Goal: Navigation & Orientation: Find specific page/section

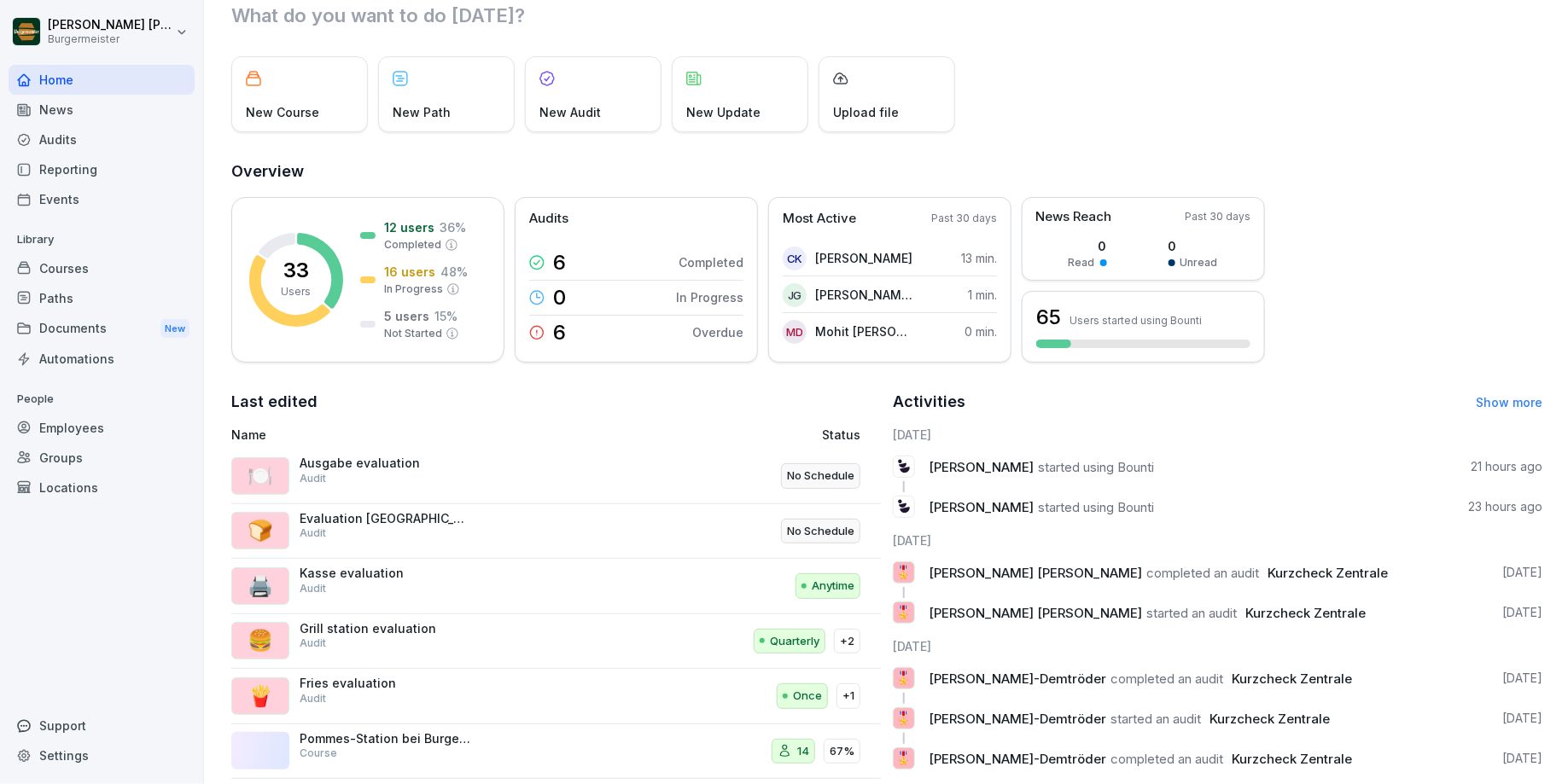
scroll to position [152, 0]
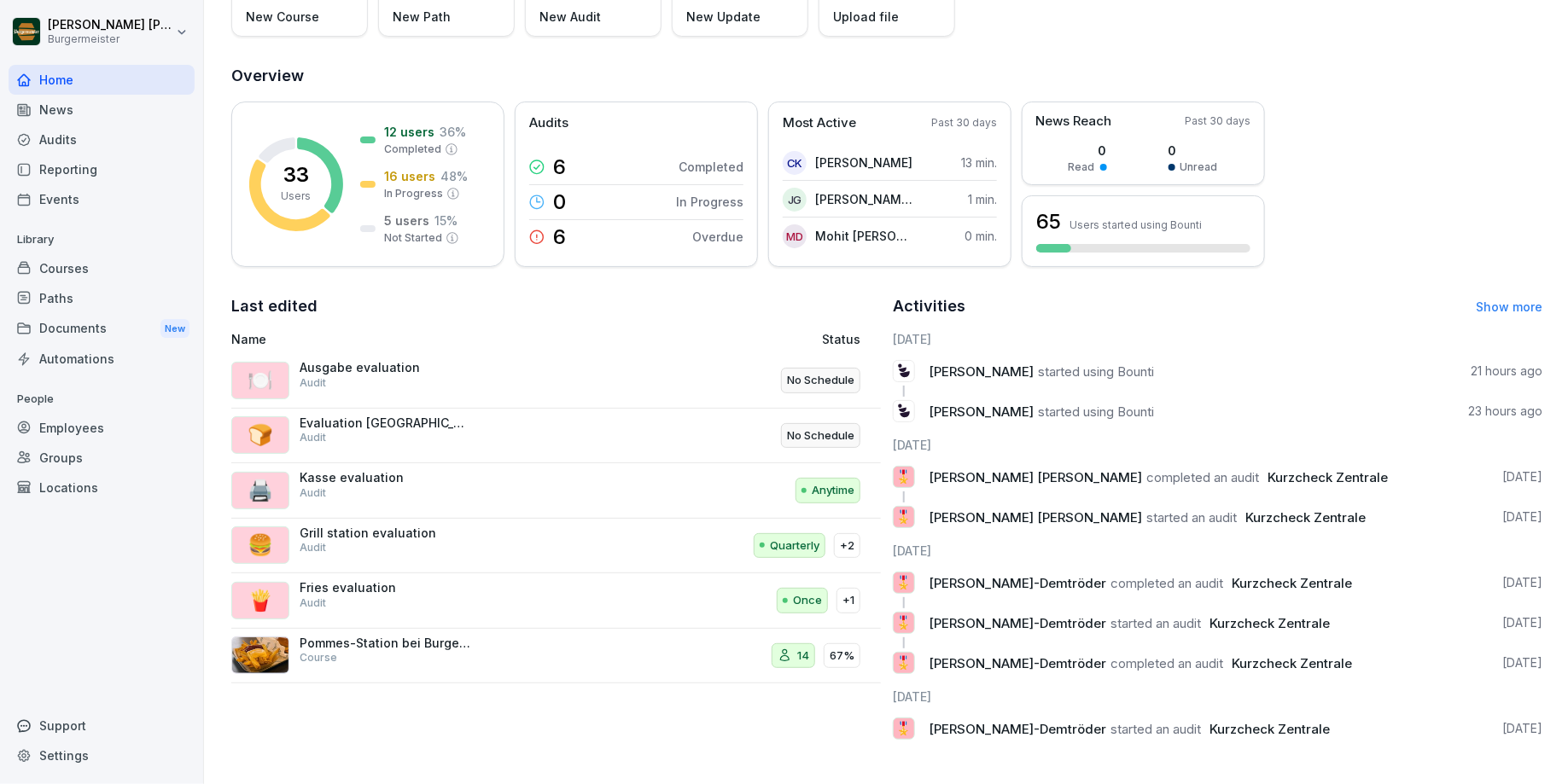
click at [81, 430] on div "Employees" at bounding box center [102, 428] width 186 height 30
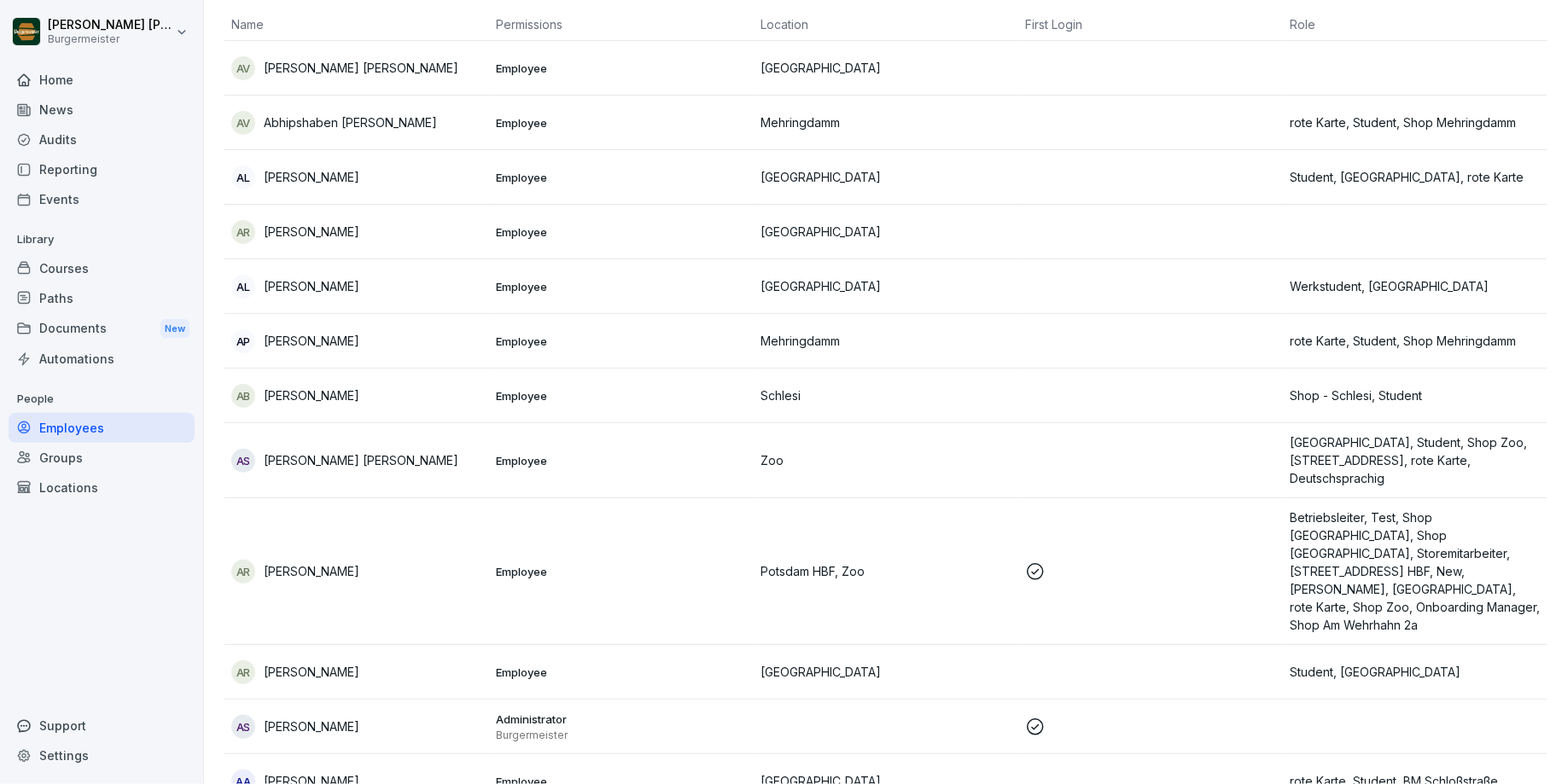
scroll to position [17, 0]
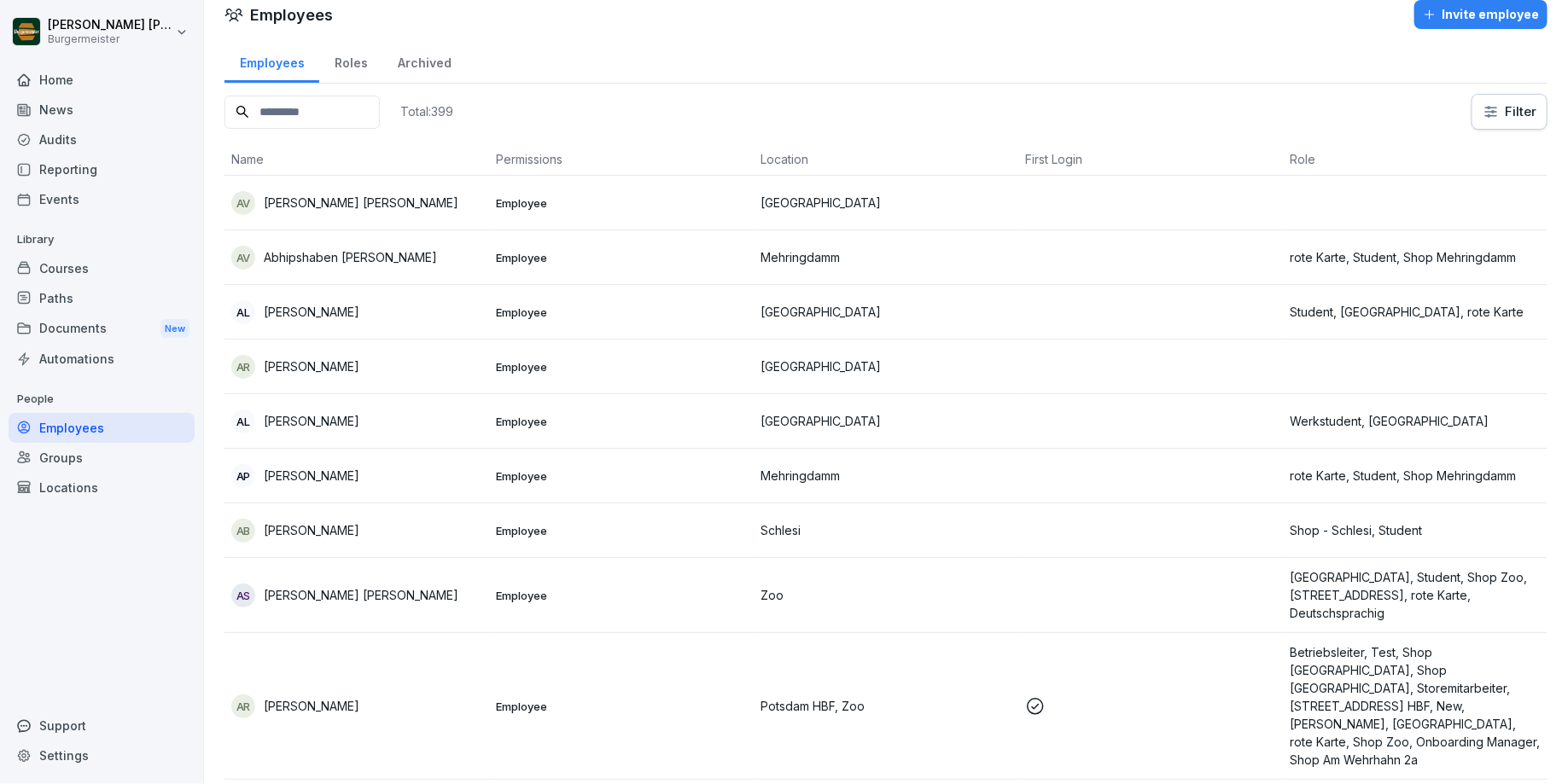
click at [313, 104] on input at bounding box center [302, 112] width 155 height 33
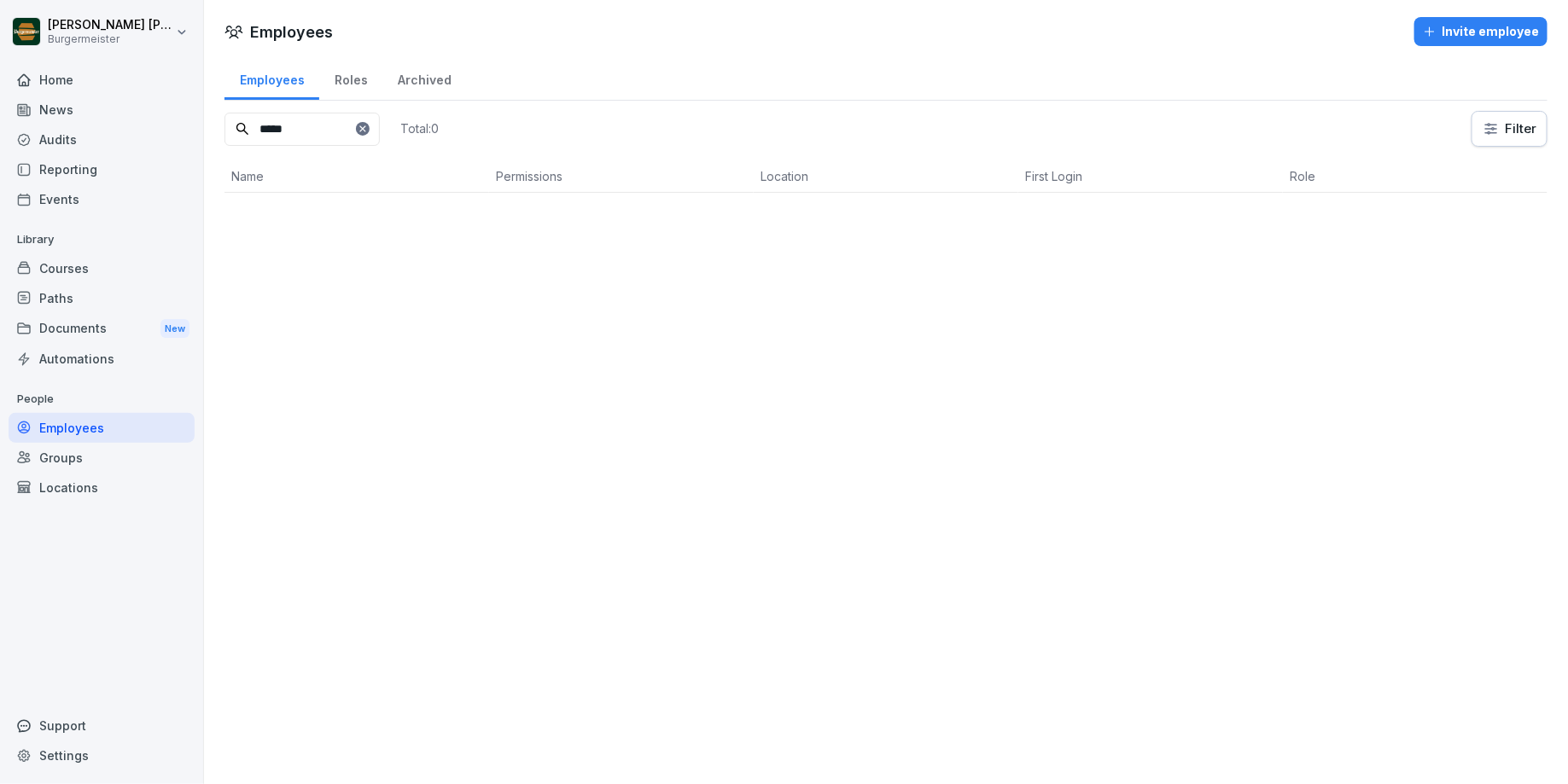
scroll to position [0, 0]
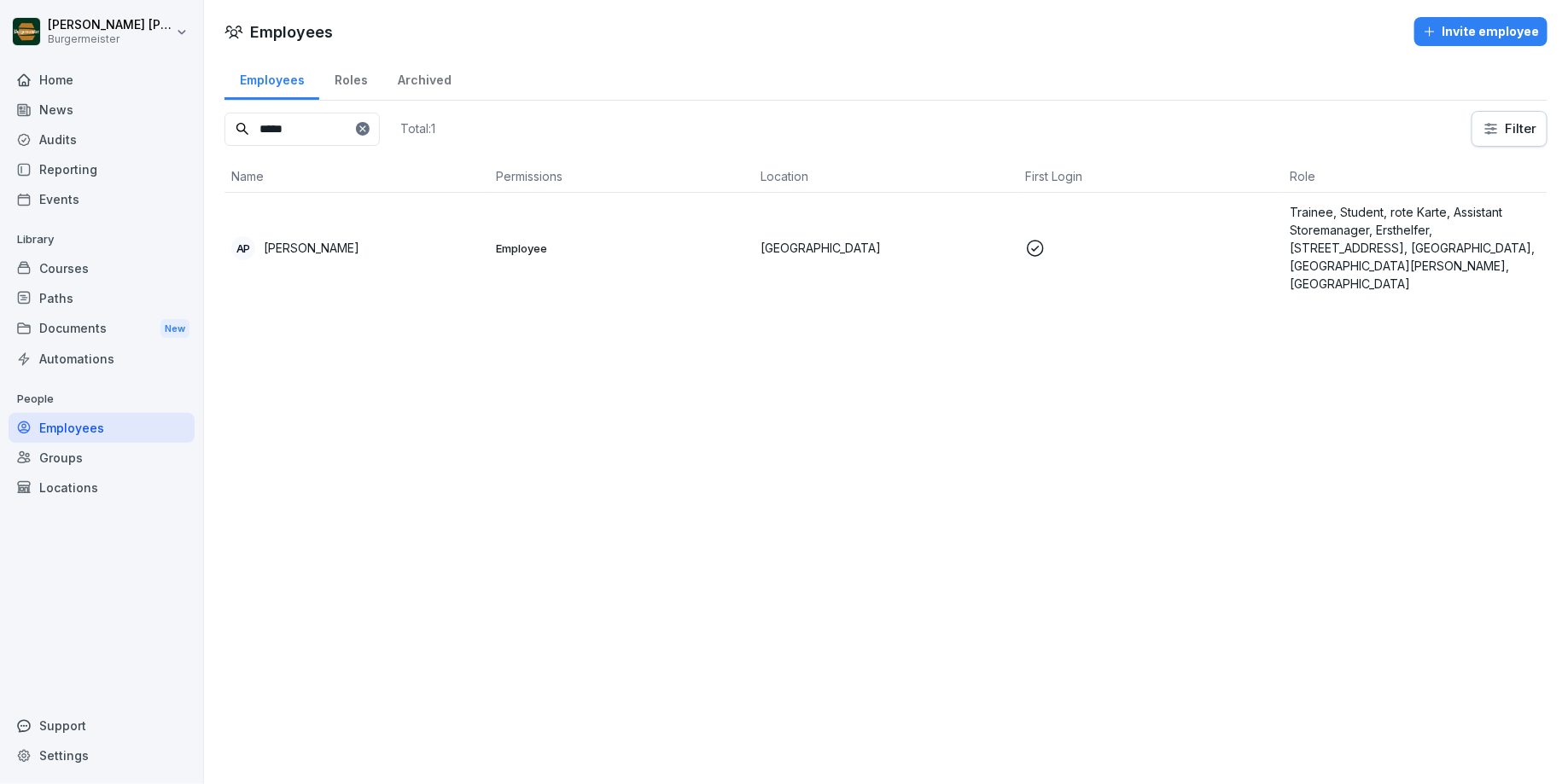
type input "*****"
click at [97, 264] on div "Courses" at bounding box center [102, 269] width 186 height 30
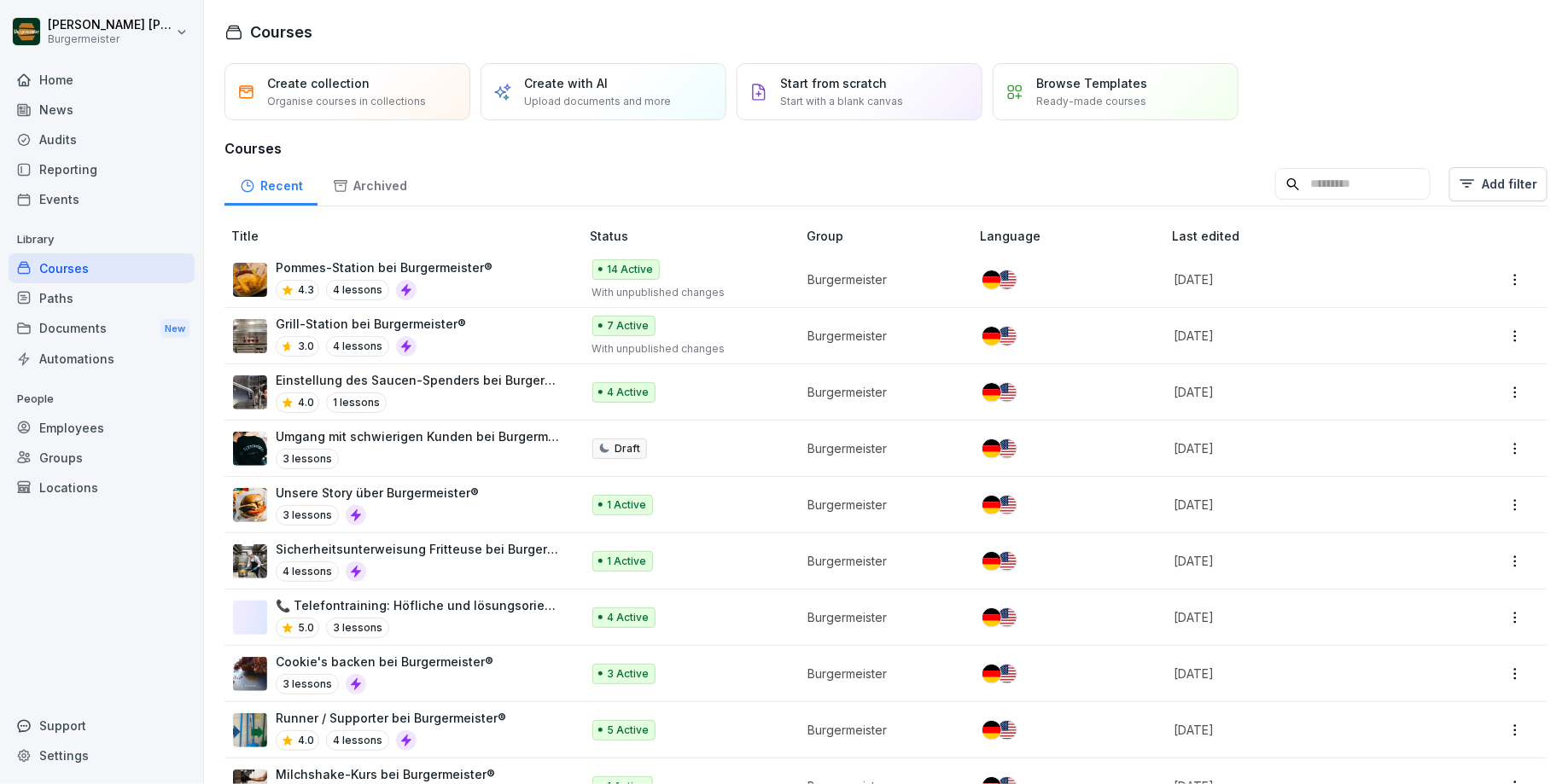
click at [108, 140] on div "Audits" at bounding box center [102, 139] width 186 height 30
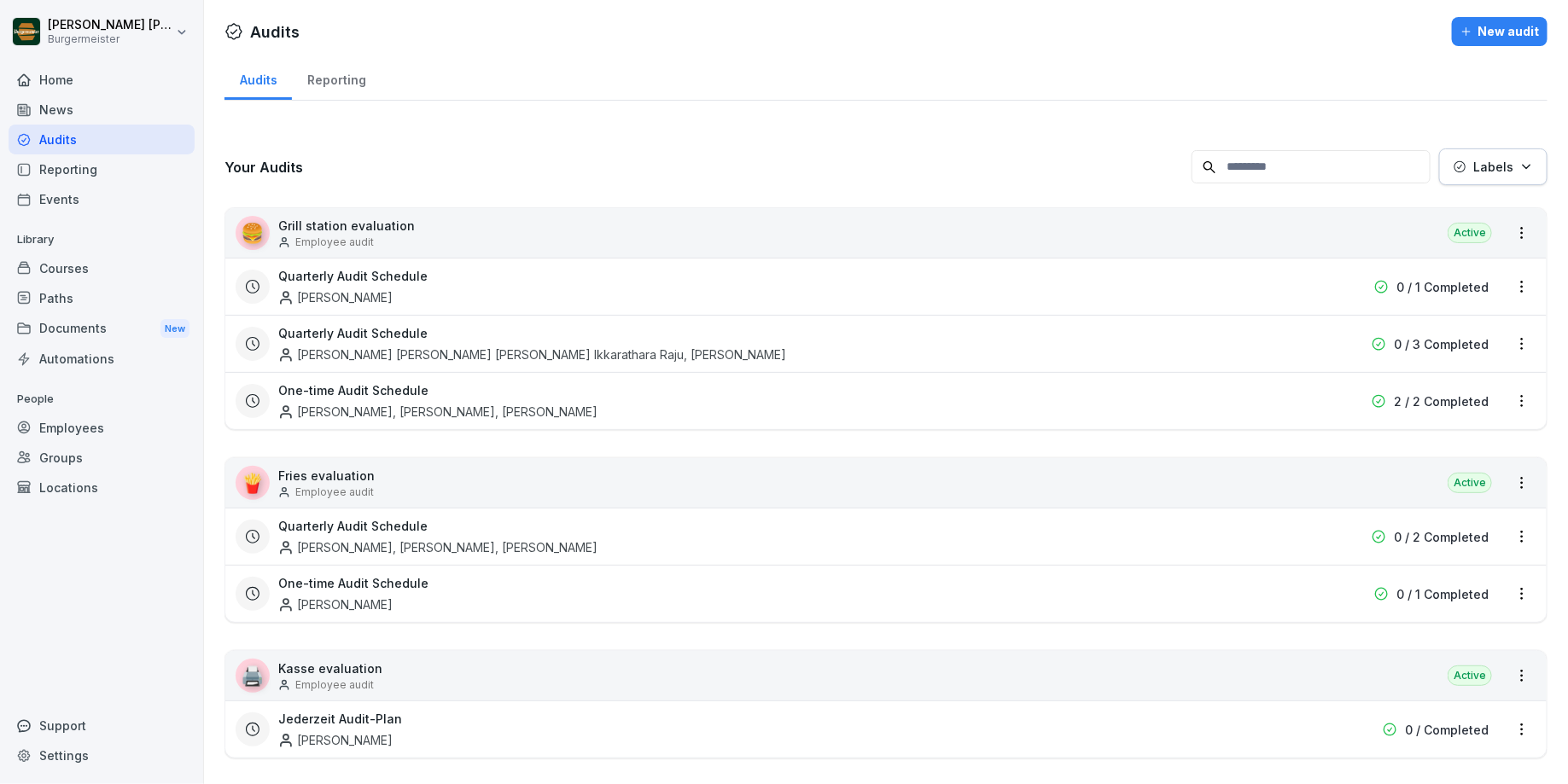
click at [126, 177] on div "Reporting" at bounding box center [102, 169] width 186 height 30
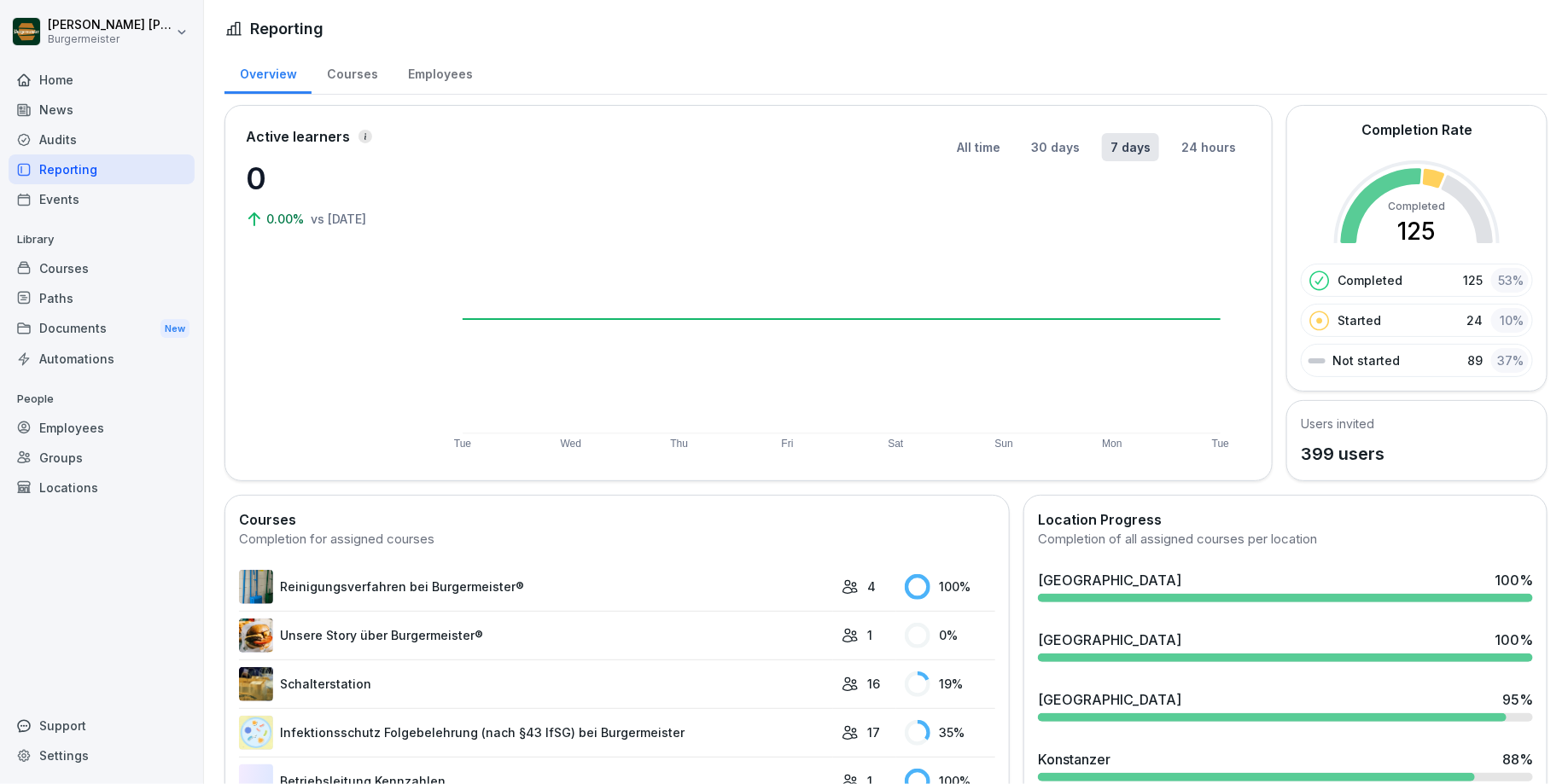
click at [379, 83] on div "Courses" at bounding box center [352, 72] width 81 height 43
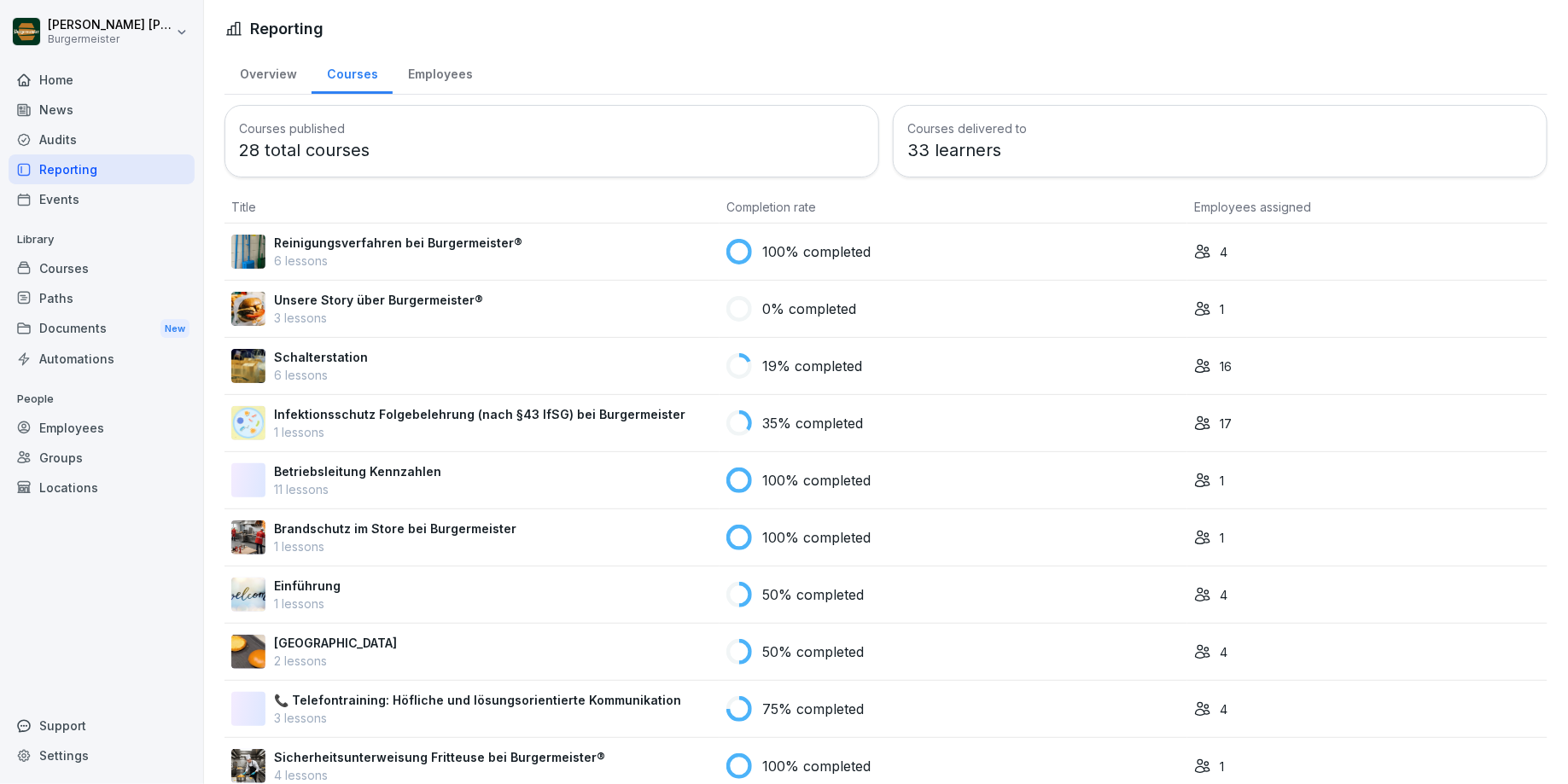
click at [407, 77] on div "Employees" at bounding box center [439, 72] width 95 height 43
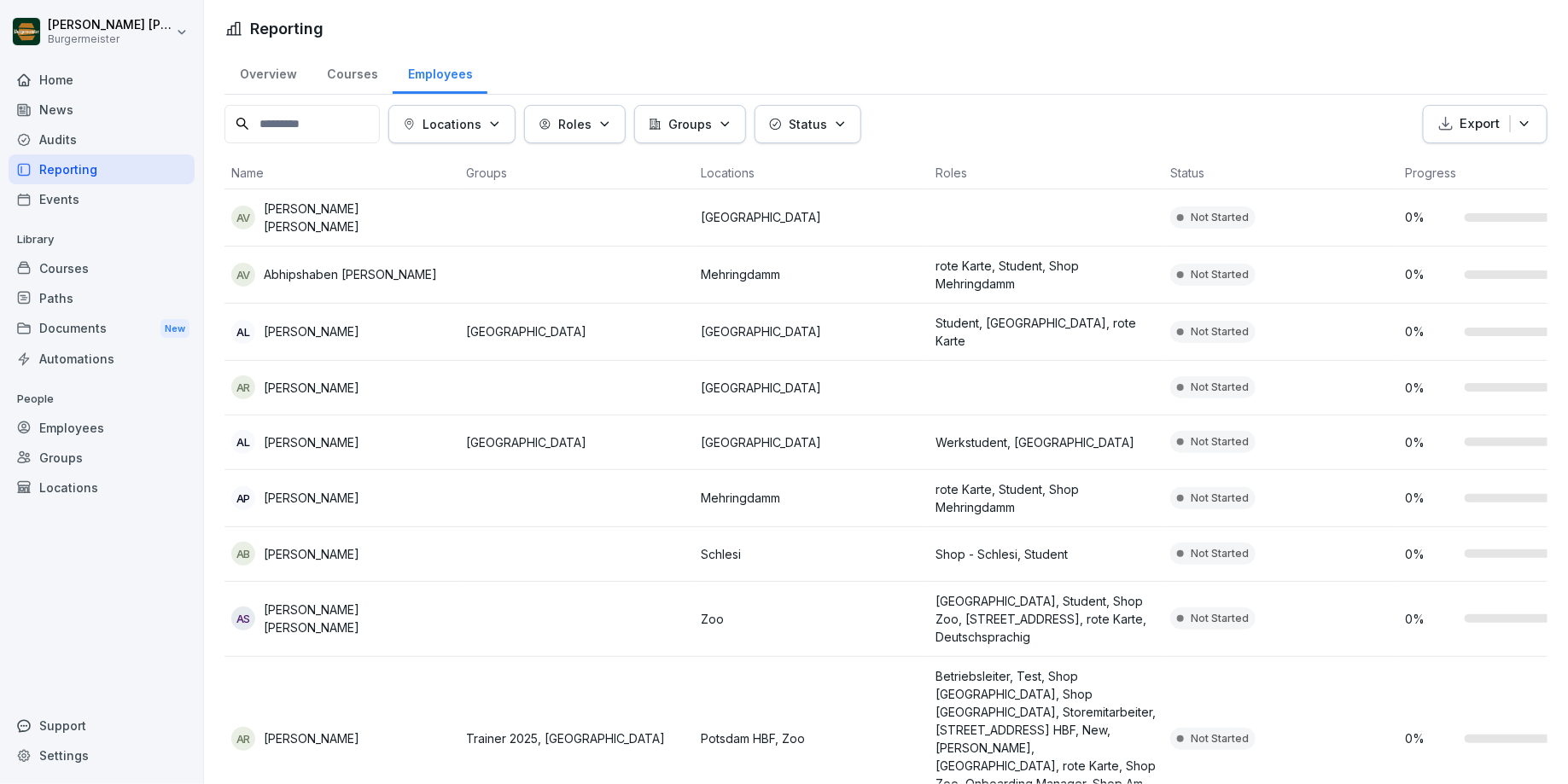
click at [291, 67] on div "Overview" at bounding box center [268, 72] width 87 height 43
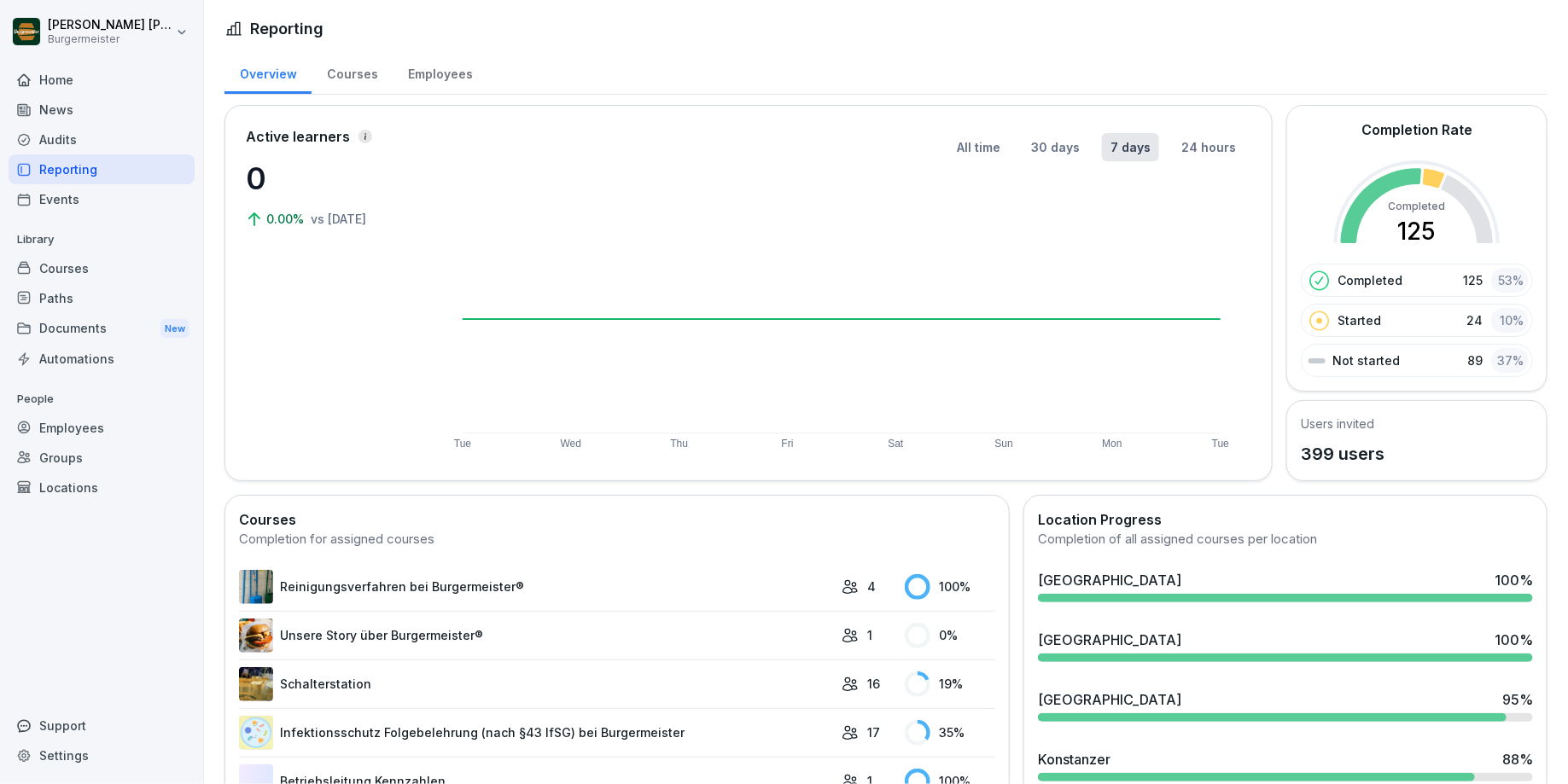
click at [141, 133] on div "Audits" at bounding box center [102, 139] width 186 height 30
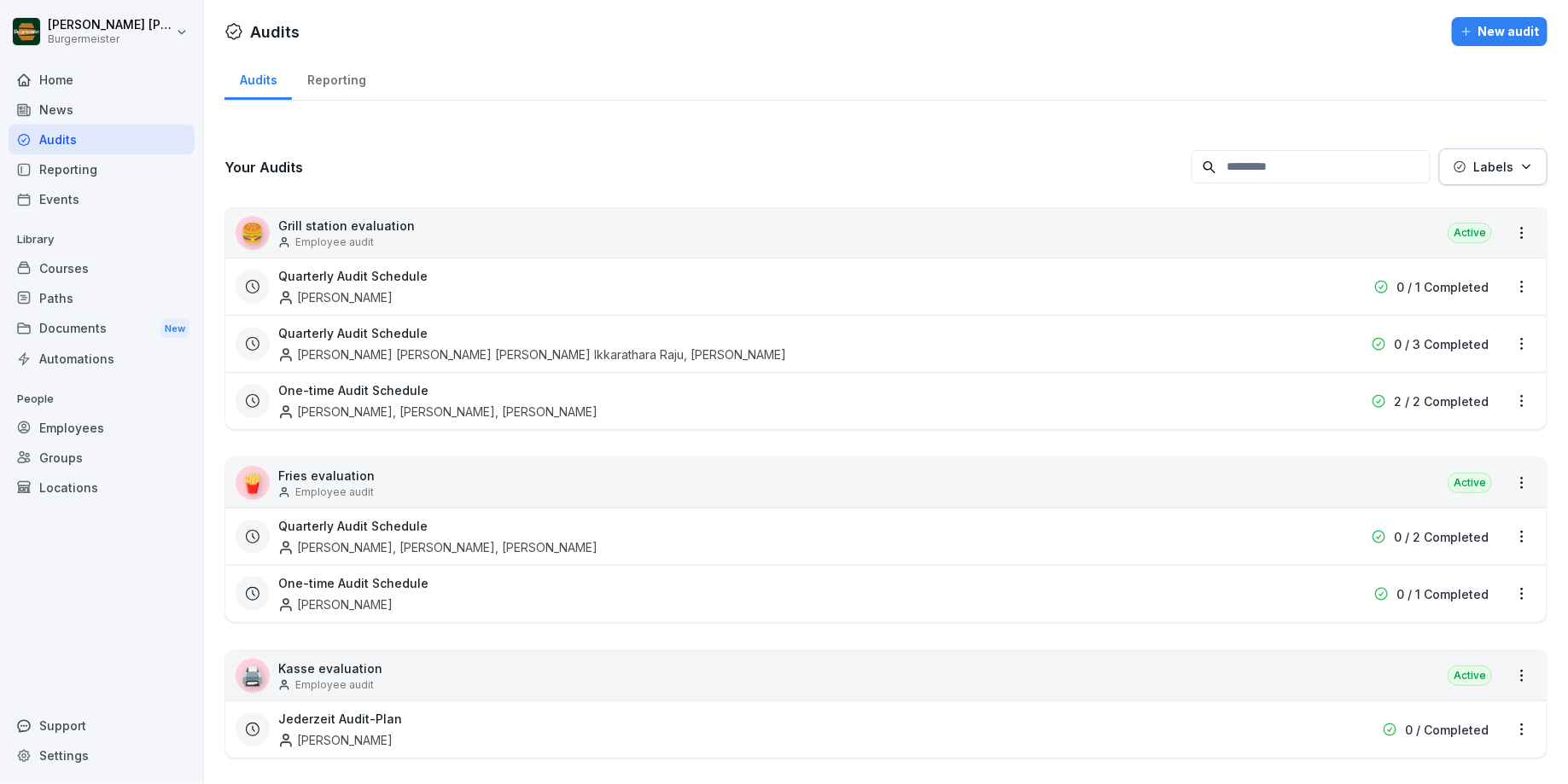
click at [383, 217] on p "Grill station evaluation" at bounding box center [346, 226] width 136 height 18
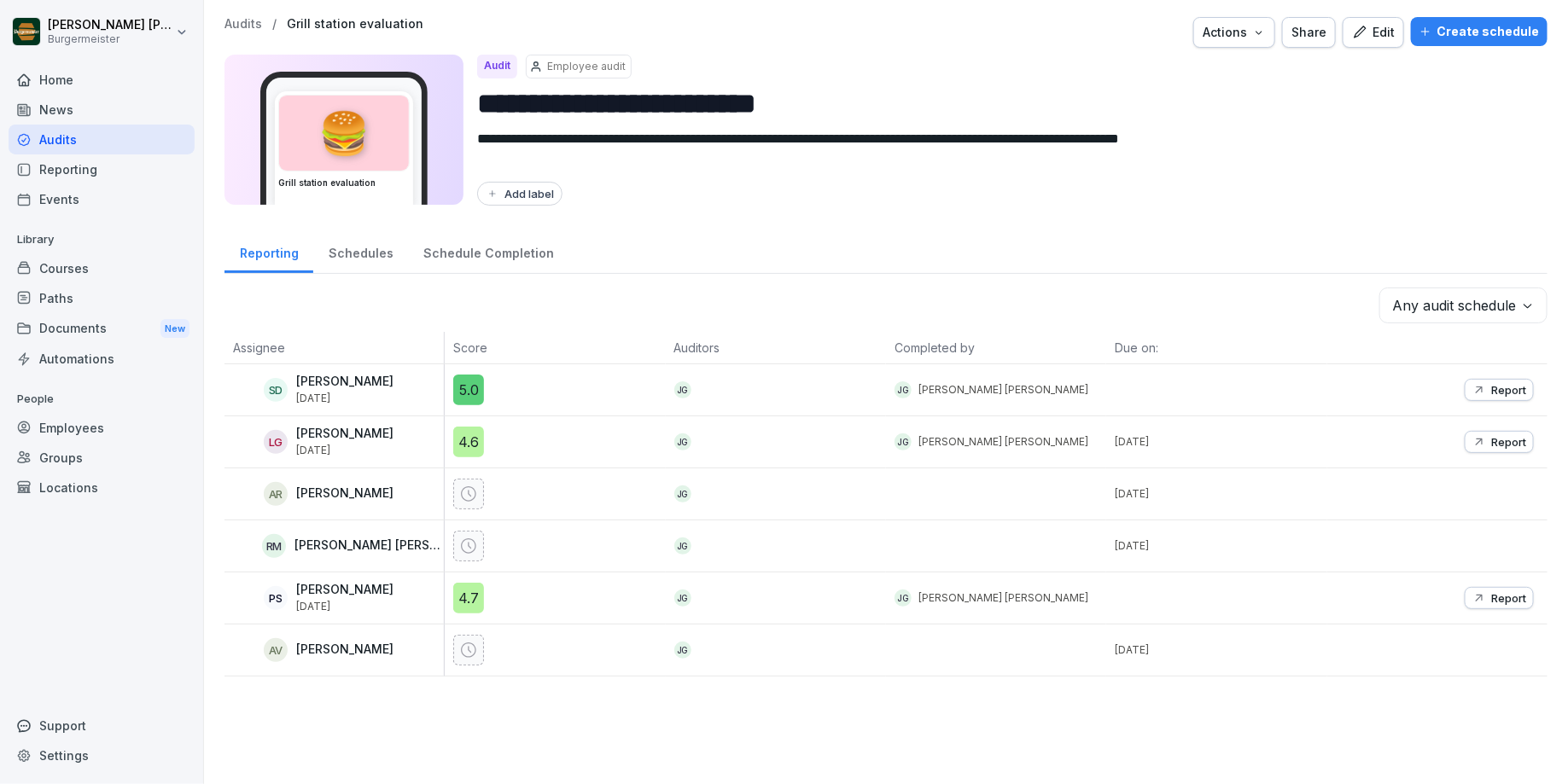
click at [384, 248] on div "Schedules" at bounding box center [360, 251] width 95 height 43
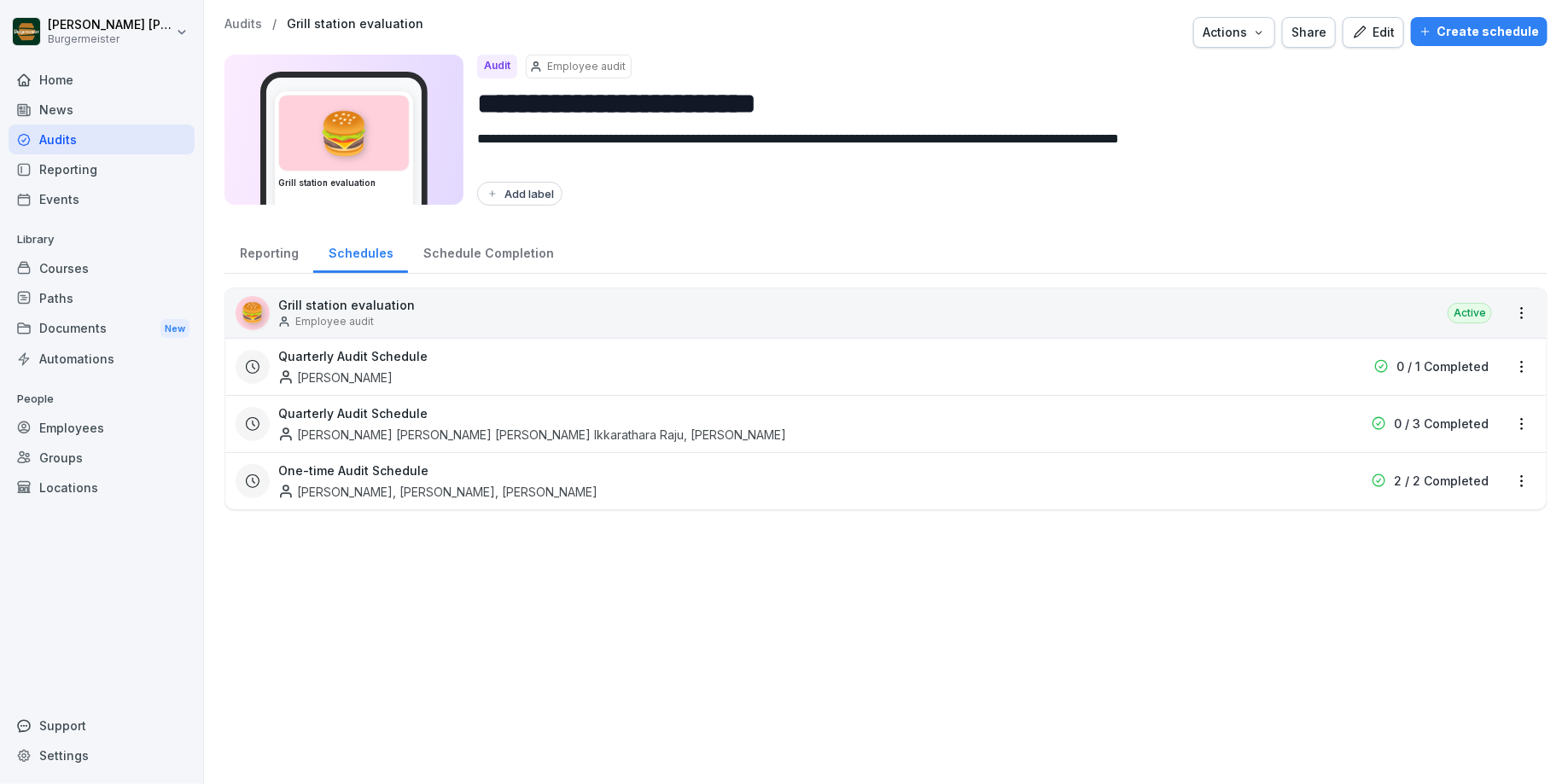
click at [458, 247] on div "Schedule Completion" at bounding box center [488, 251] width 161 height 43
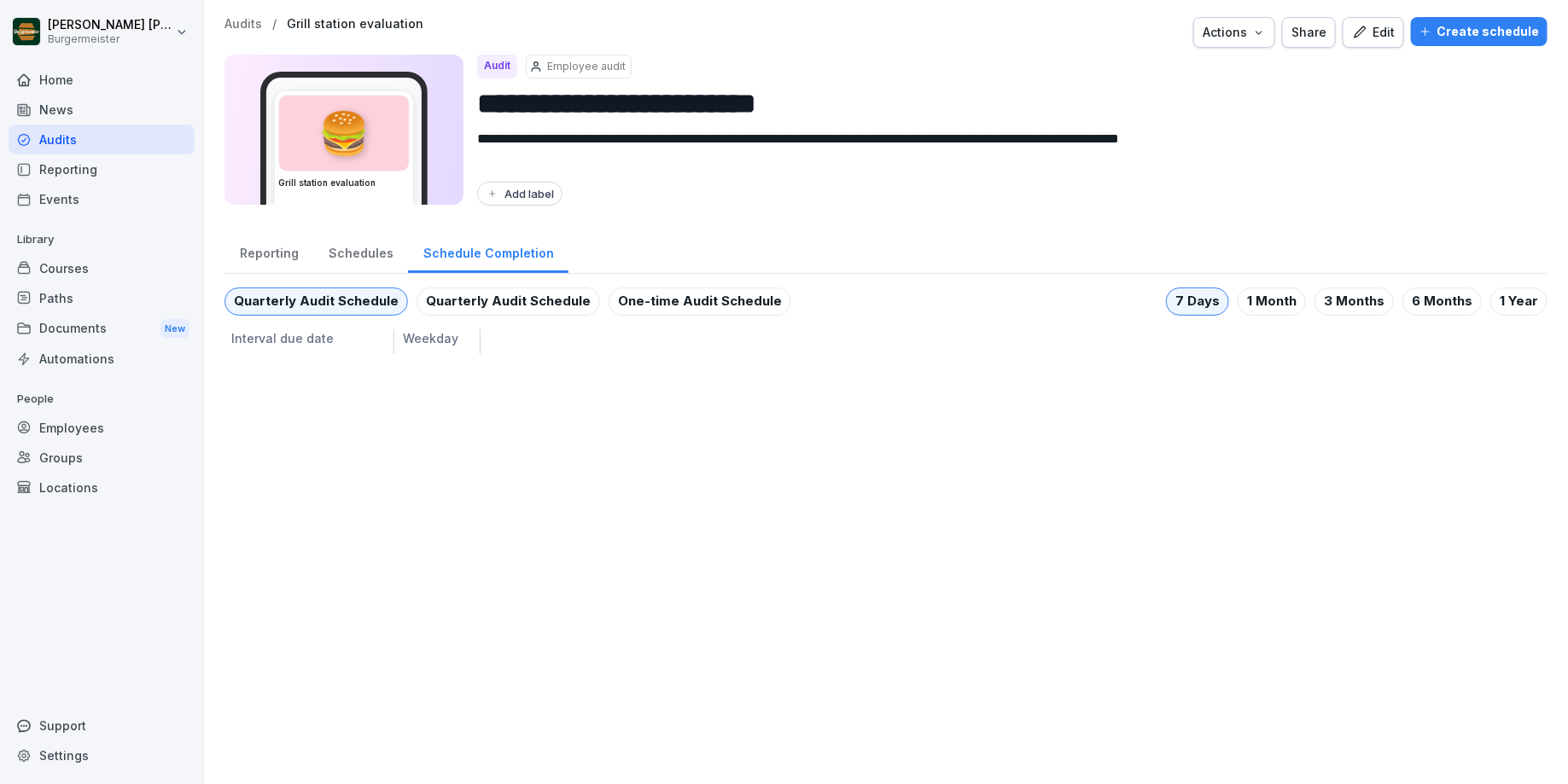
click at [293, 254] on div "Reporting" at bounding box center [269, 251] width 88 height 43
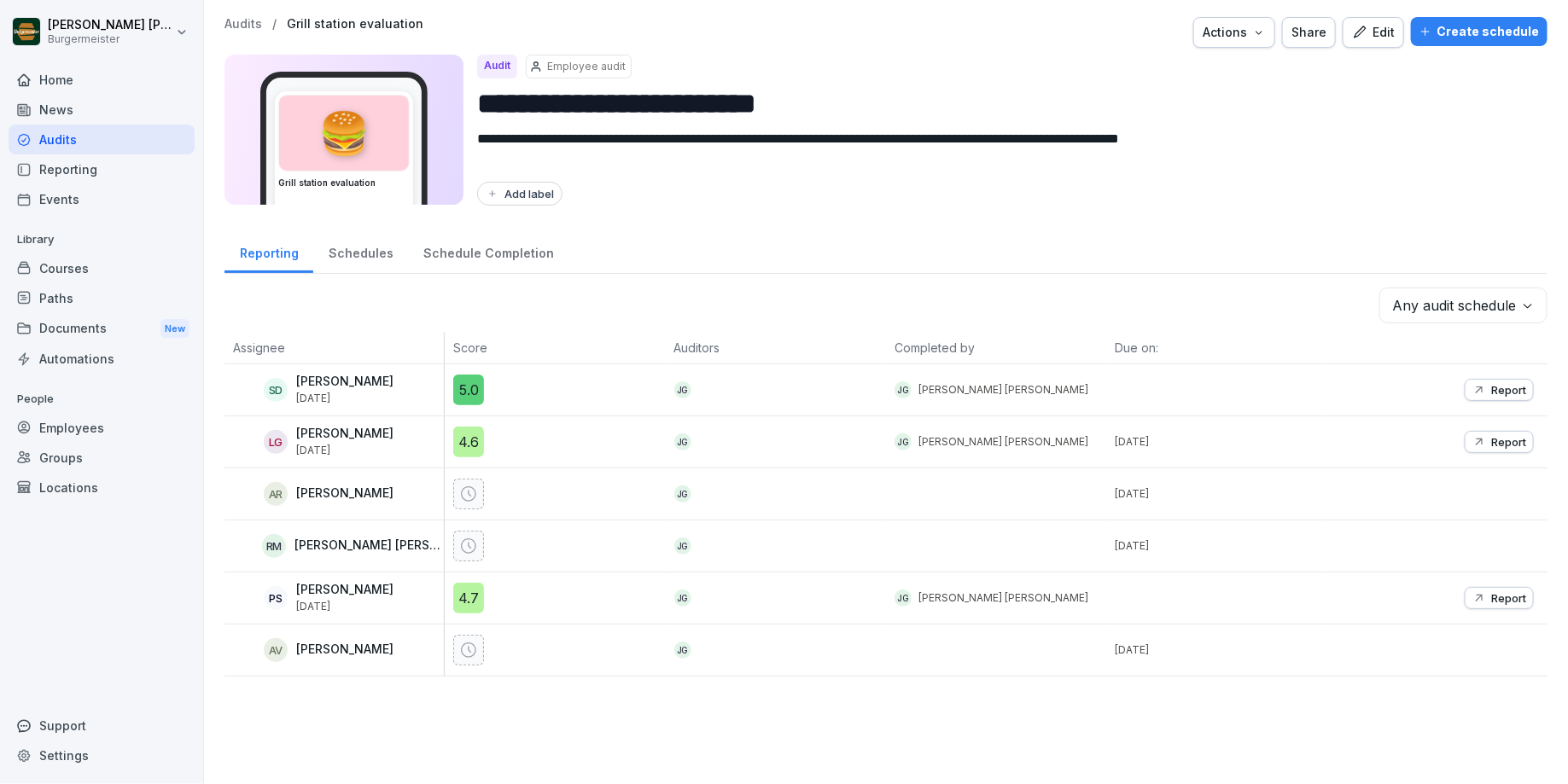
click at [87, 428] on div "Employees" at bounding box center [102, 428] width 186 height 30
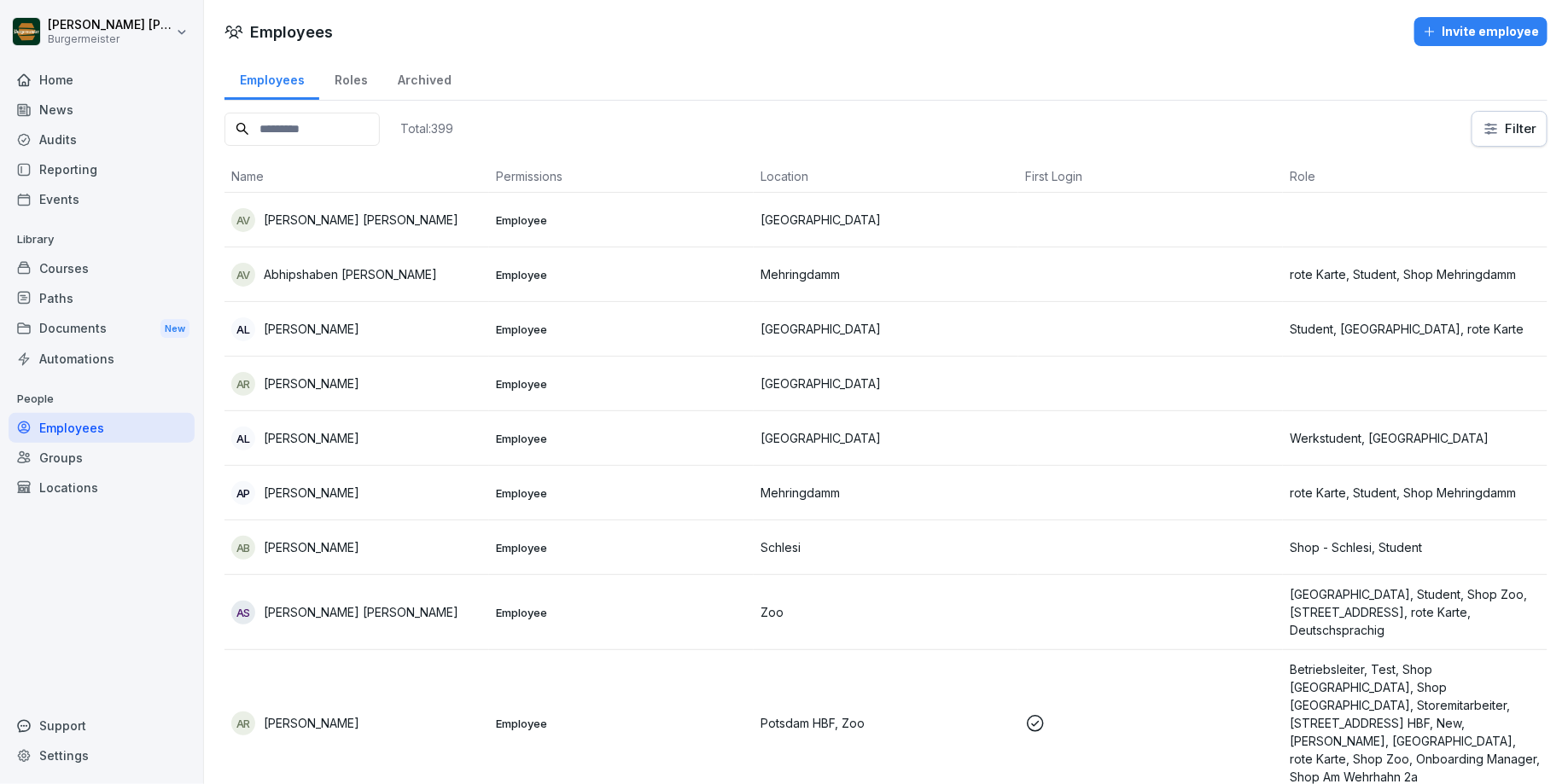
click at [150, 180] on div "Reporting" at bounding box center [102, 169] width 186 height 30
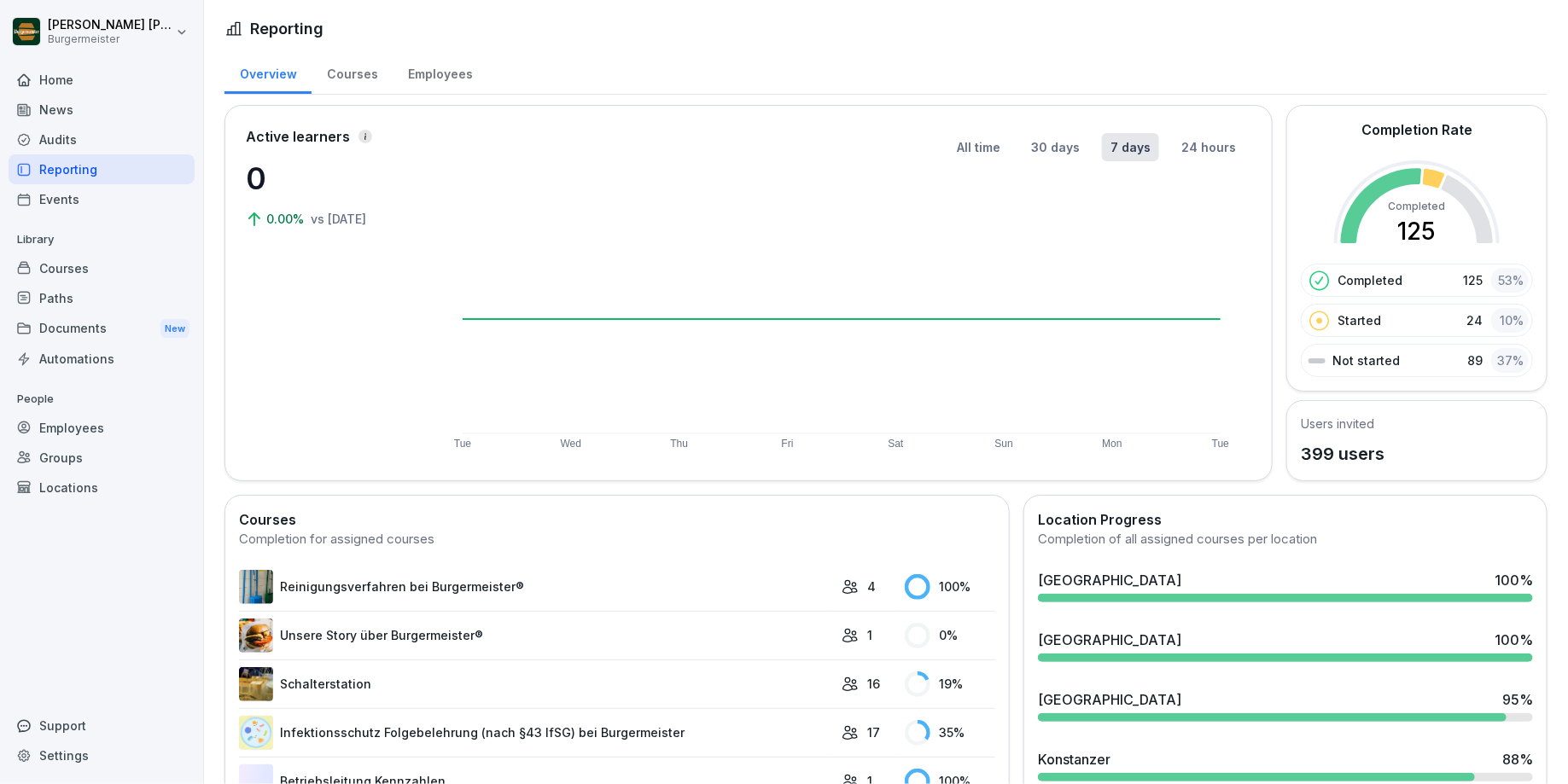
click at [381, 76] on div "Courses" at bounding box center [352, 72] width 81 height 43
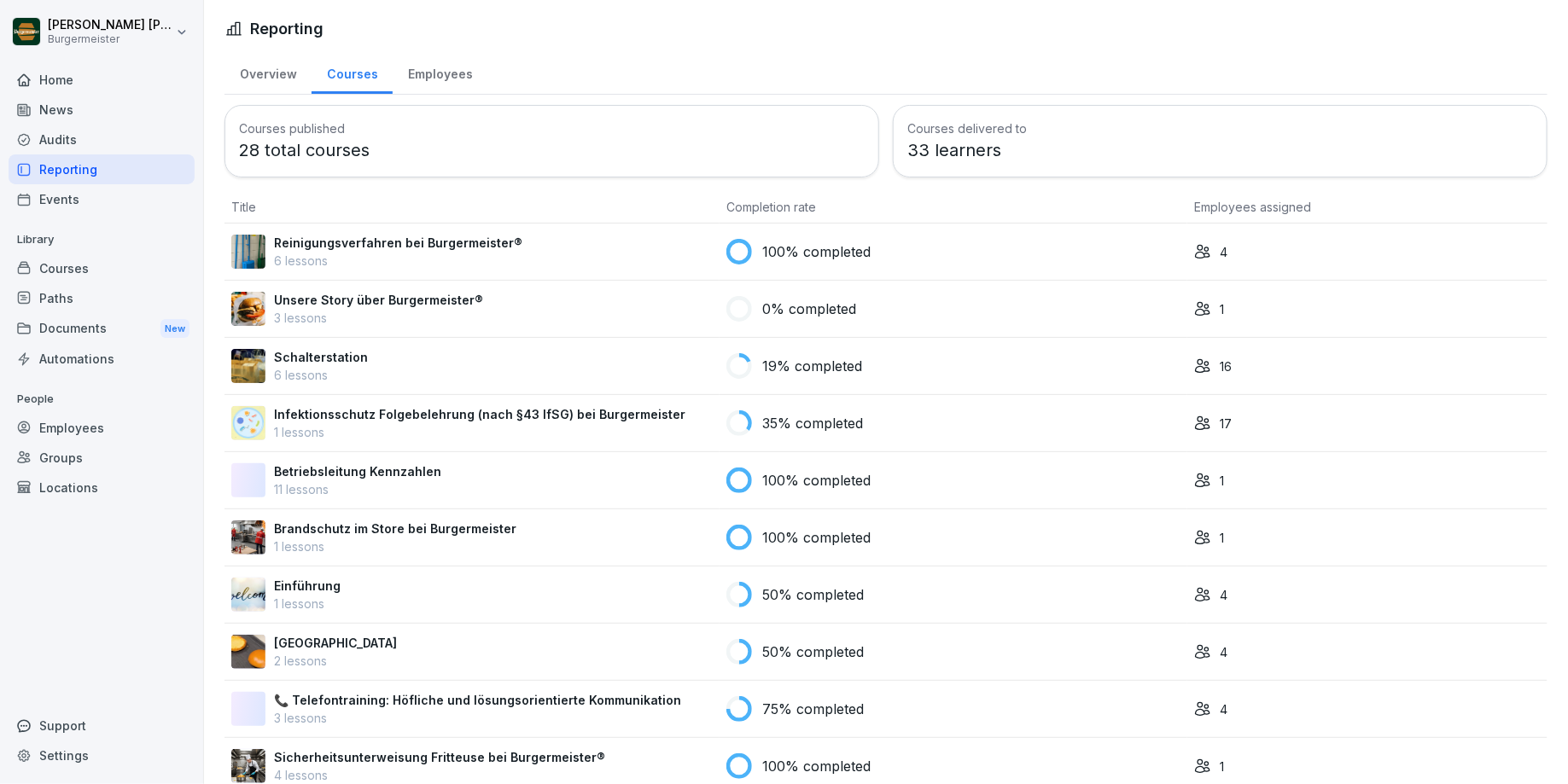
click at [427, 91] on div "Employees" at bounding box center [439, 72] width 95 height 43
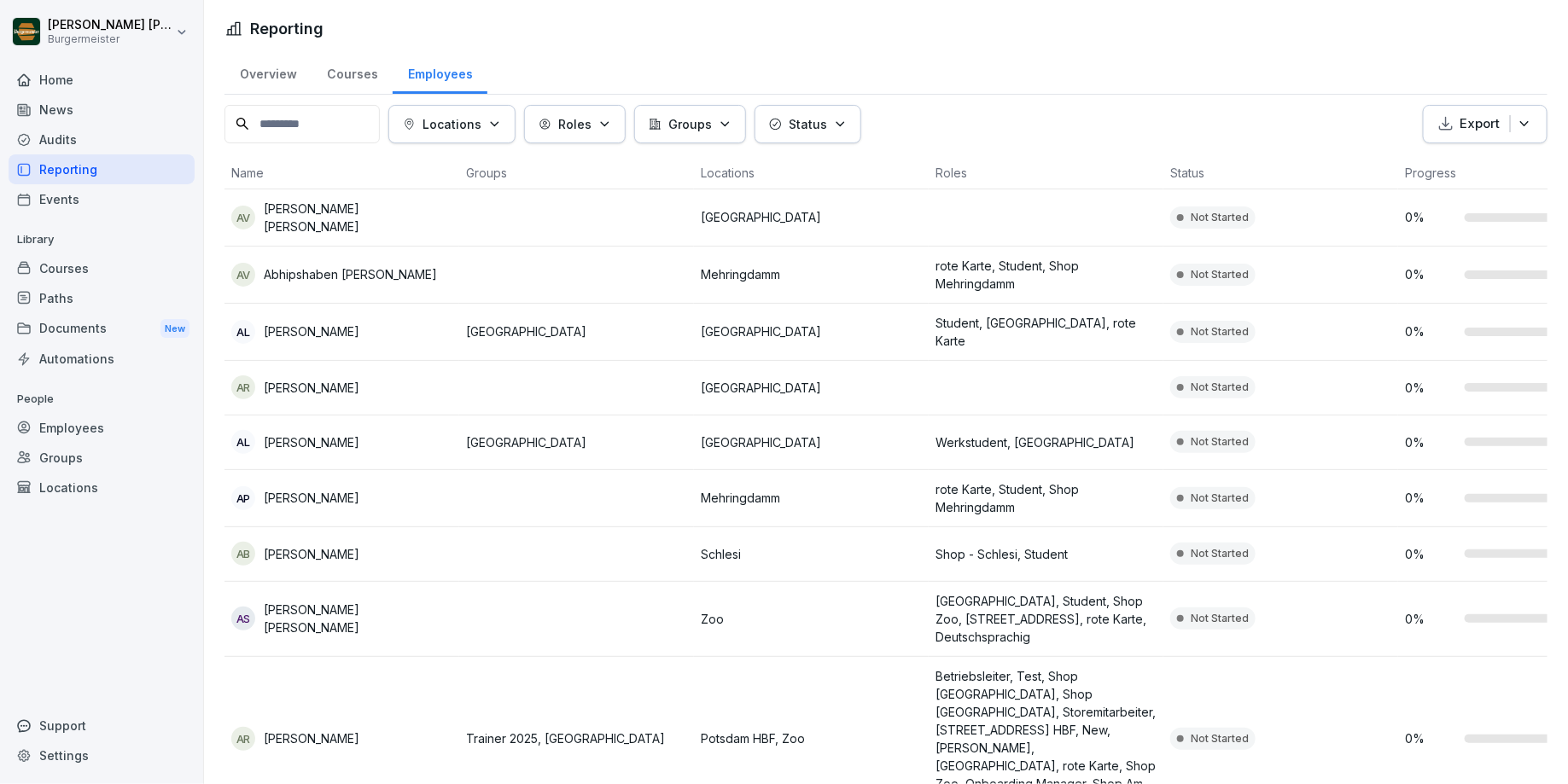
click at [300, 72] on div "Overview" at bounding box center [268, 72] width 87 height 43
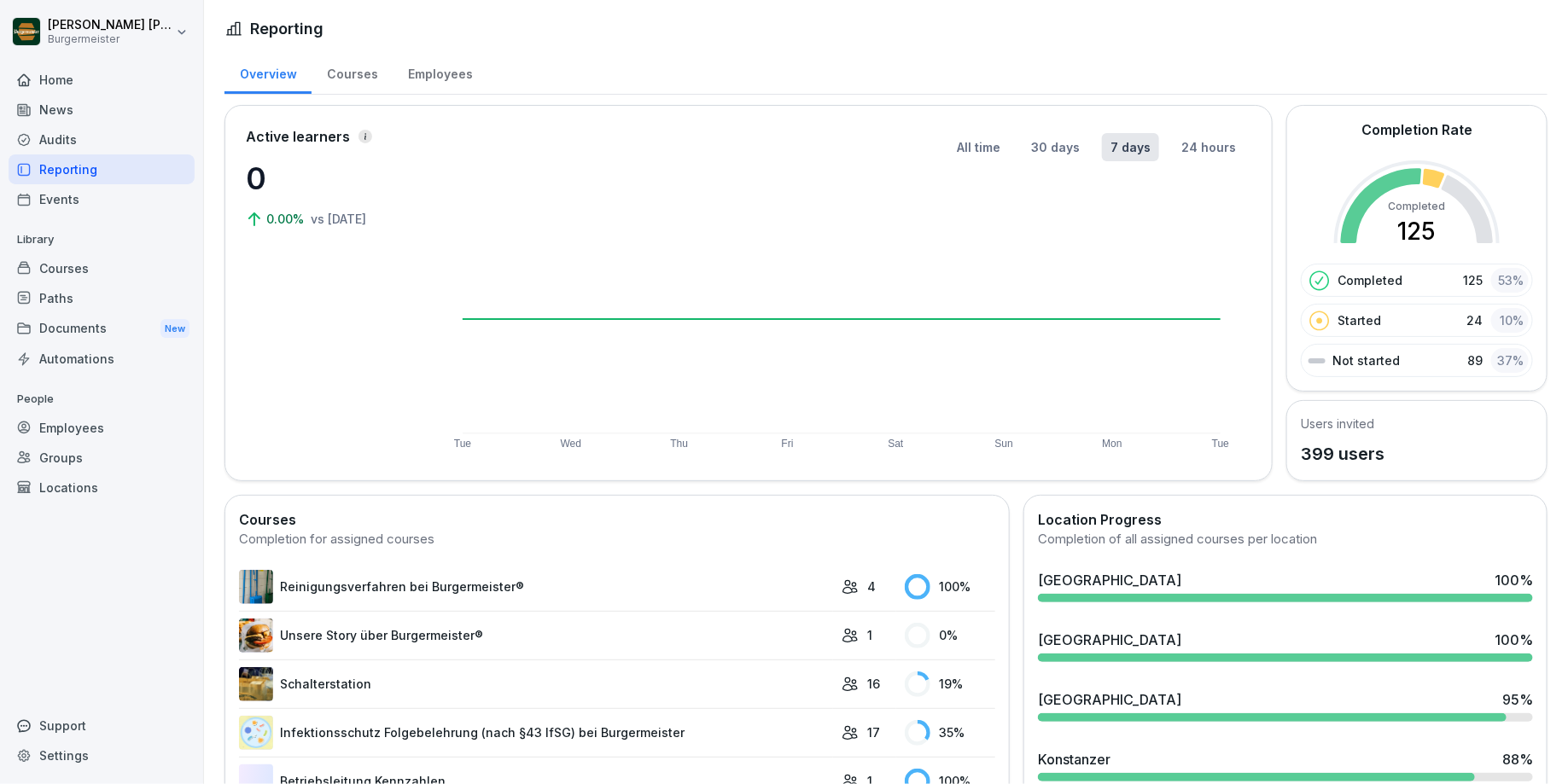
click at [116, 84] on div "Home" at bounding box center [102, 80] width 186 height 30
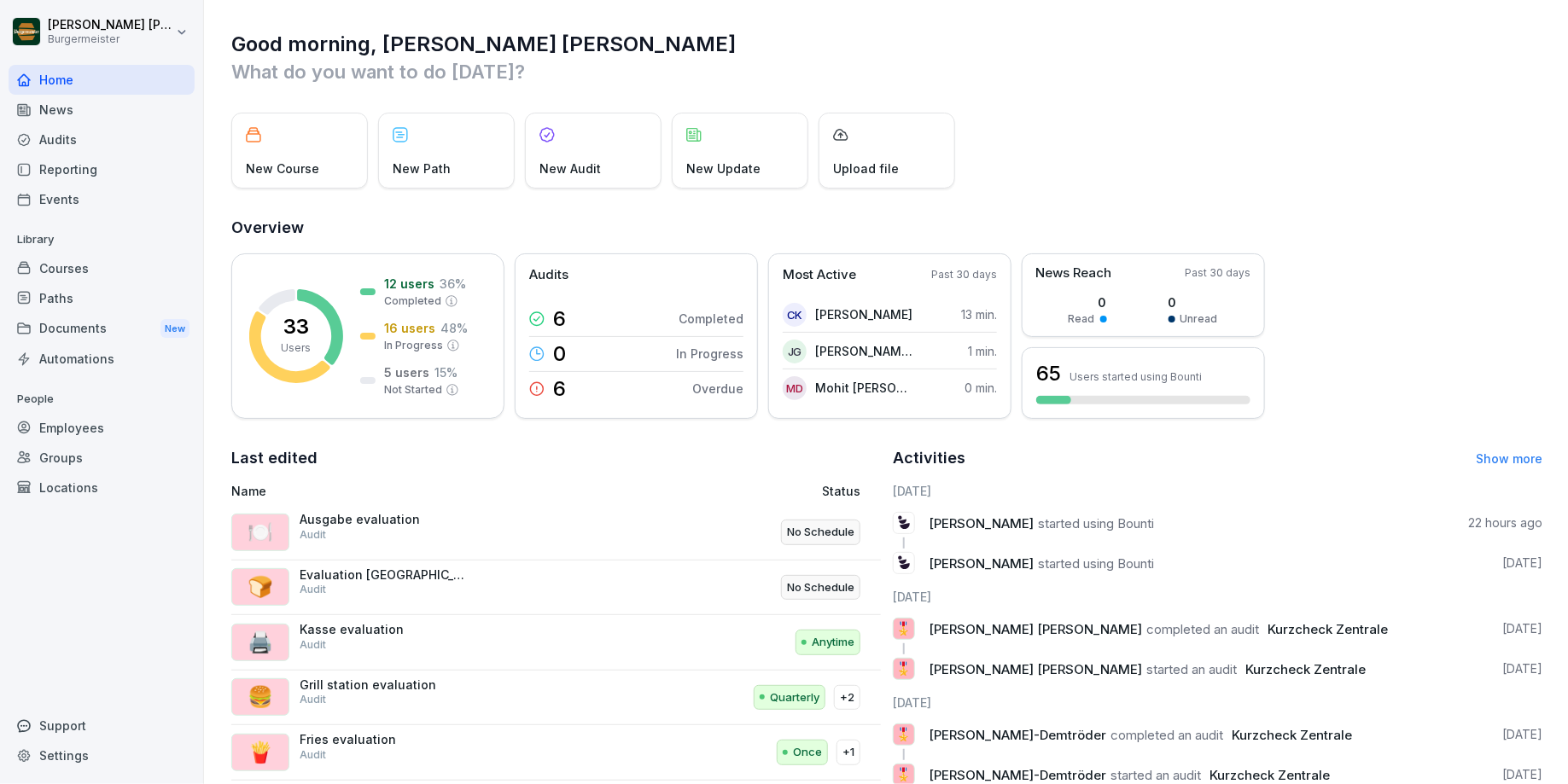
click at [129, 106] on div "News" at bounding box center [102, 110] width 186 height 30
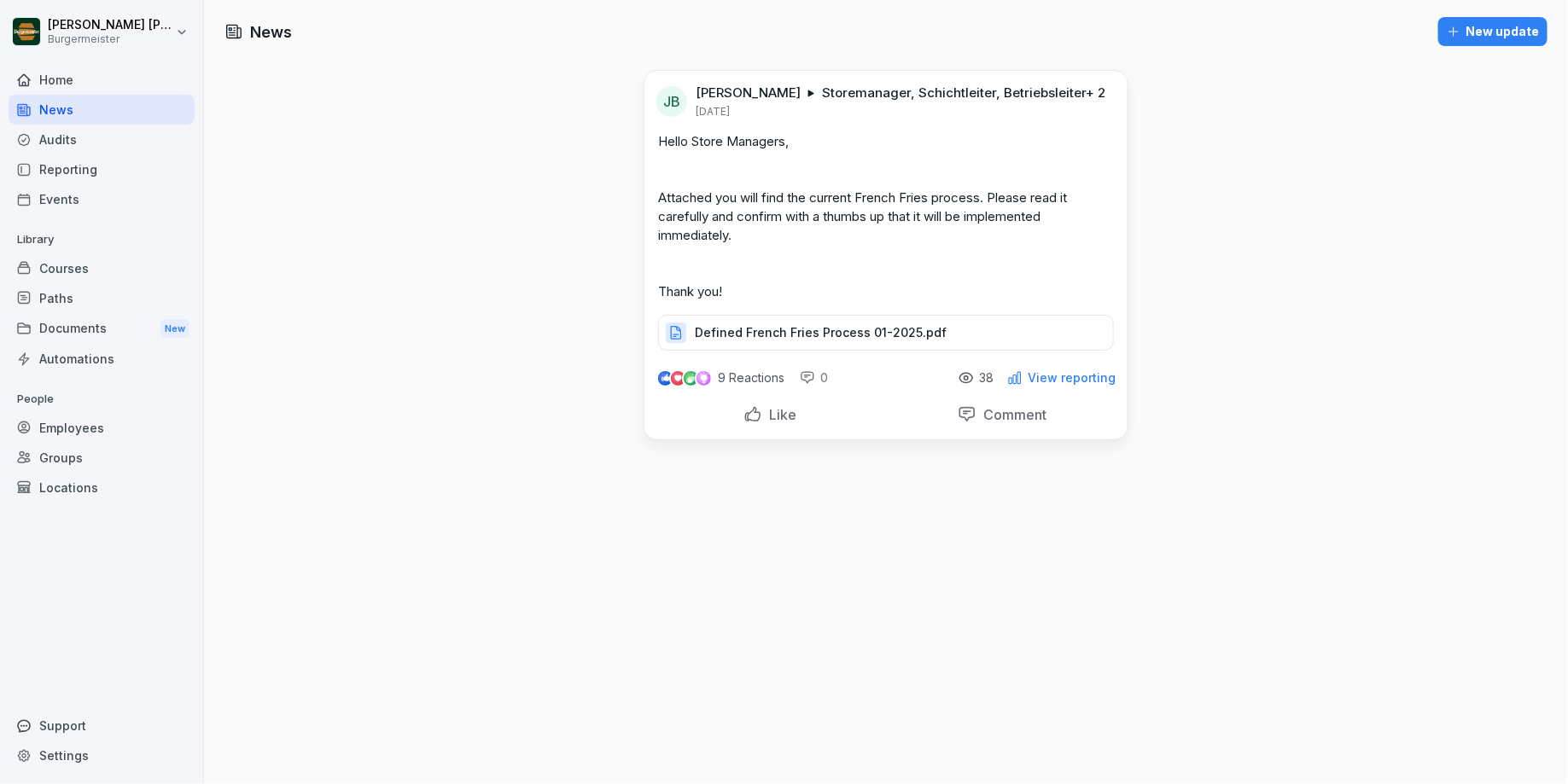
click at [119, 138] on div "Audits" at bounding box center [102, 139] width 186 height 30
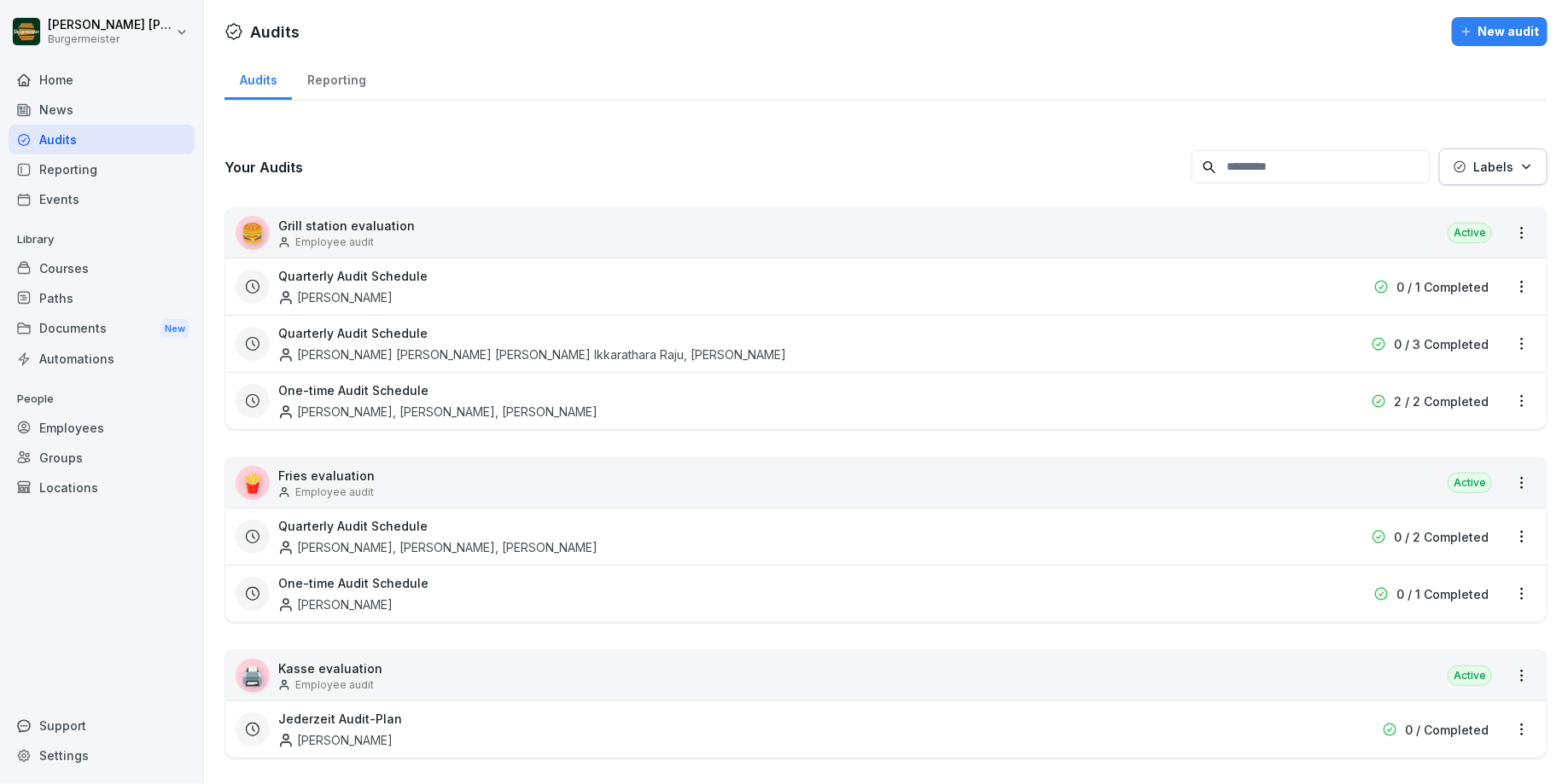
click at [338, 74] on div "Reporting" at bounding box center [336, 78] width 88 height 43
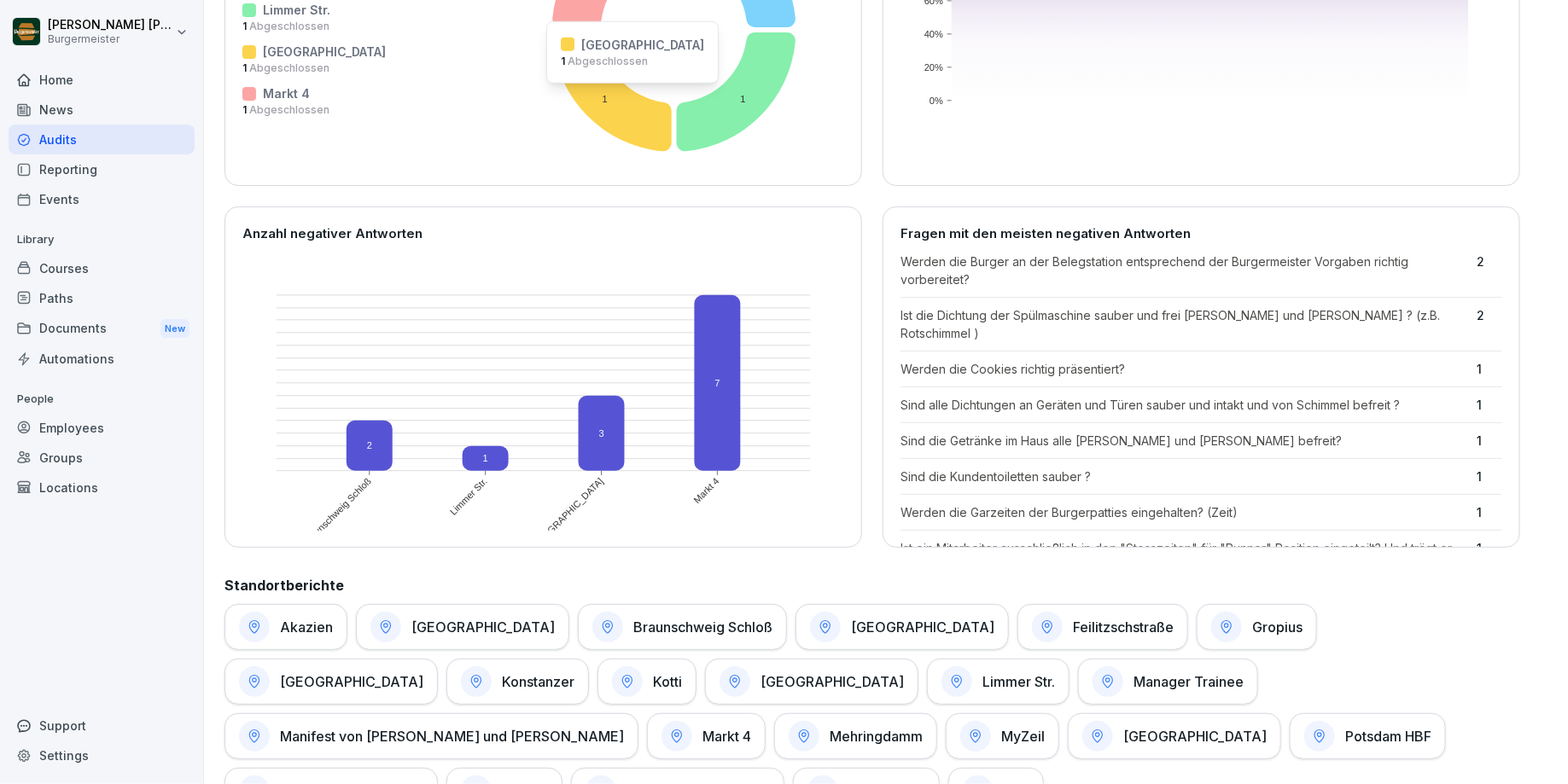
scroll to position [592, 0]
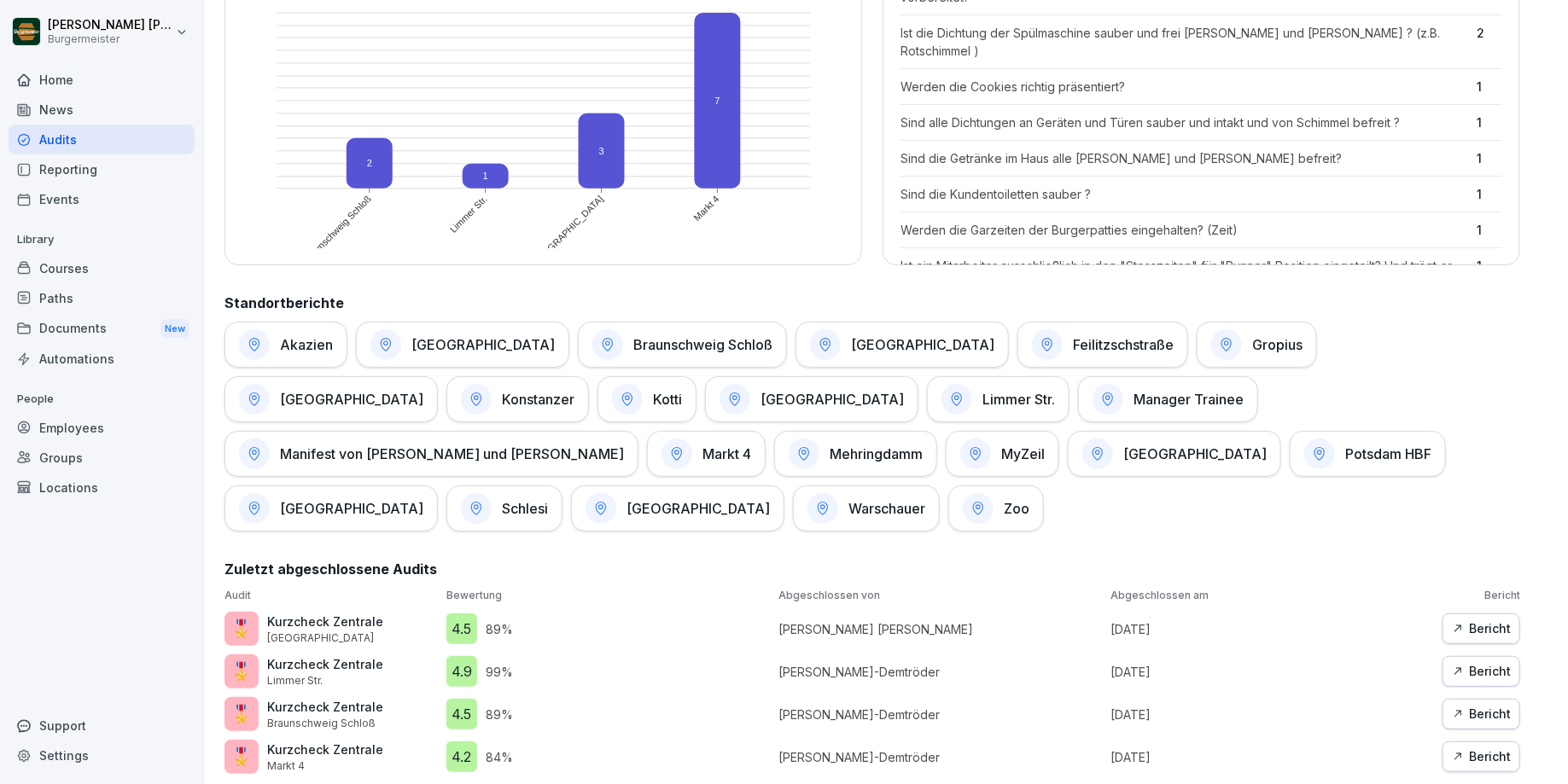
click at [1004, 502] on h1 "Zoo" at bounding box center [1016, 509] width 25 height 17
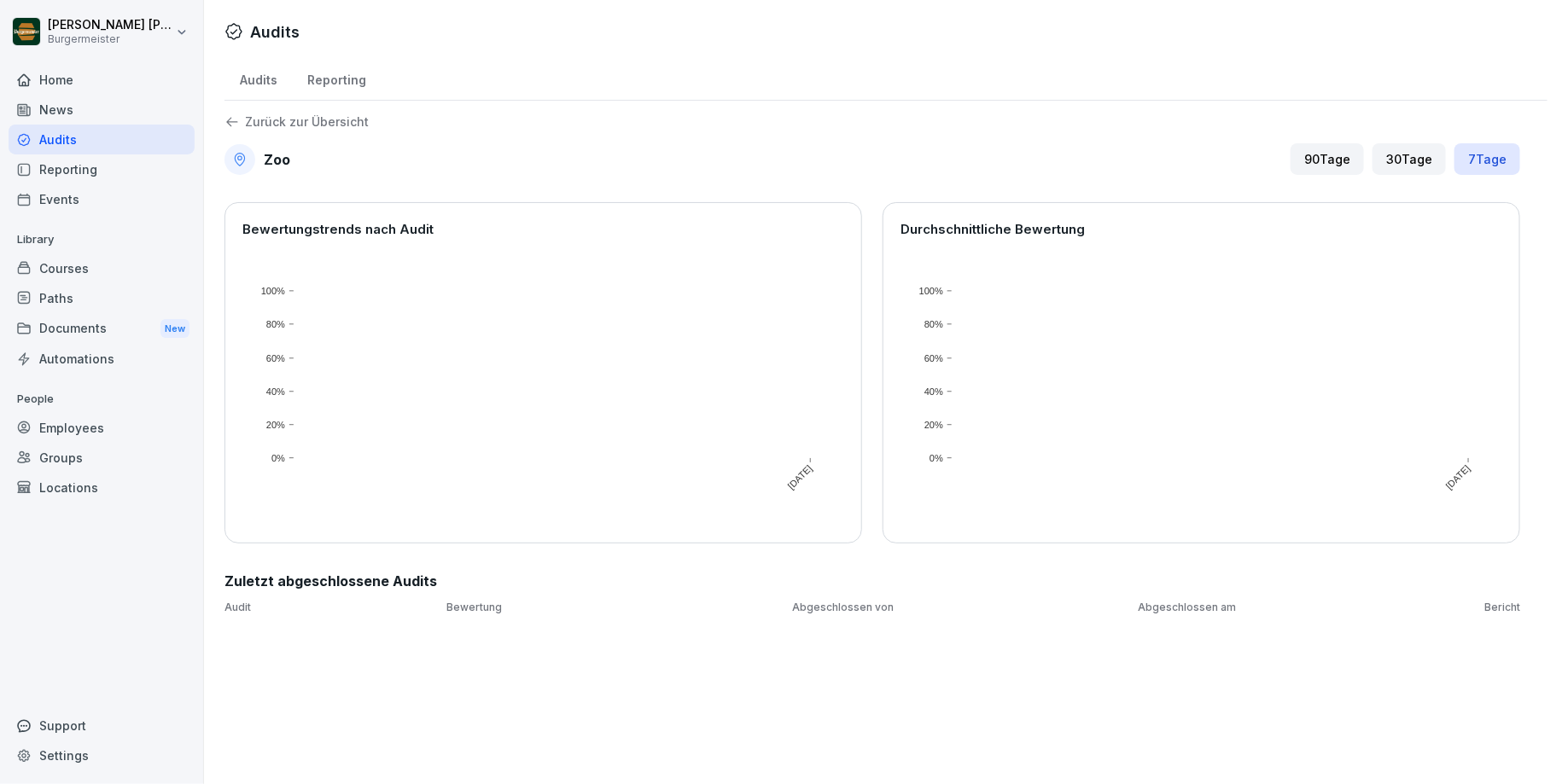
click at [256, 80] on div "Audits" at bounding box center [259, 78] width 68 height 43
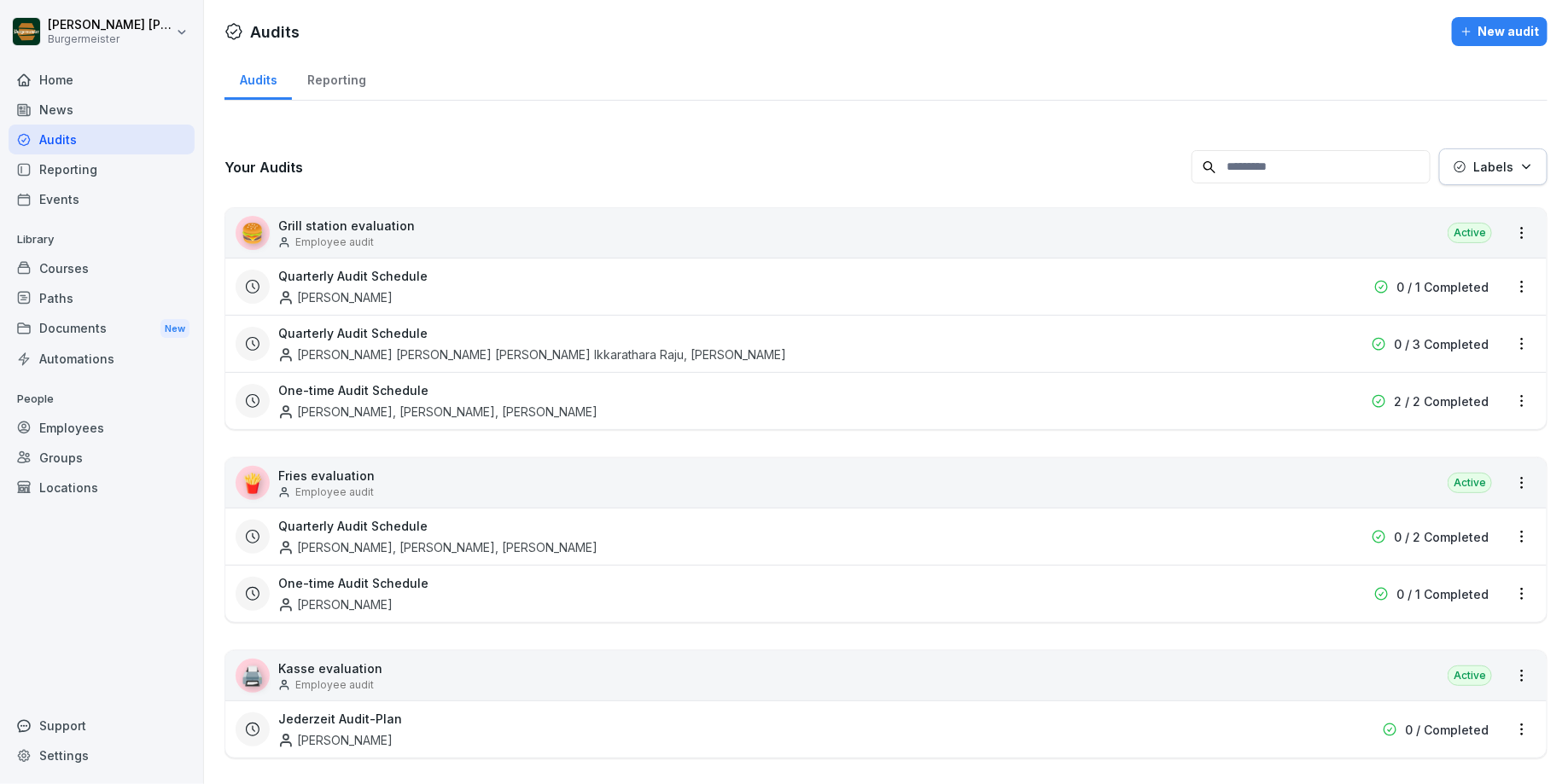
click at [1037, 166] on p "Labels" at bounding box center [1493, 166] width 40 height 18
click at [931, 116] on html "[PERSON_NAME] [PERSON_NAME] Home News Audits Reporting Events Library Courses P…" at bounding box center [784, 392] width 1568 height 784
click at [99, 133] on div "Audits" at bounding box center [102, 139] width 186 height 30
click at [324, 83] on div "Reporting" at bounding box center [336, 78] width 88 height 43
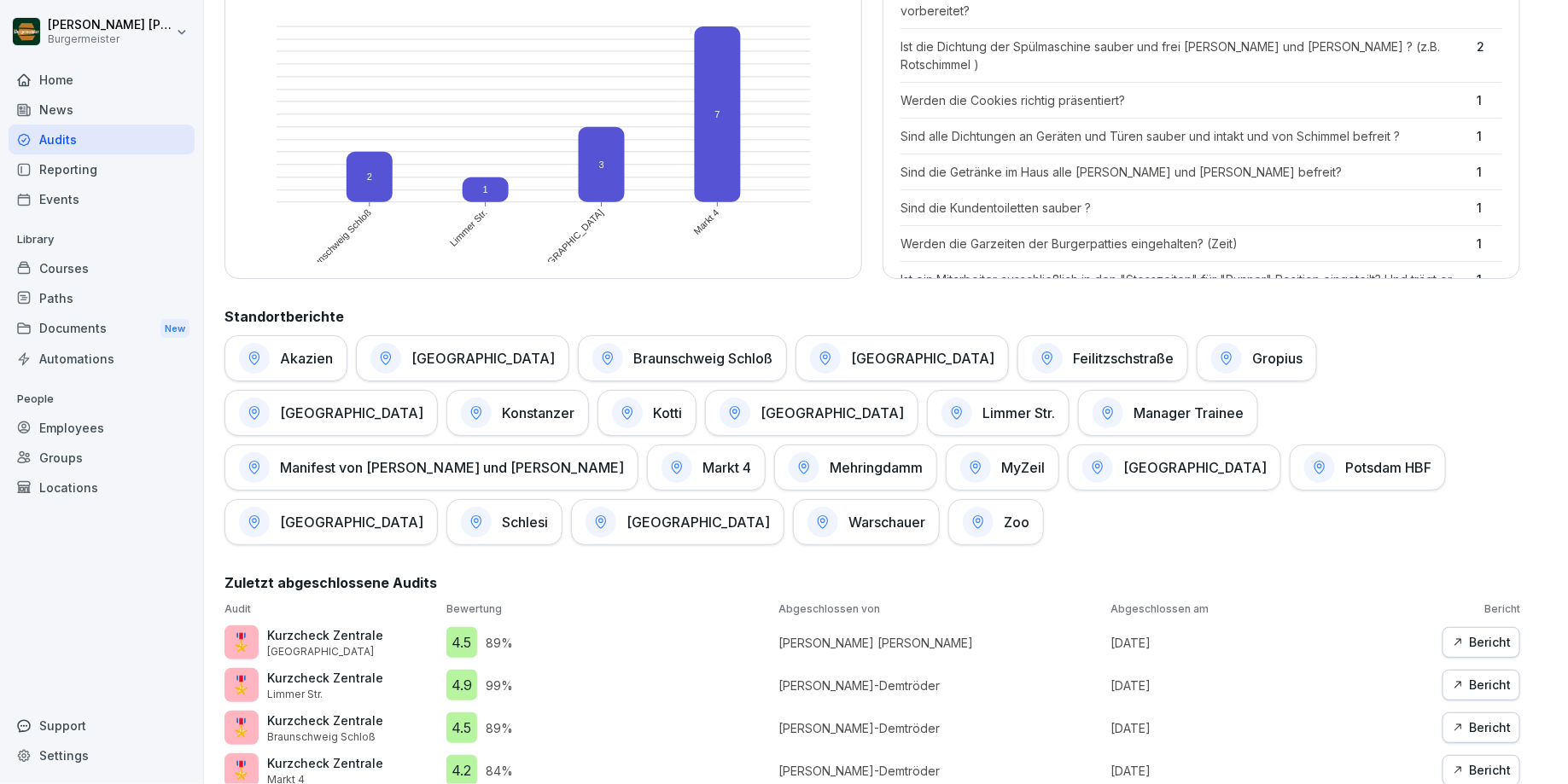
scroll to position [592, 0]
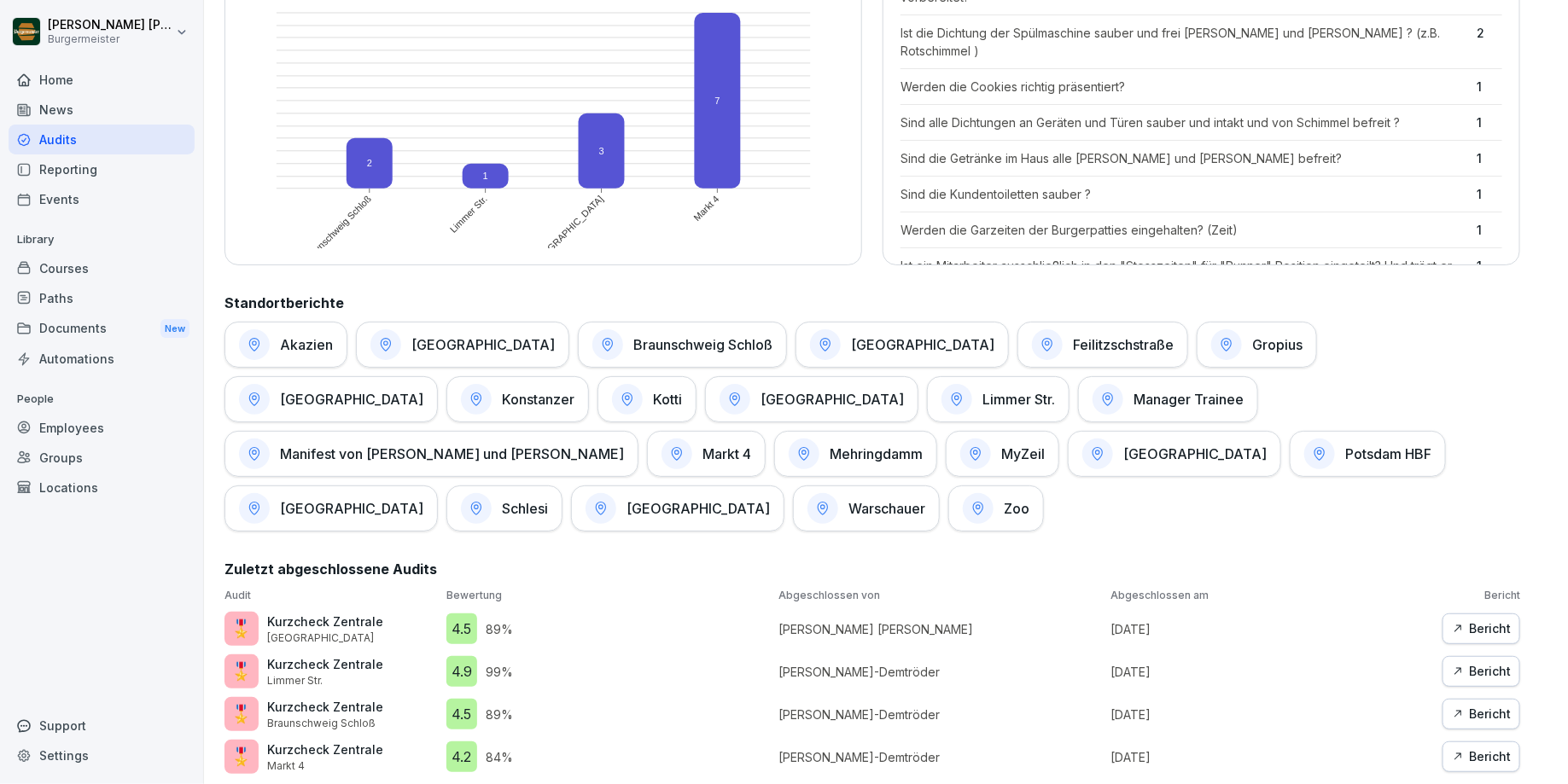
click at [774, 434] on div "Mehringdamm" at bounding box center [855, 453] width 163 height 46
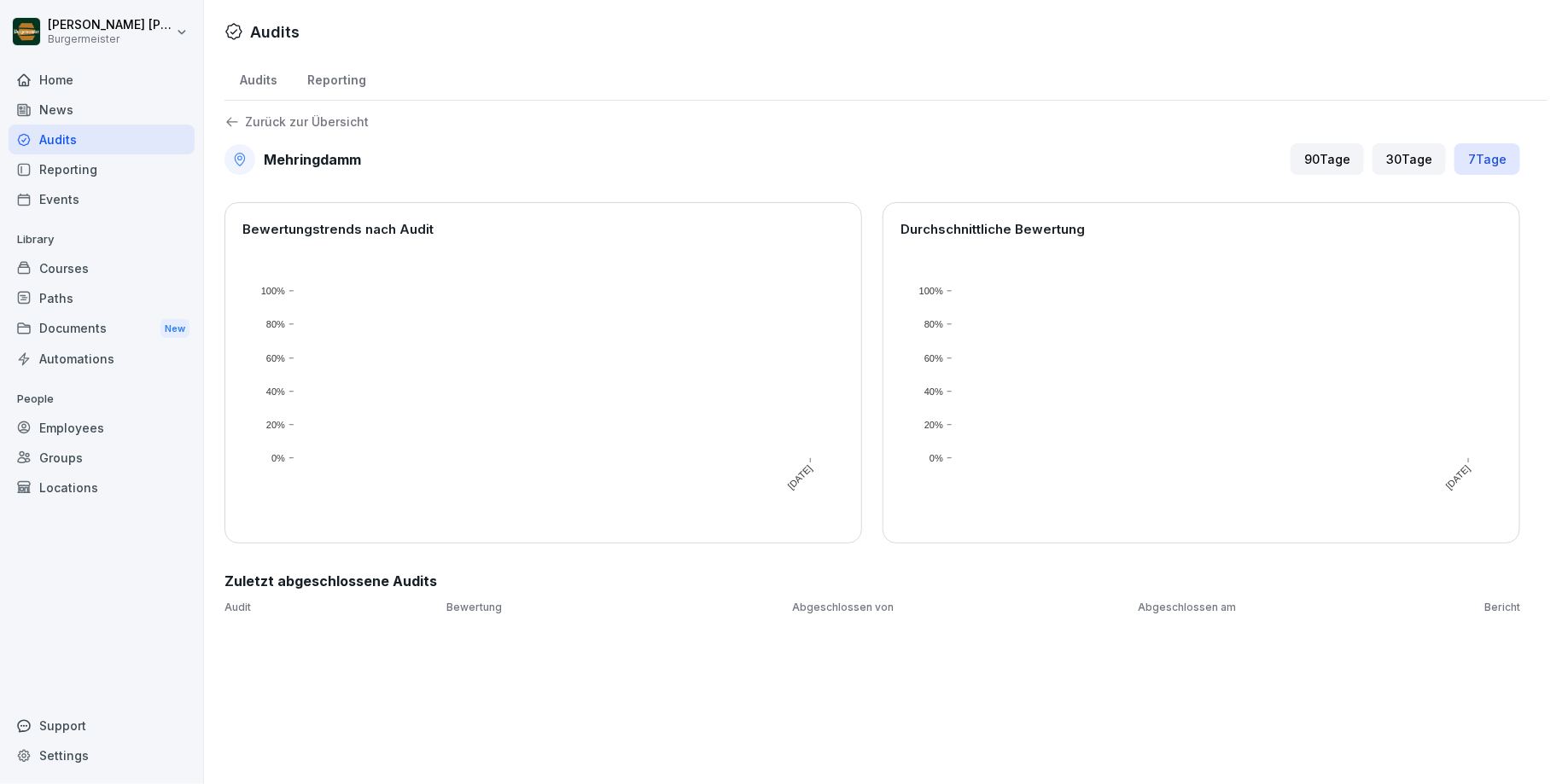
click at [317, 132] on div "Zurück zur Übersicht Mehringdamm 90 Tage 30 Tage 7 Tage Bewertungstrends nach A…" at bounding box center [886, 365] width 1323 height 501
click at [326, 122] on p "Zurück zur Übersicht" at bounding box center [307, 122] width 124 height 0
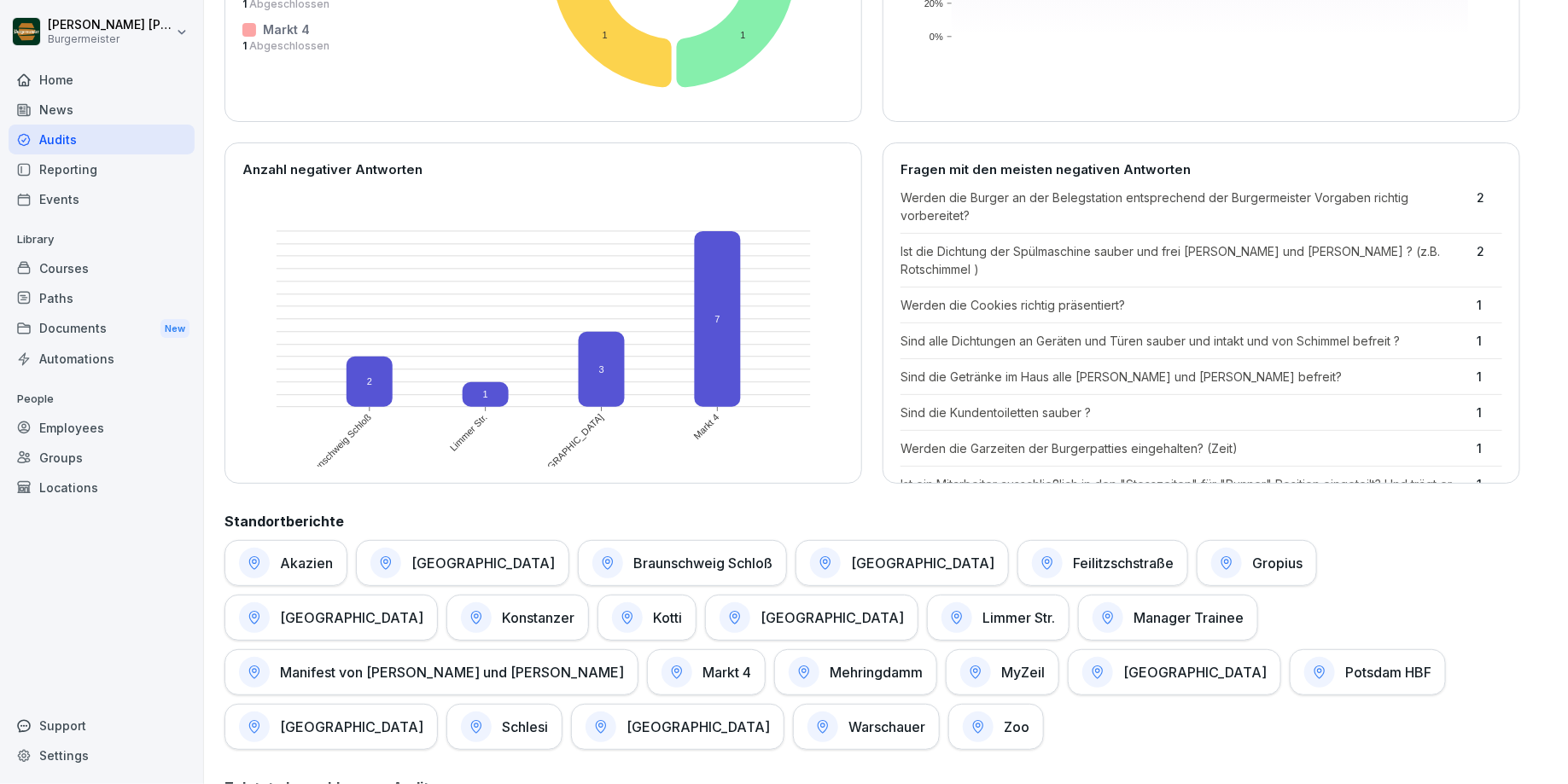
scroll to position [592, 0]
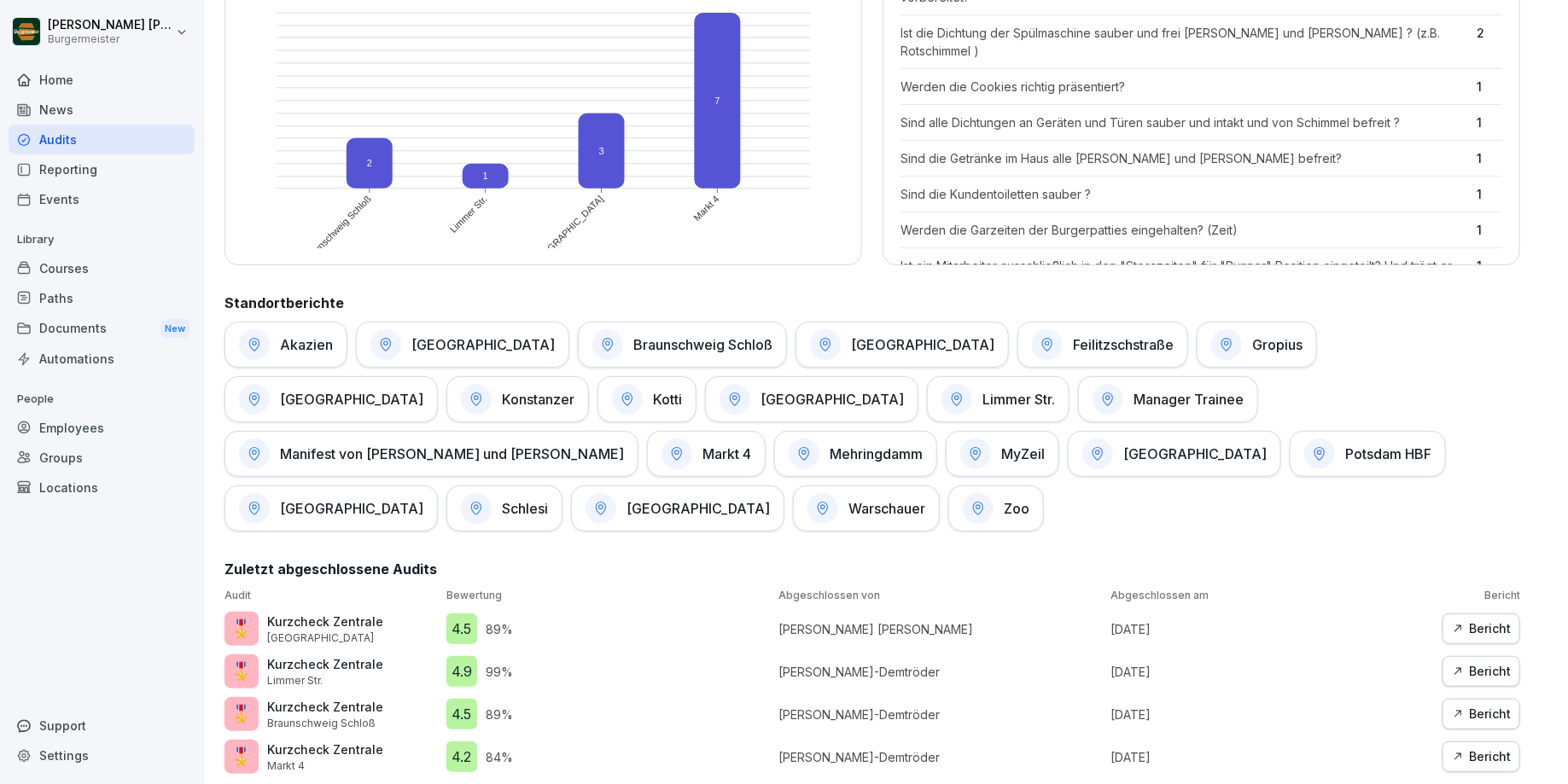
click at [752, 446] on h1 "Markt 4" at bounding box center [727, 454] width 49 height 17
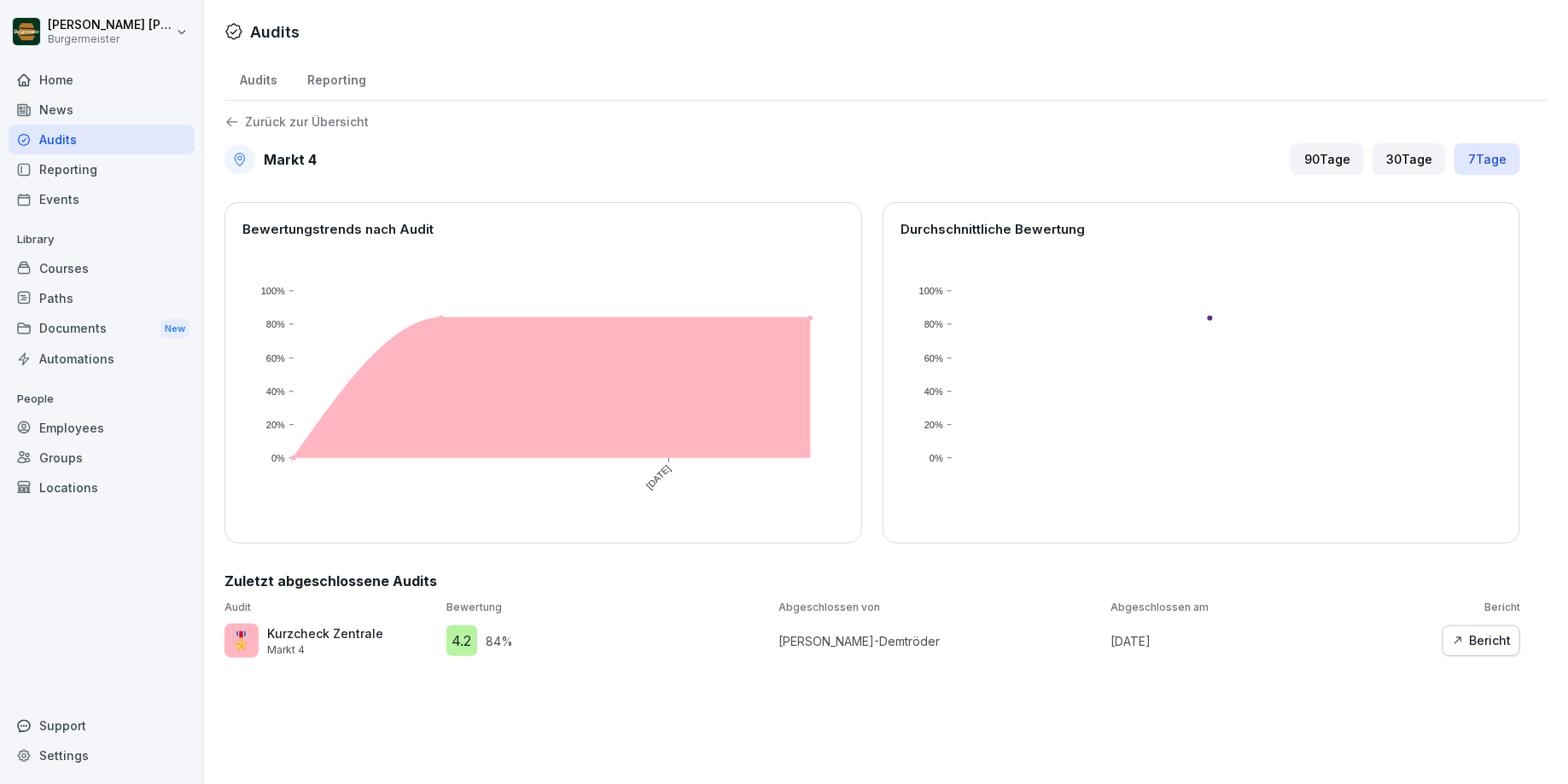
click at [282, 122] on p "Zurück zur Übersicht" at bounding box center [307, 122] width 124 height 0
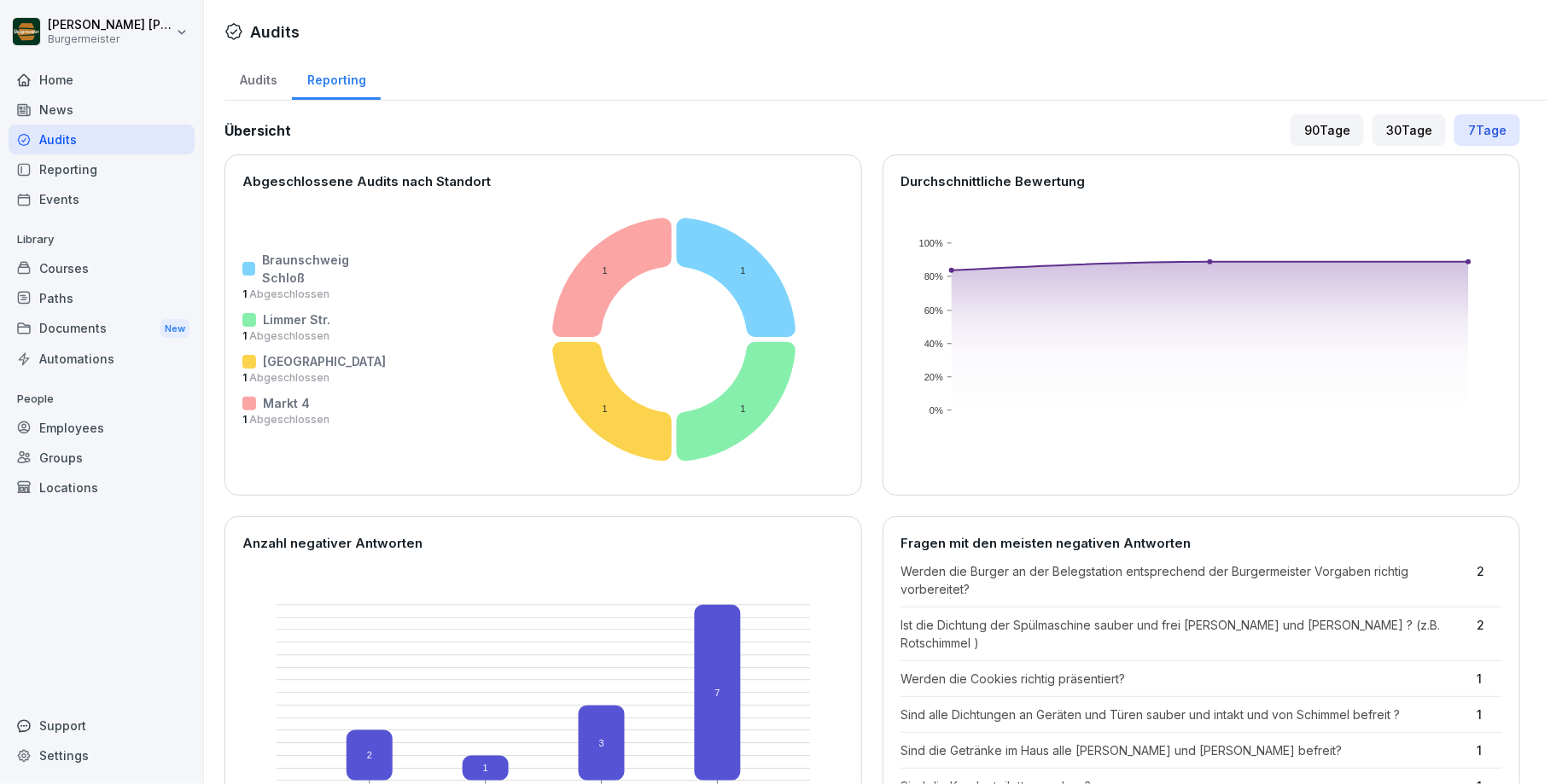
click at [65, 170] on div "Reporting" at bounding box center [102, 169] width 186 height 30
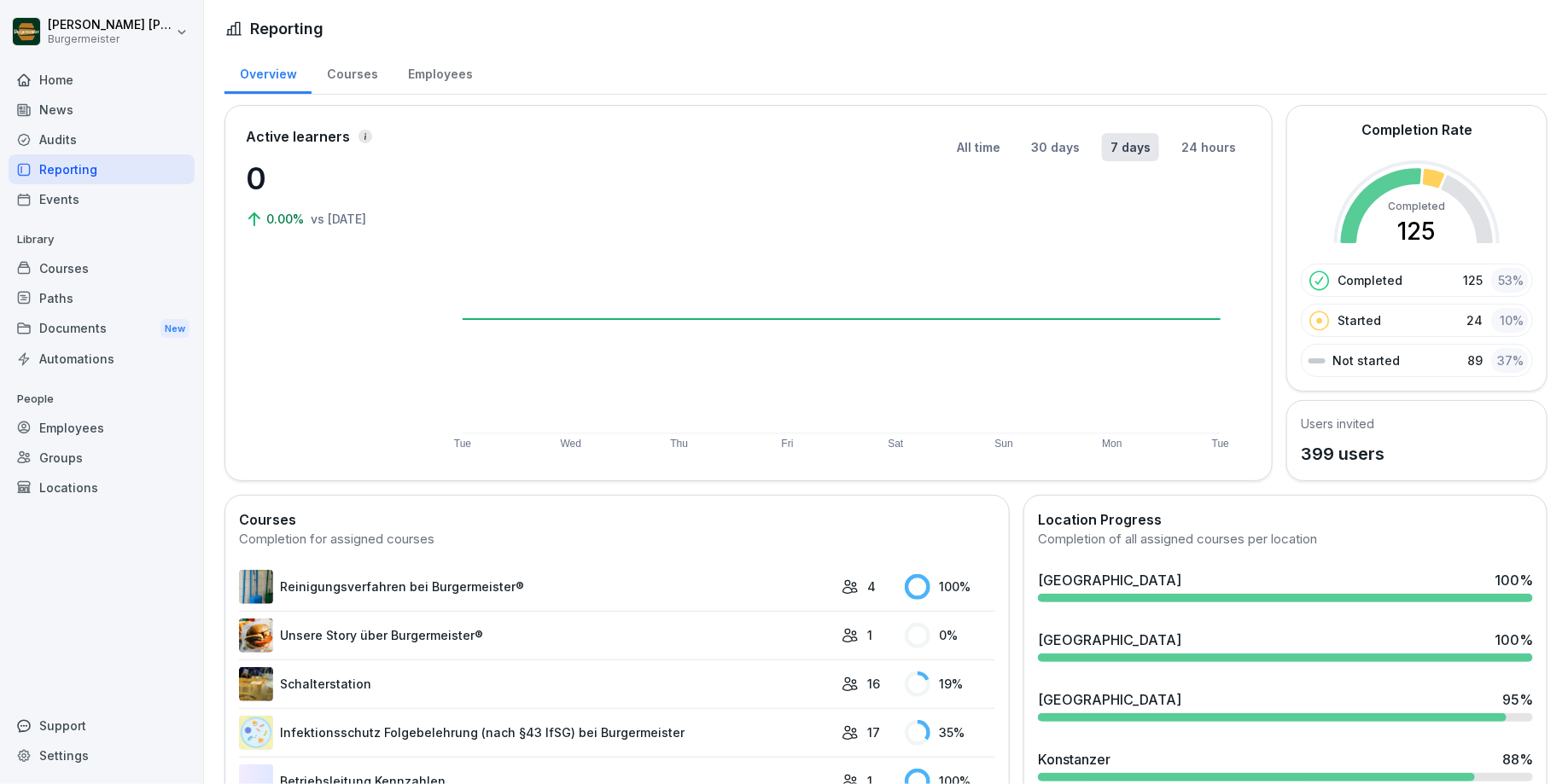
click at [346, 71] on div "Courses" at bounding box center [352, 72] width 81 height 43
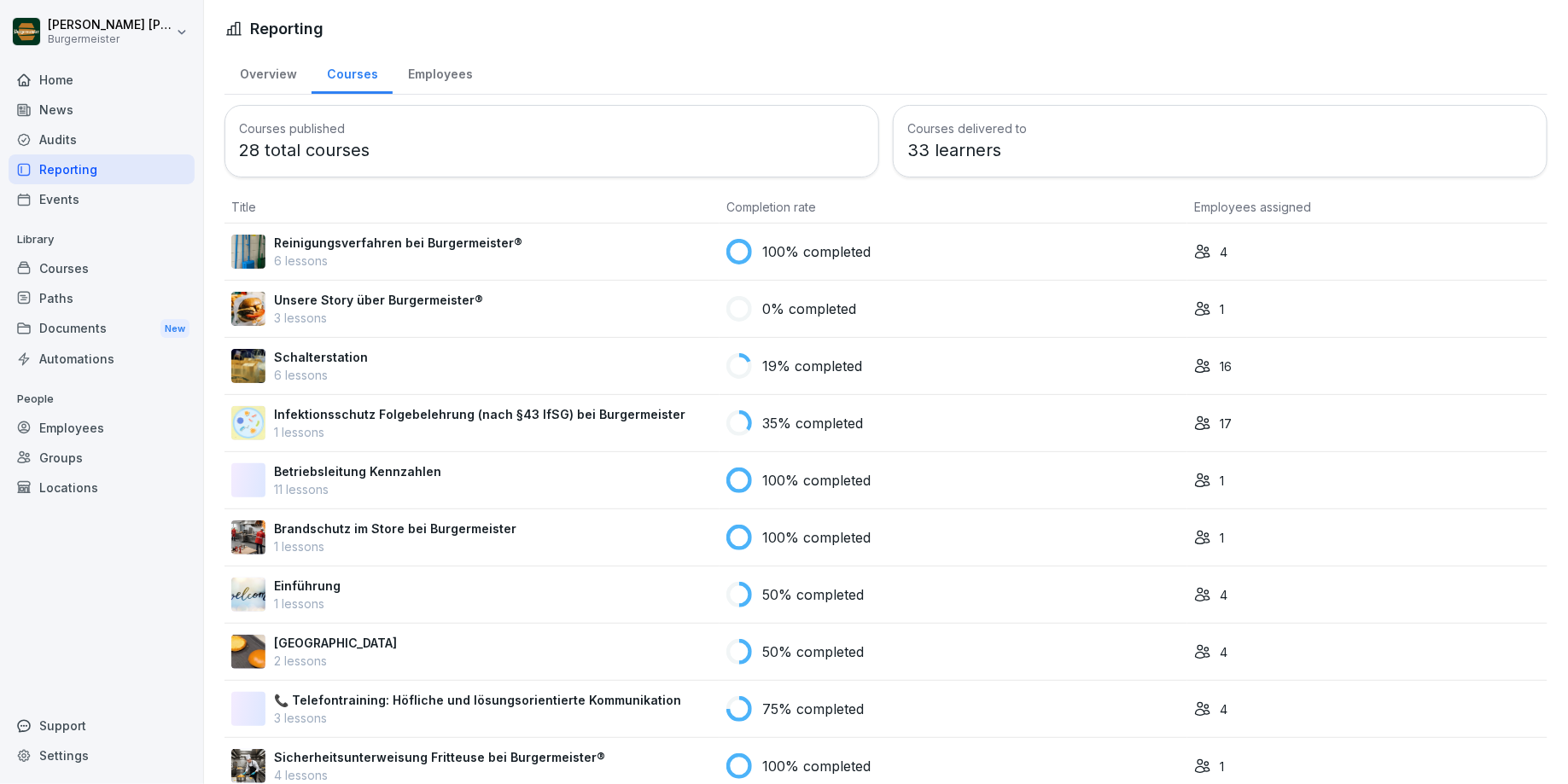
click at [58, 196] on div "Events" at bounding box center [102, 199] width 186 height 30
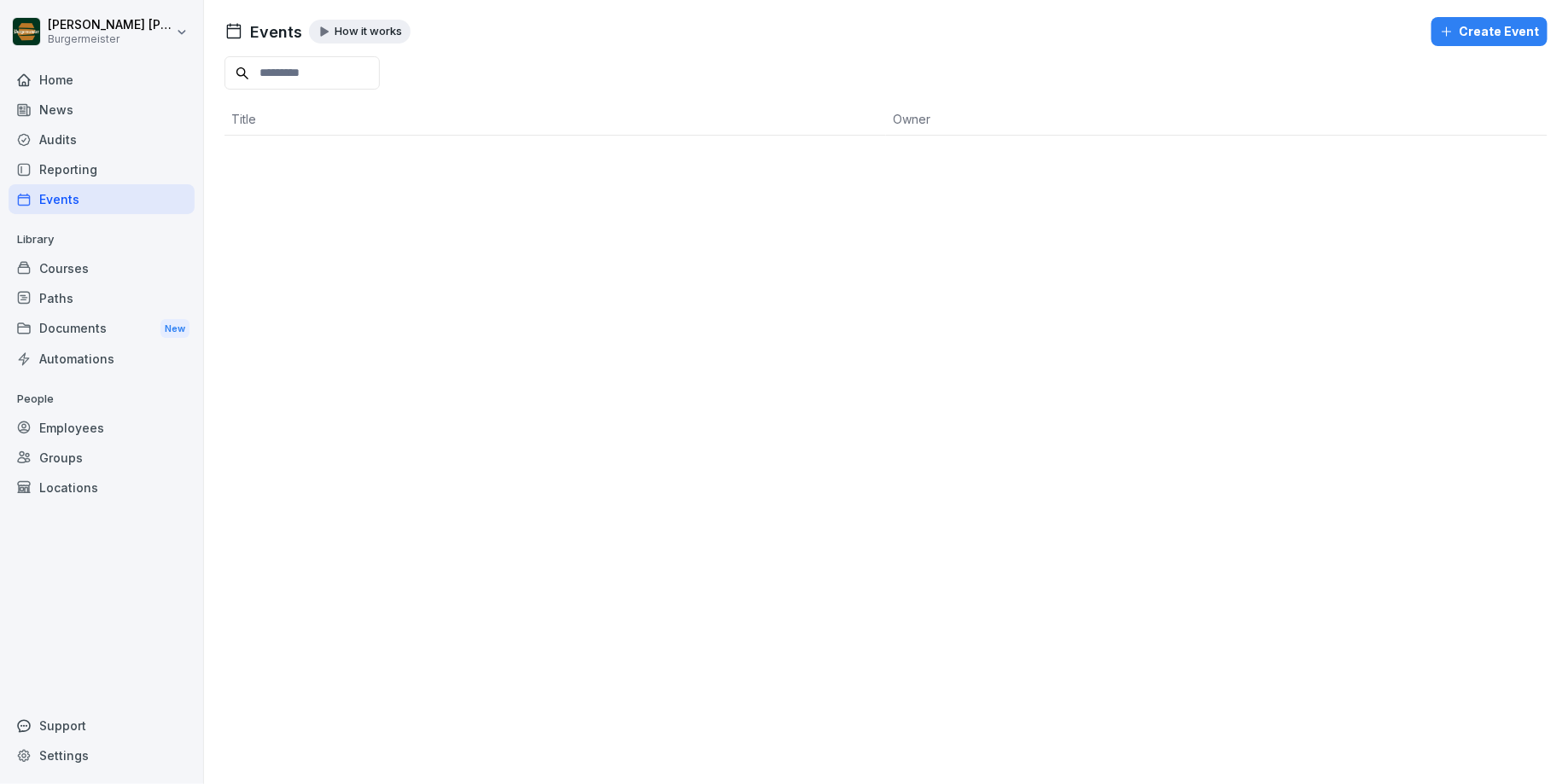
click at [90, 165] on div "Reporting" at bounding box center [102, 169] width 186 height 30
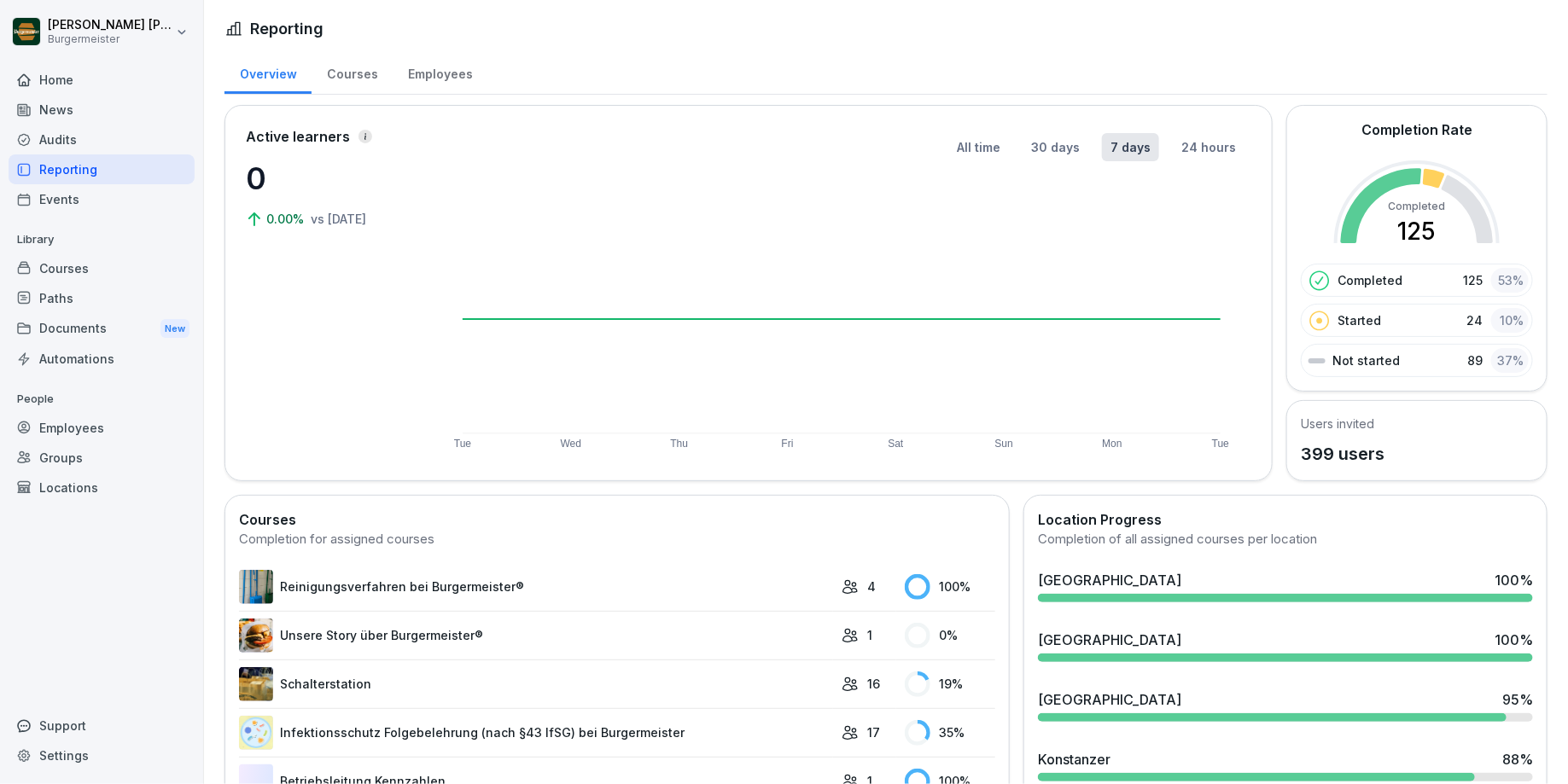
click at [59, 133] on div "Audits" at bounding box center [102, 139] width 186 height 30
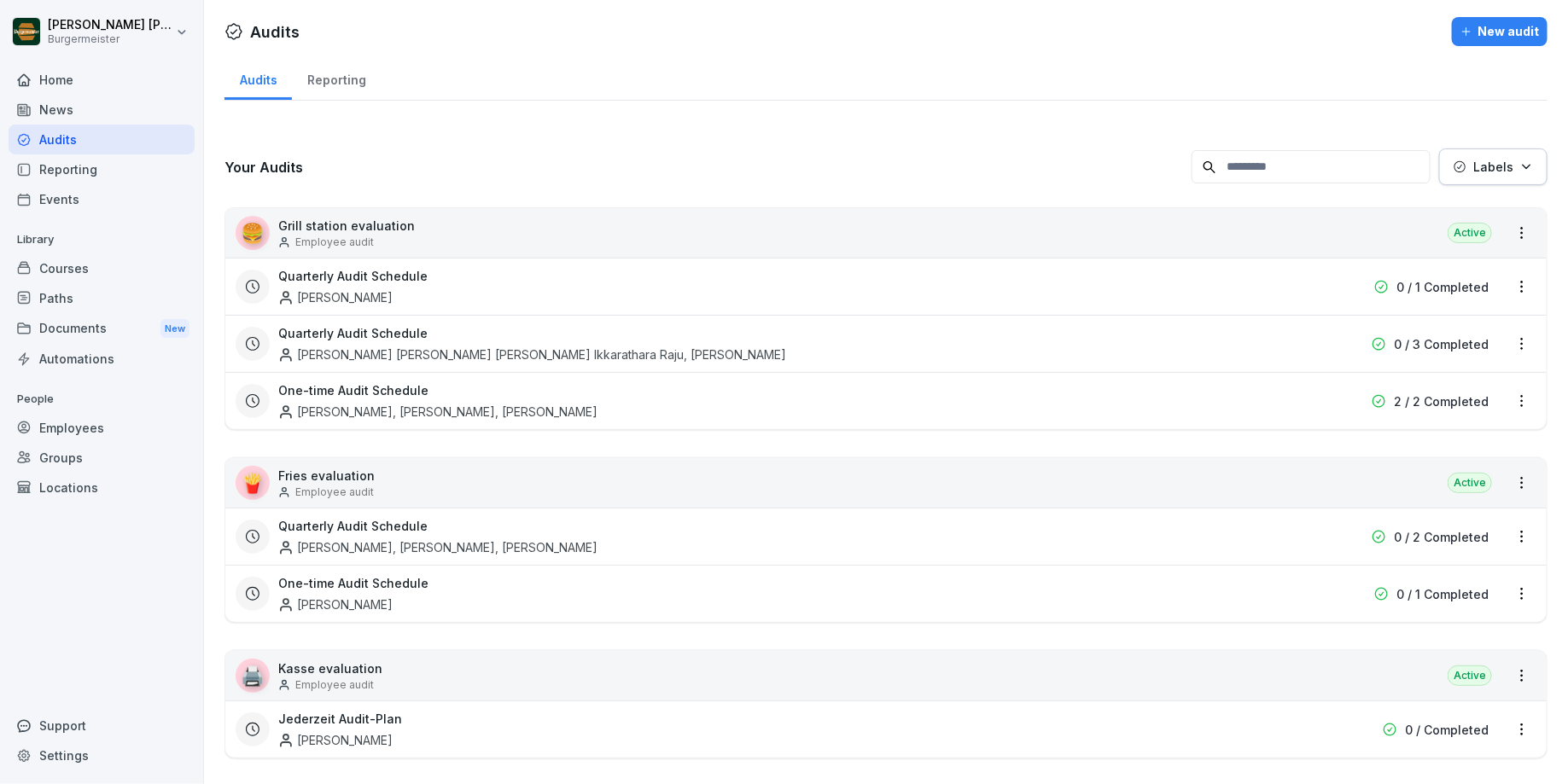
click at [401, 235] on div "Employee audit" at bounding box center [346, 243] width 136 height 15
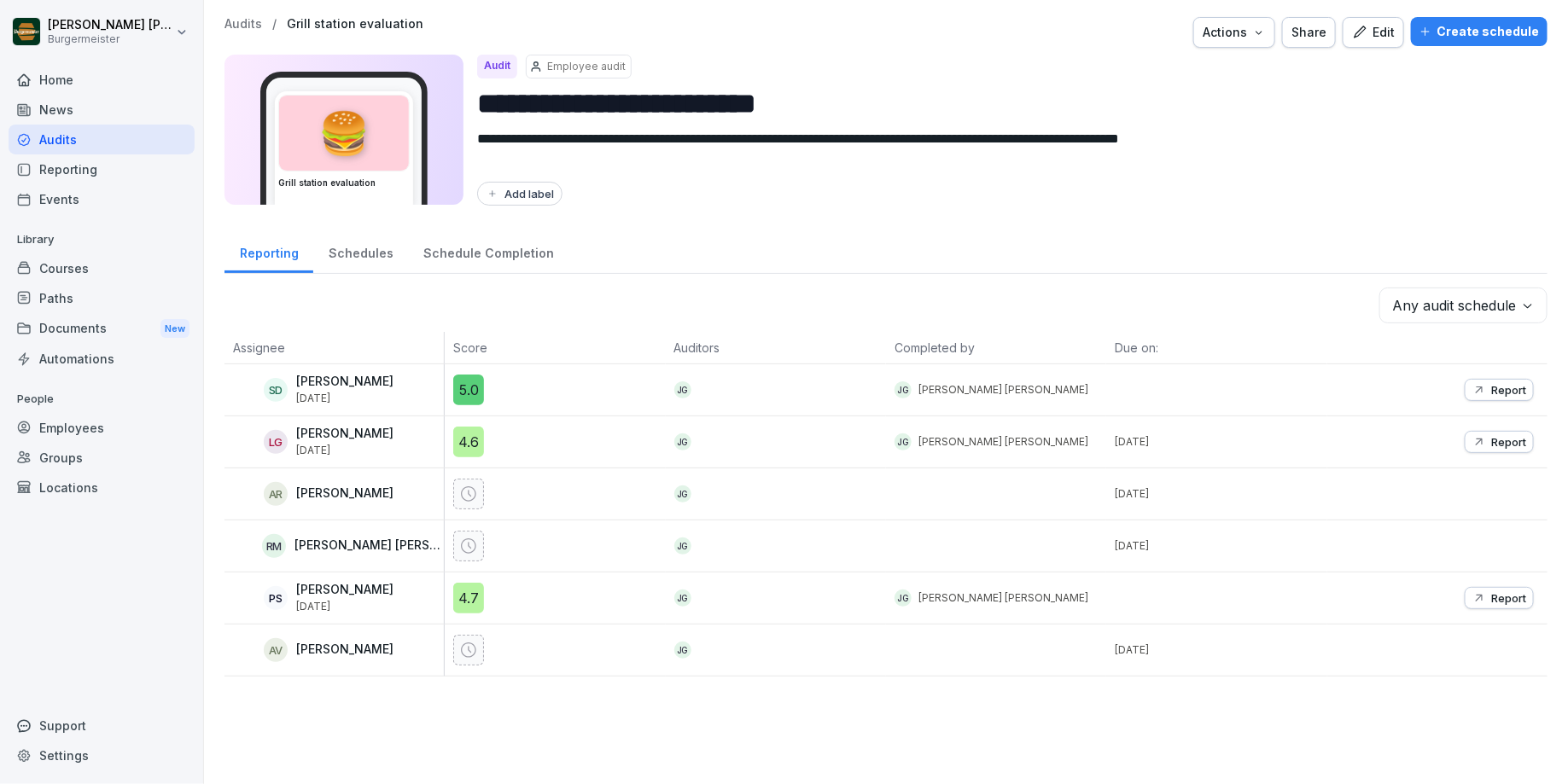
click at [446, 254] on div "Schedule Completion" at bounding box center [488, 251] width 161 height 43
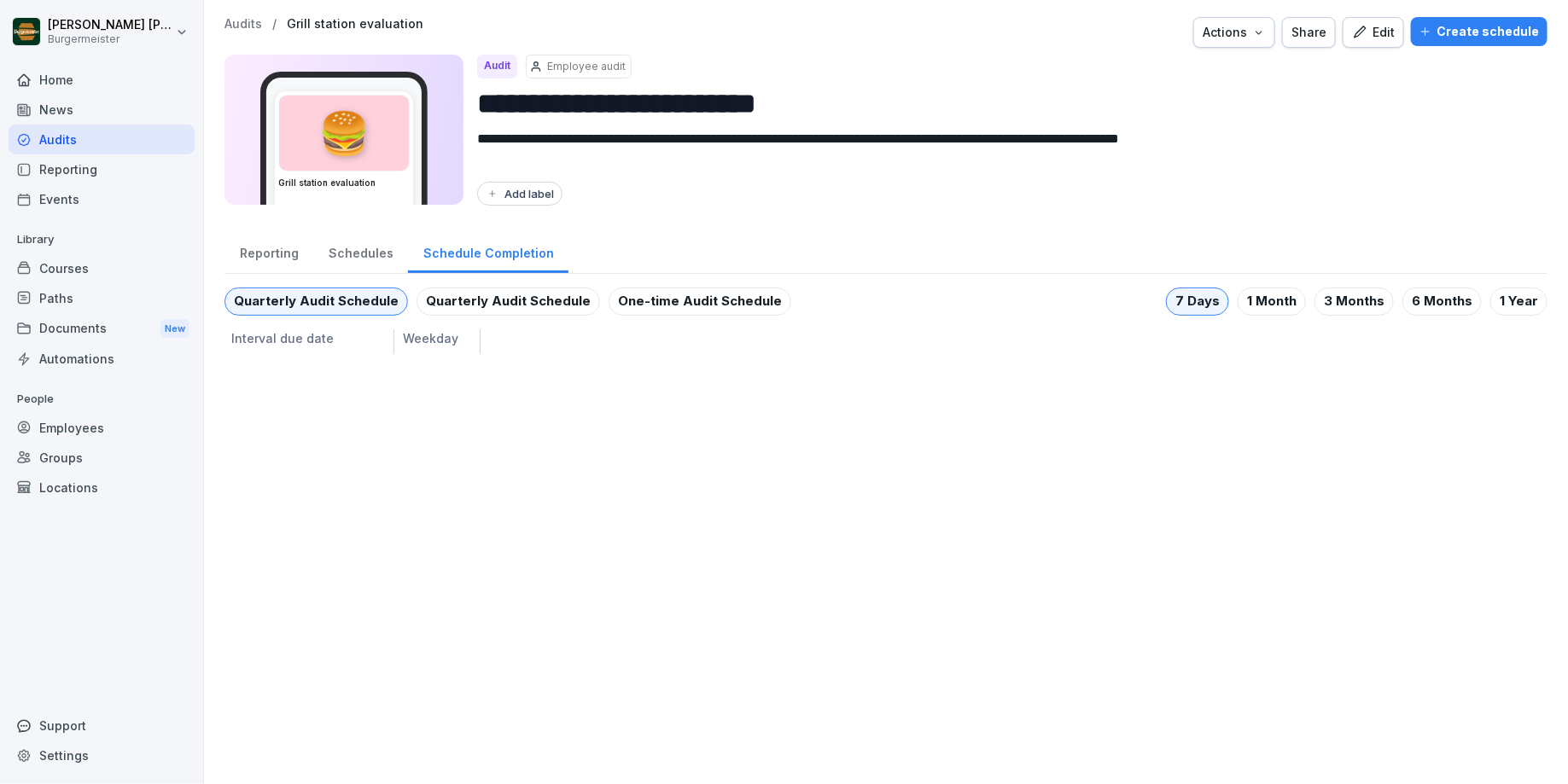
click at [372, 253] on div "Schedules" at bounding box center [360, 251] width 95 height 43
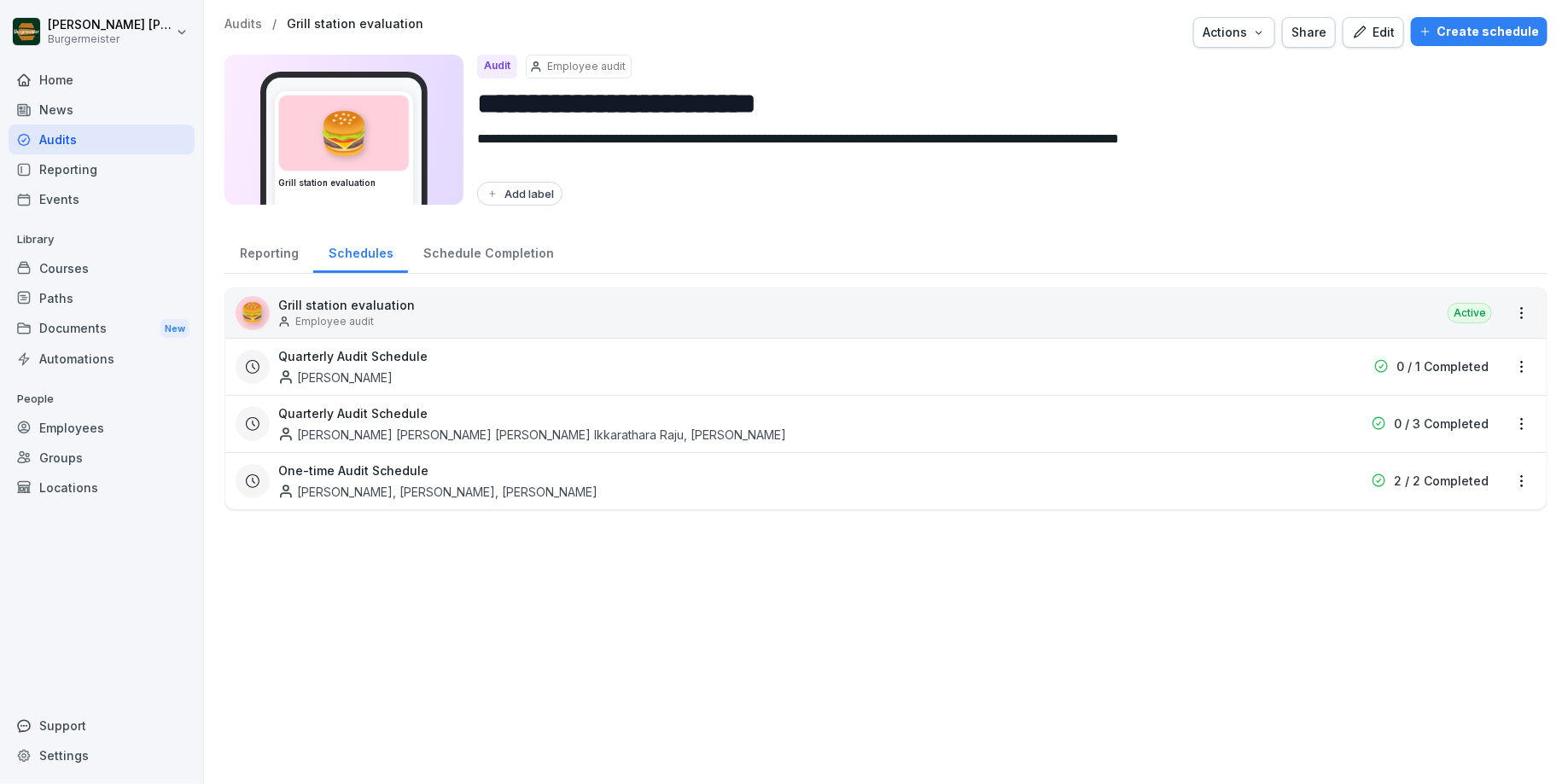
click at [273, 248] on div "Reporting" at bounding box center [269, 251] width 88 height 43
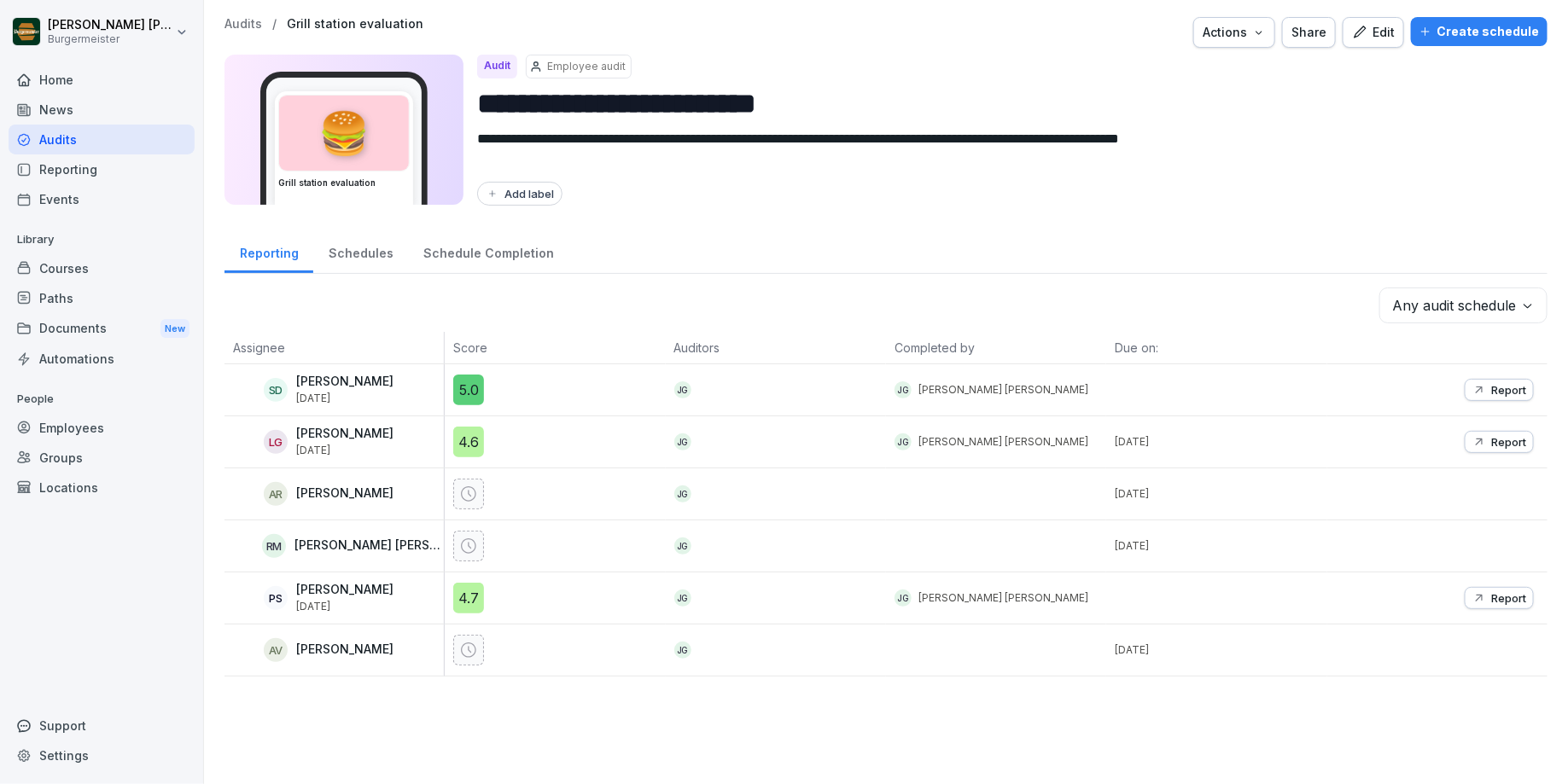
click at [84, 120] on div "News" at bounding box center [102, 110] width 186 height 30
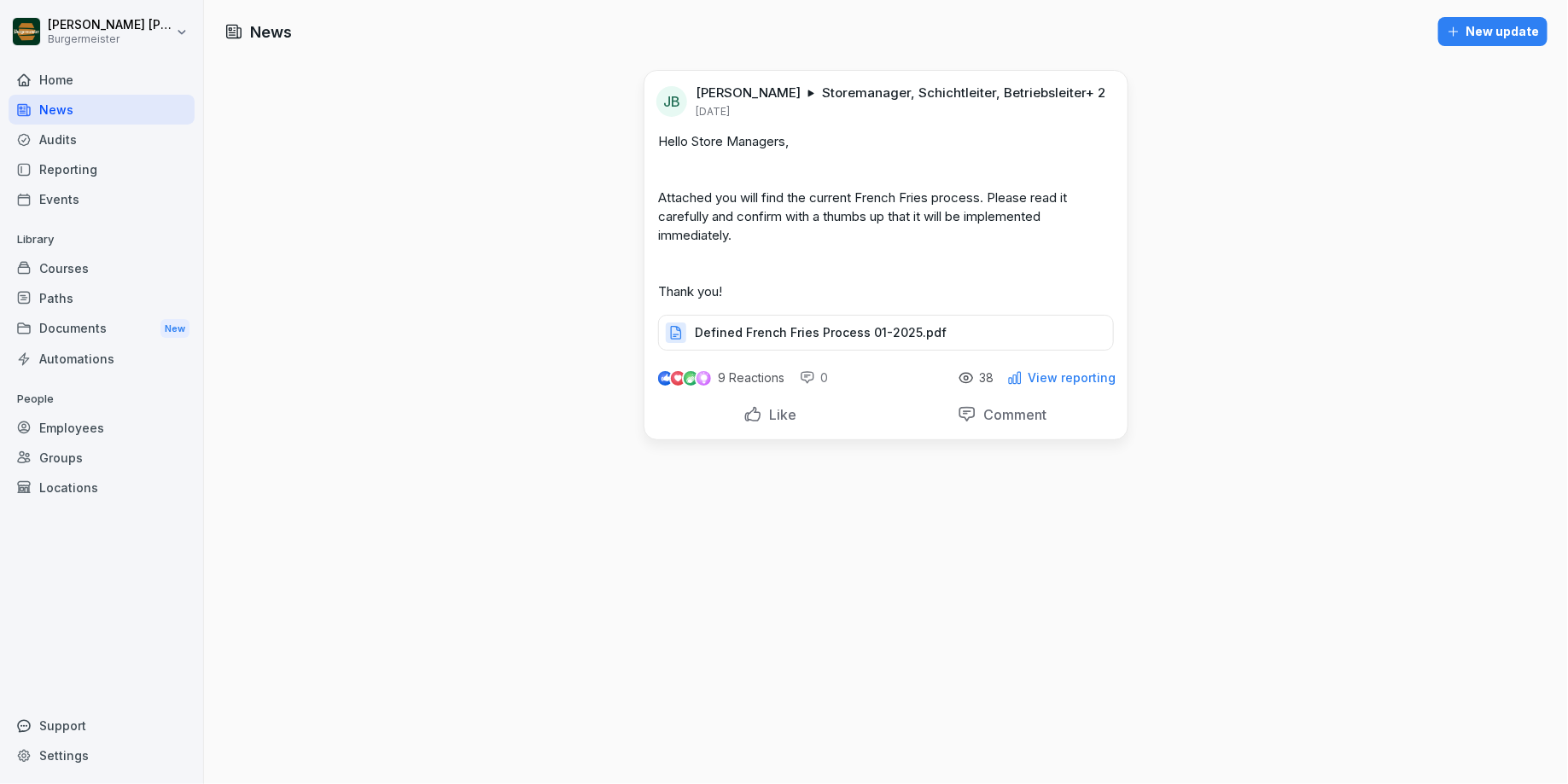
click at [60, 149] on div "Audits" at bounding box center [102, 139] width 186 height 30
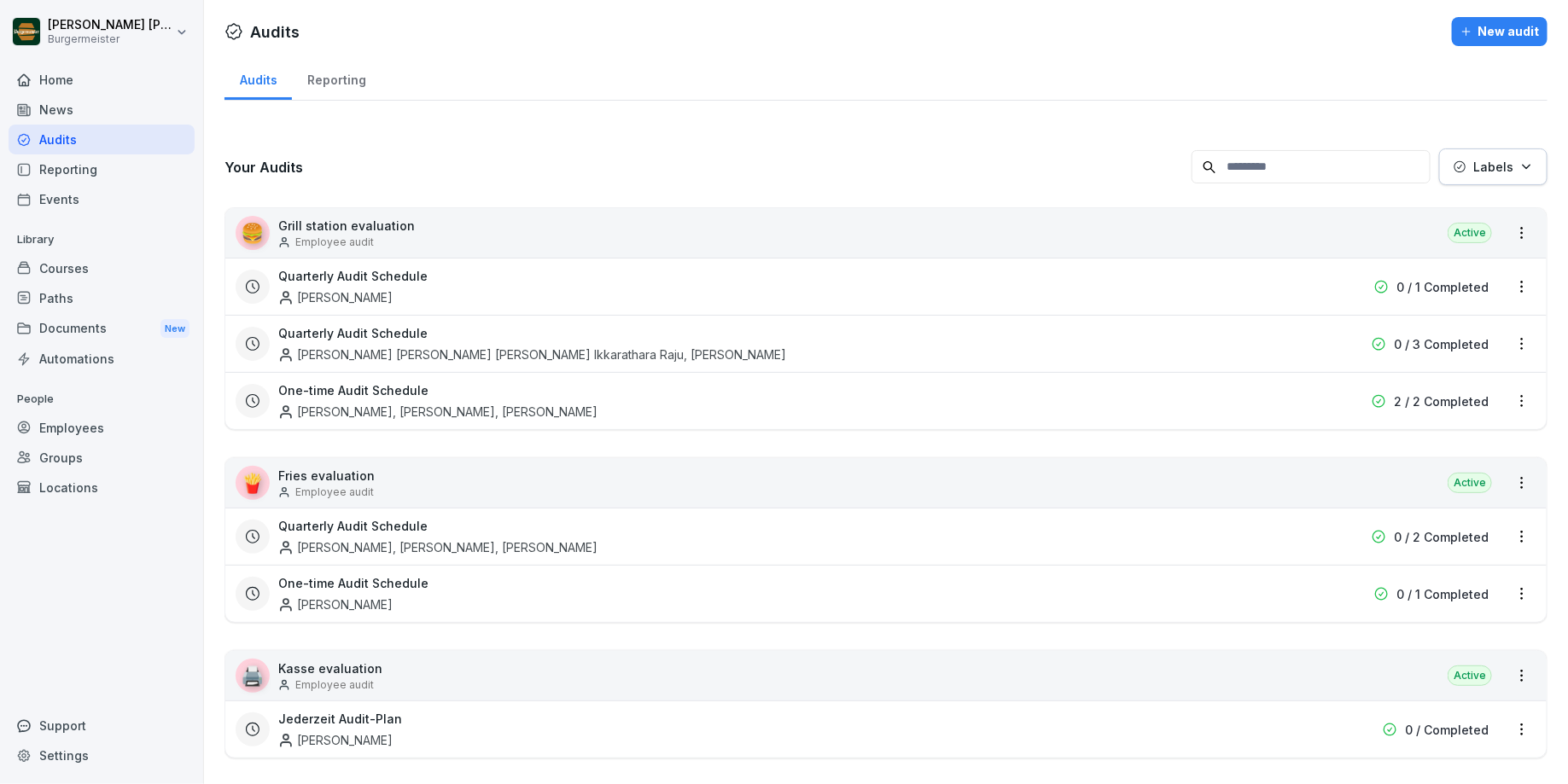
click at [69, 171] on div "Reporting" at bounding box center [102, 169] width 186 height 30
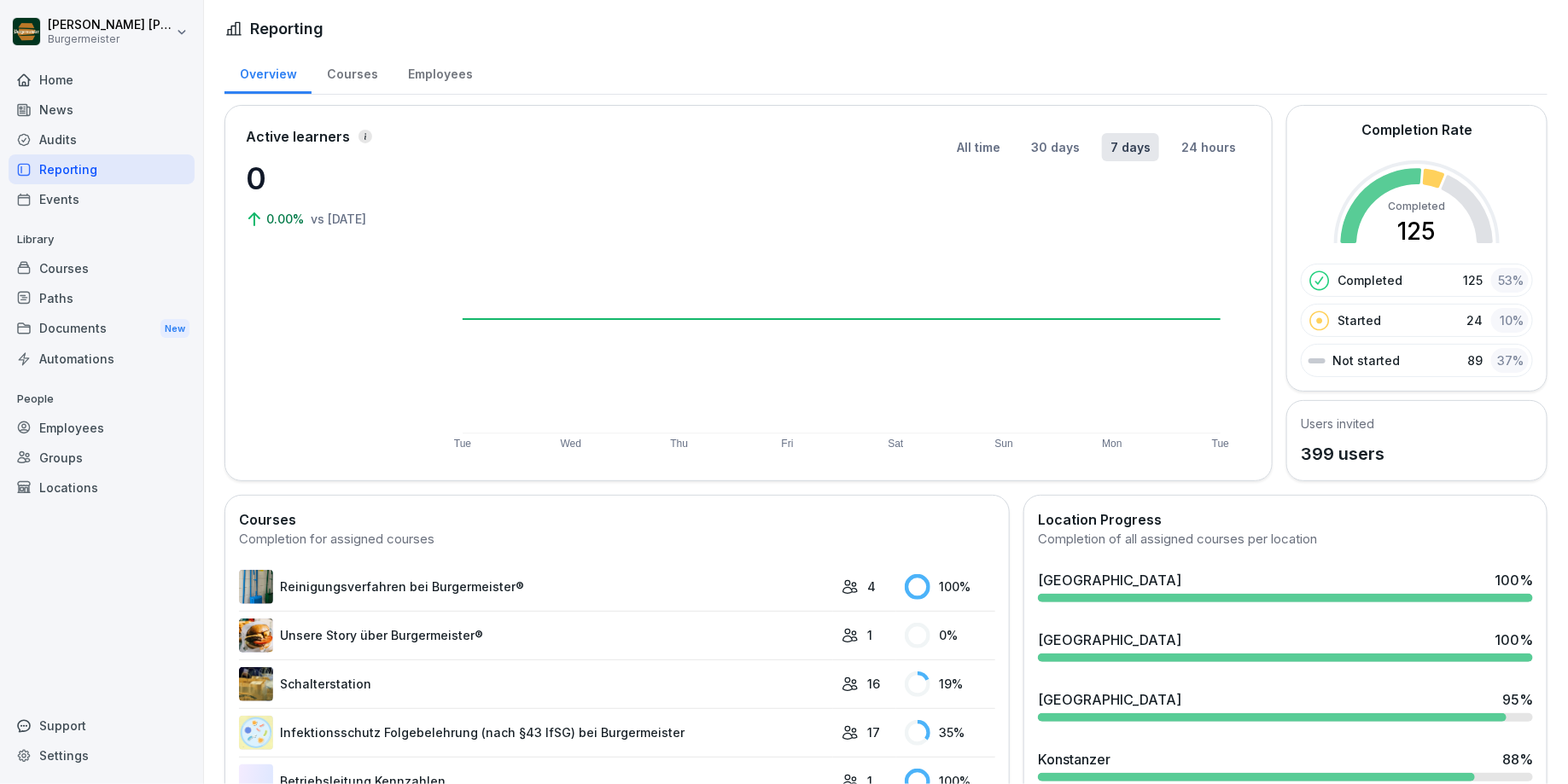
click at [62, 133] on div "Audits" at bounding box center [102, 139] width 186 height 30
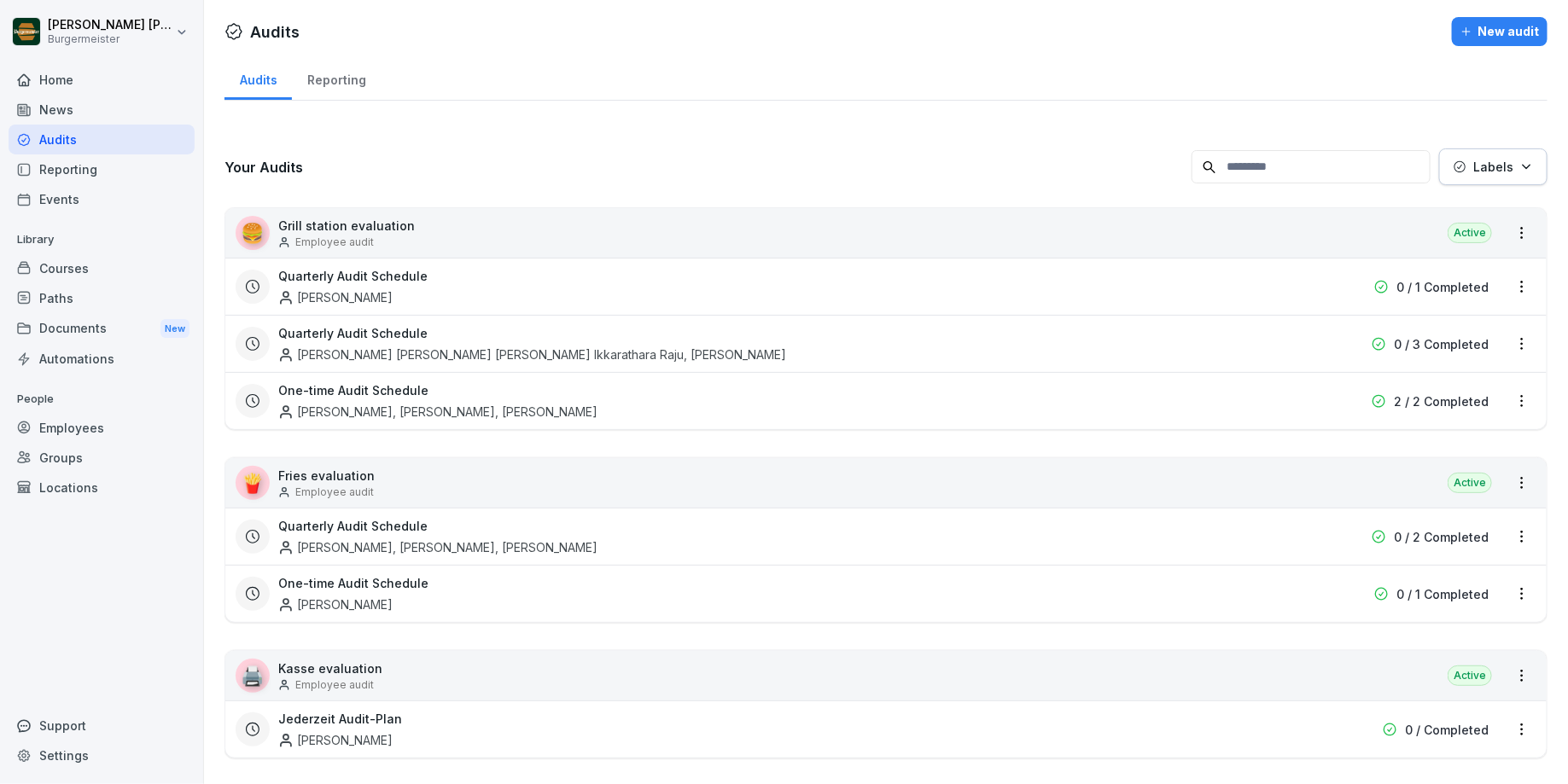
click at [319, 85] on div "Reporting" at bounding box center [336, 78] width 88 height 43
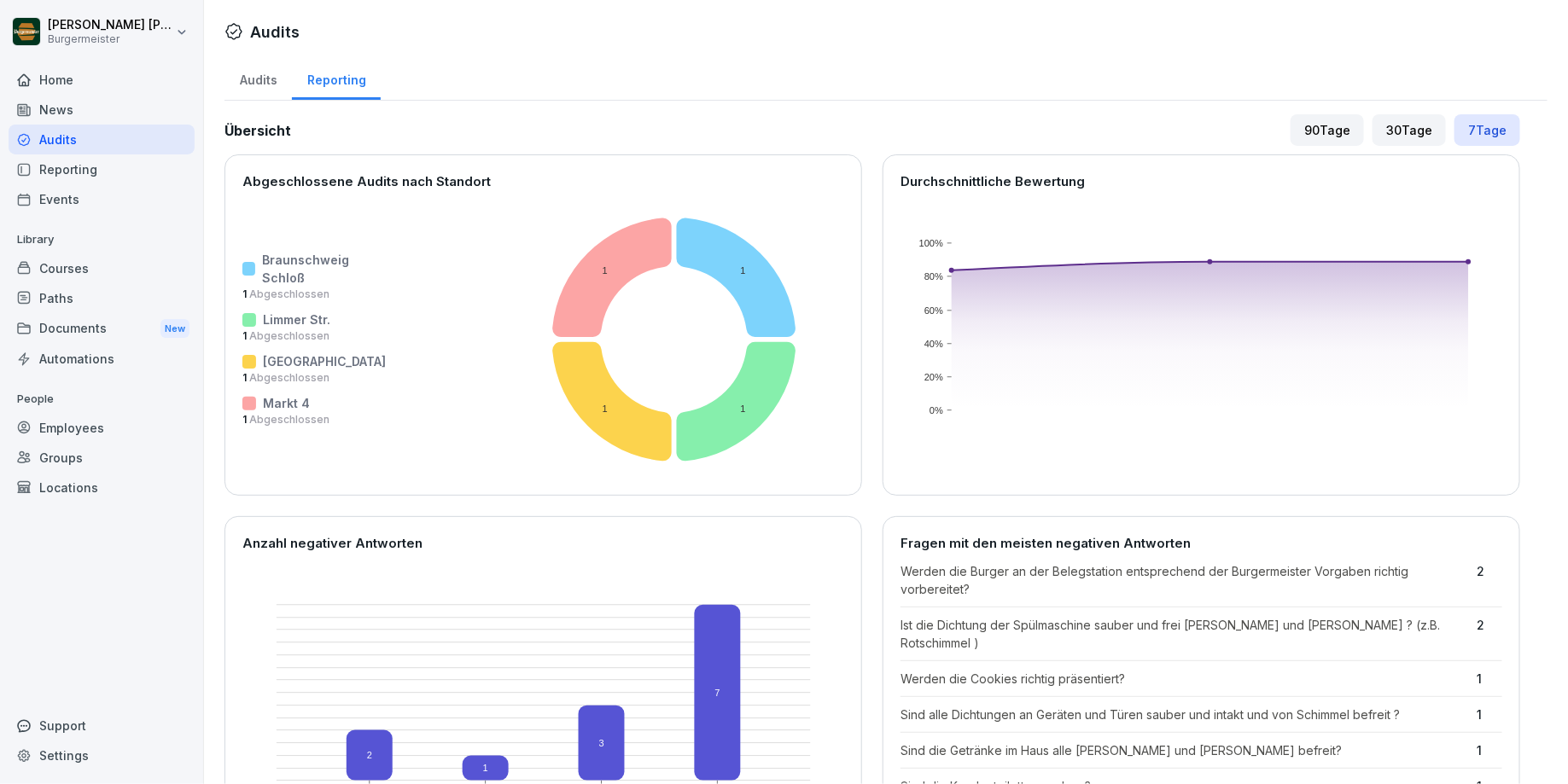
click at [87, 172] on div "Reporting" at bounding box center [102, 169] width 186 height 30
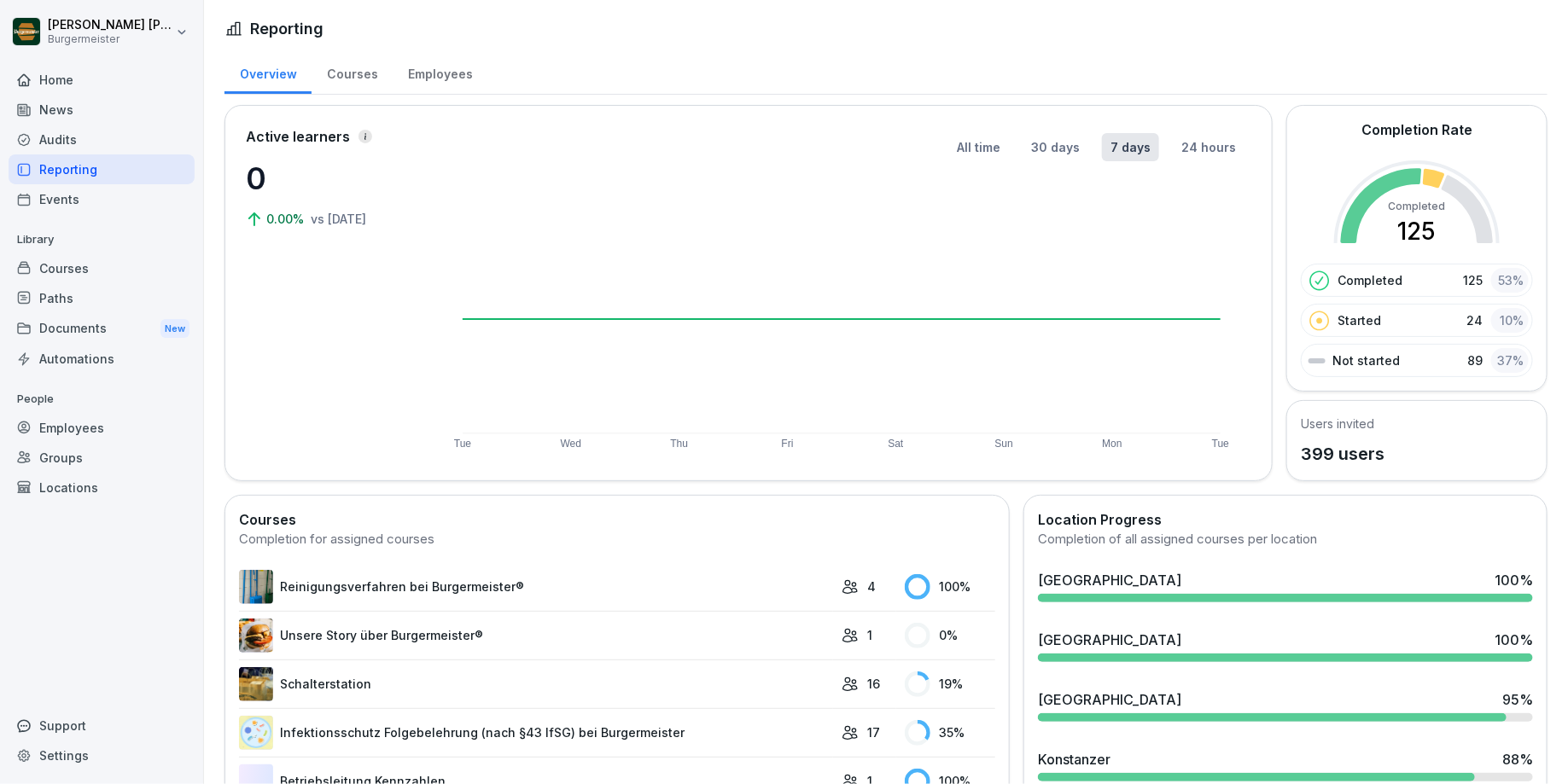
click at [358, 76] on div "Courses" at bounding box center [352, 72] width 81 height 43
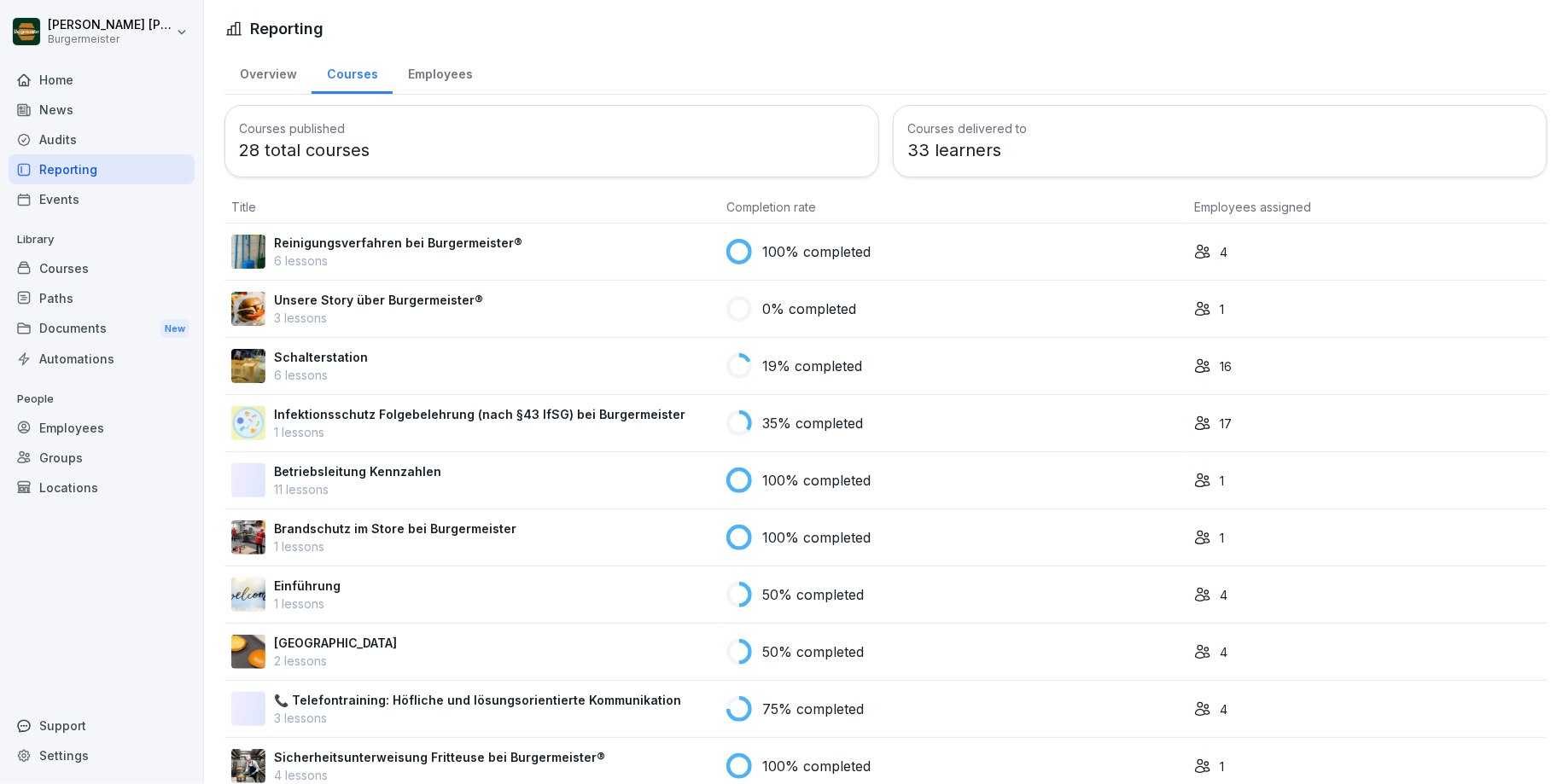
click at [445, 71] on div "Employees" at bounding box center [439, 72] width 95 height 43
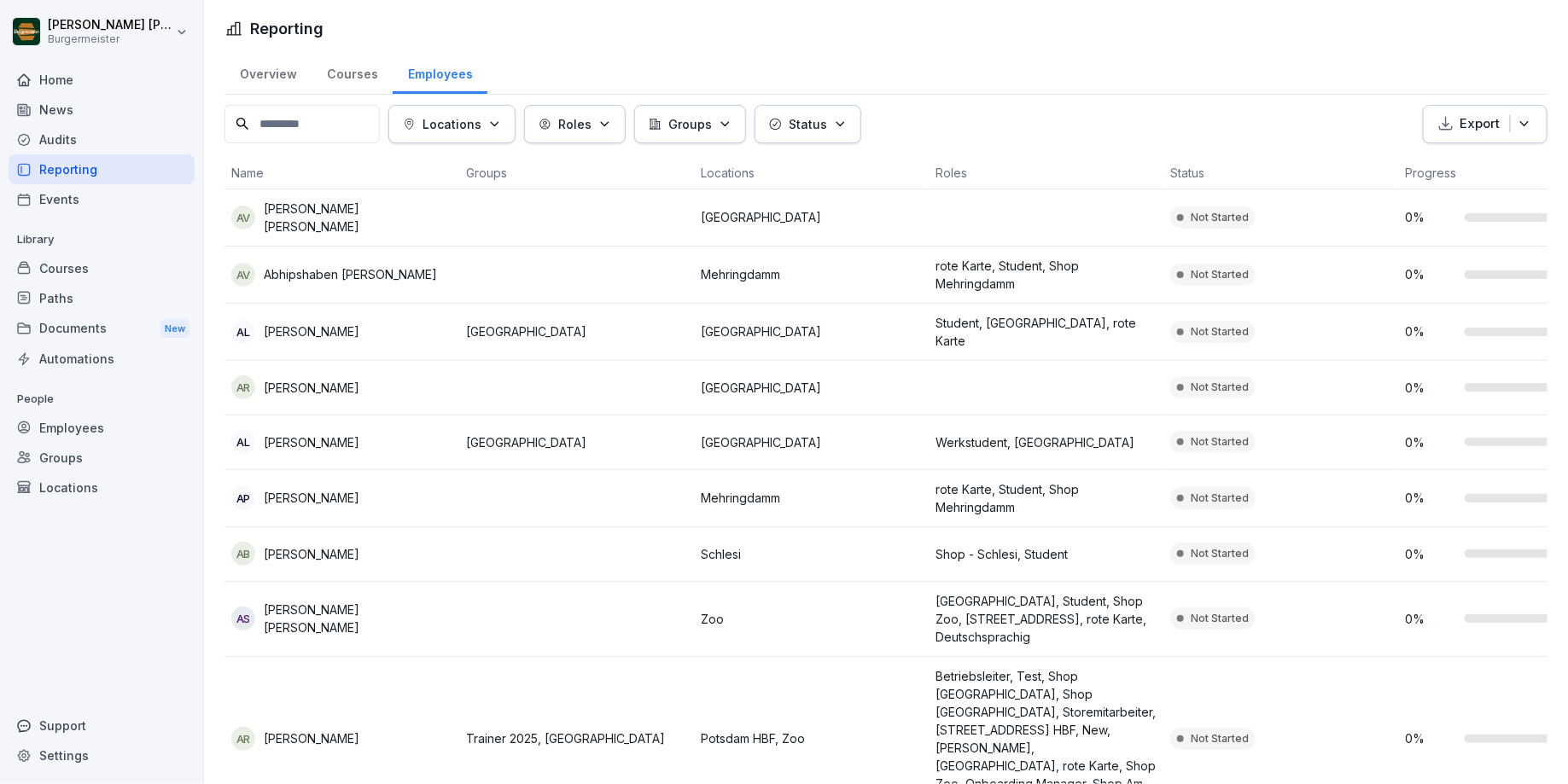
click at [699, 124] on p "Groups" at bounding box center [690, 124] width 43 height 18
click at [689, 70] on html "[PERSON_NAME] [PERSON_NAME] Home News Audits Reporting Events Library Courses P…" at bounding box center [784, 392] width 1568 height 784
click at [592, 116] on p "Roles" at bounding box center [574, 124] width 33 height 18
click at [594, 55] on html "[PERSON_NAME] [PERSON_NAME] Home News Audits Reporting Events Library Courses P…" at bounding box center [784, 392] width 1568 height 784
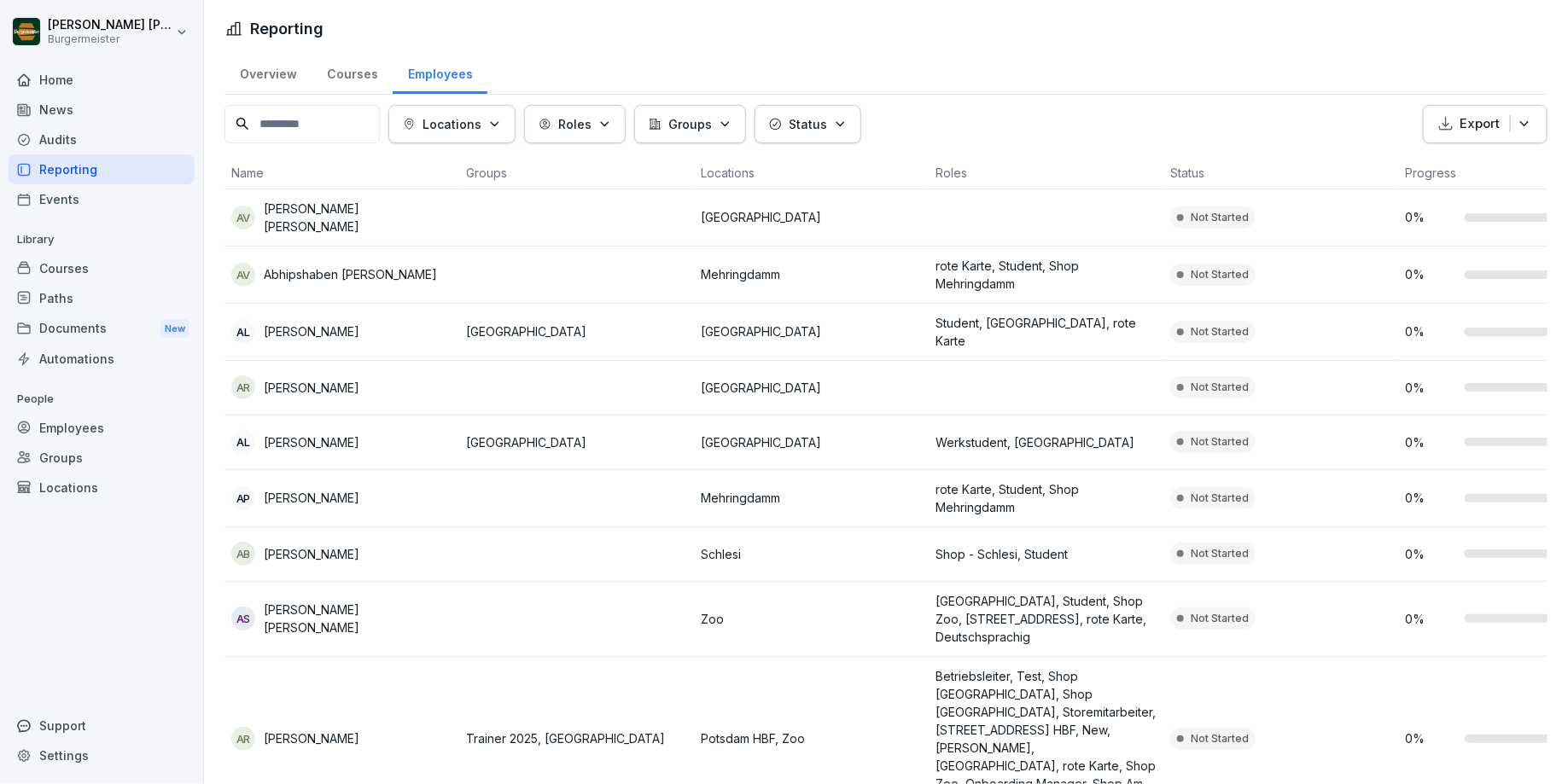
click at [482, 124] on p "Locations" at bounding box center [451, 124] width 59 height 18
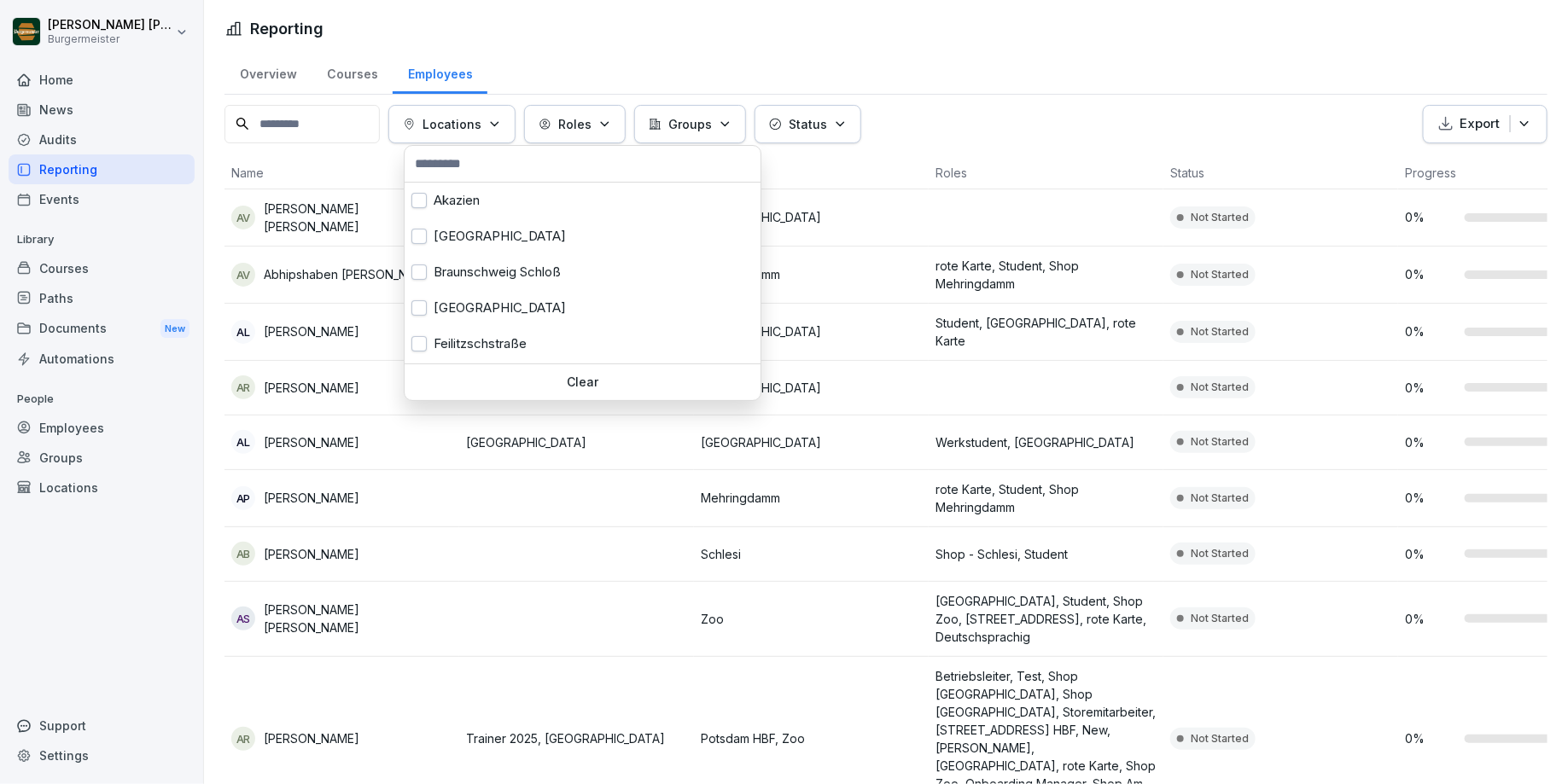
click at [546, 60] on html "[PERSON_NAME] [PERSON_NAME] Home News Audits Reporting Events Library Courses P…" at bounding box center [784, 392] width 1568 height 784
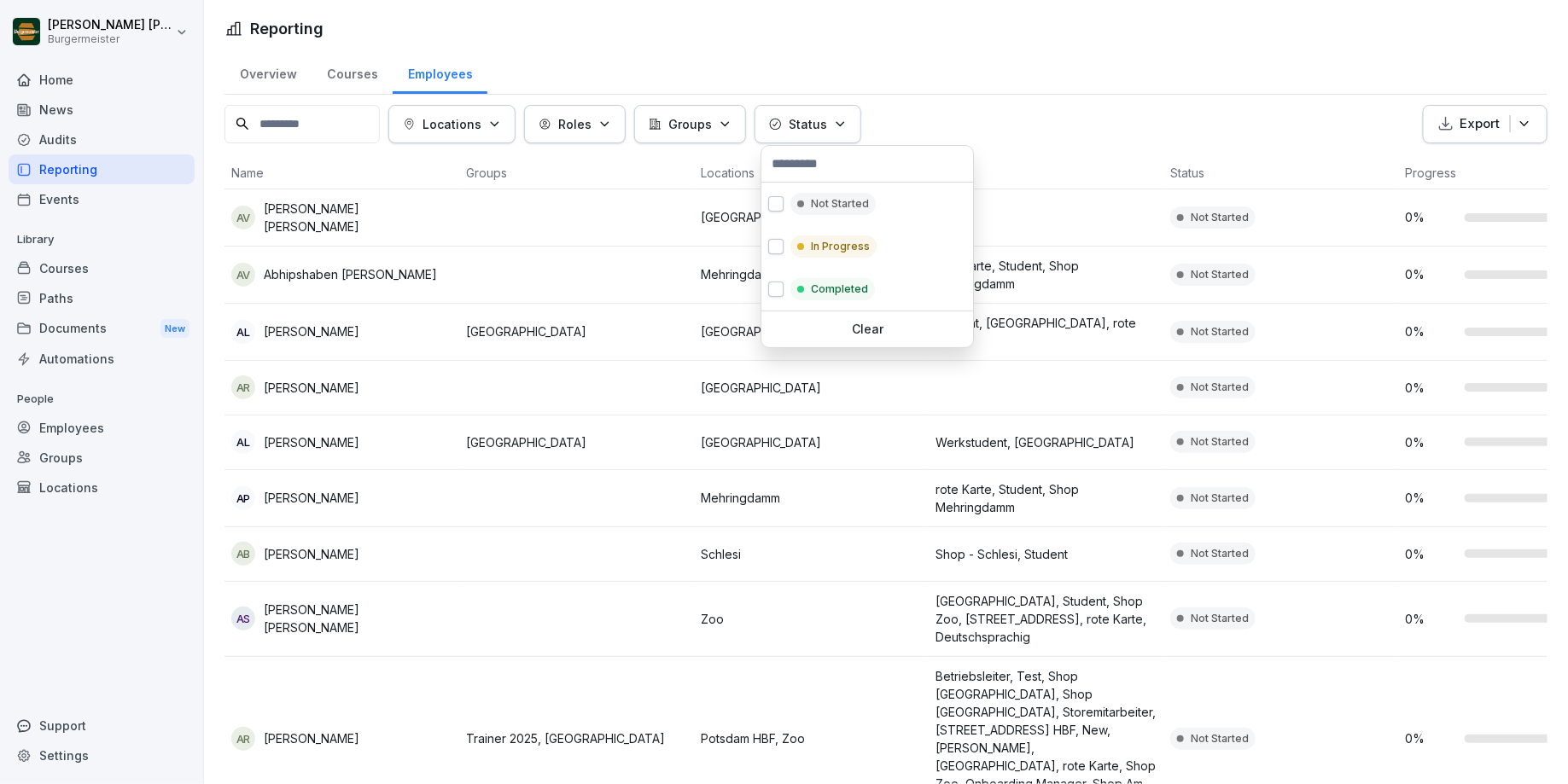
click at [790, 116] on div "Status" at bounding box center [808, 124] width 78 height 18
click at [843, 251] on p "In Progress" at bounding box center [840, 246] width 59 height 15
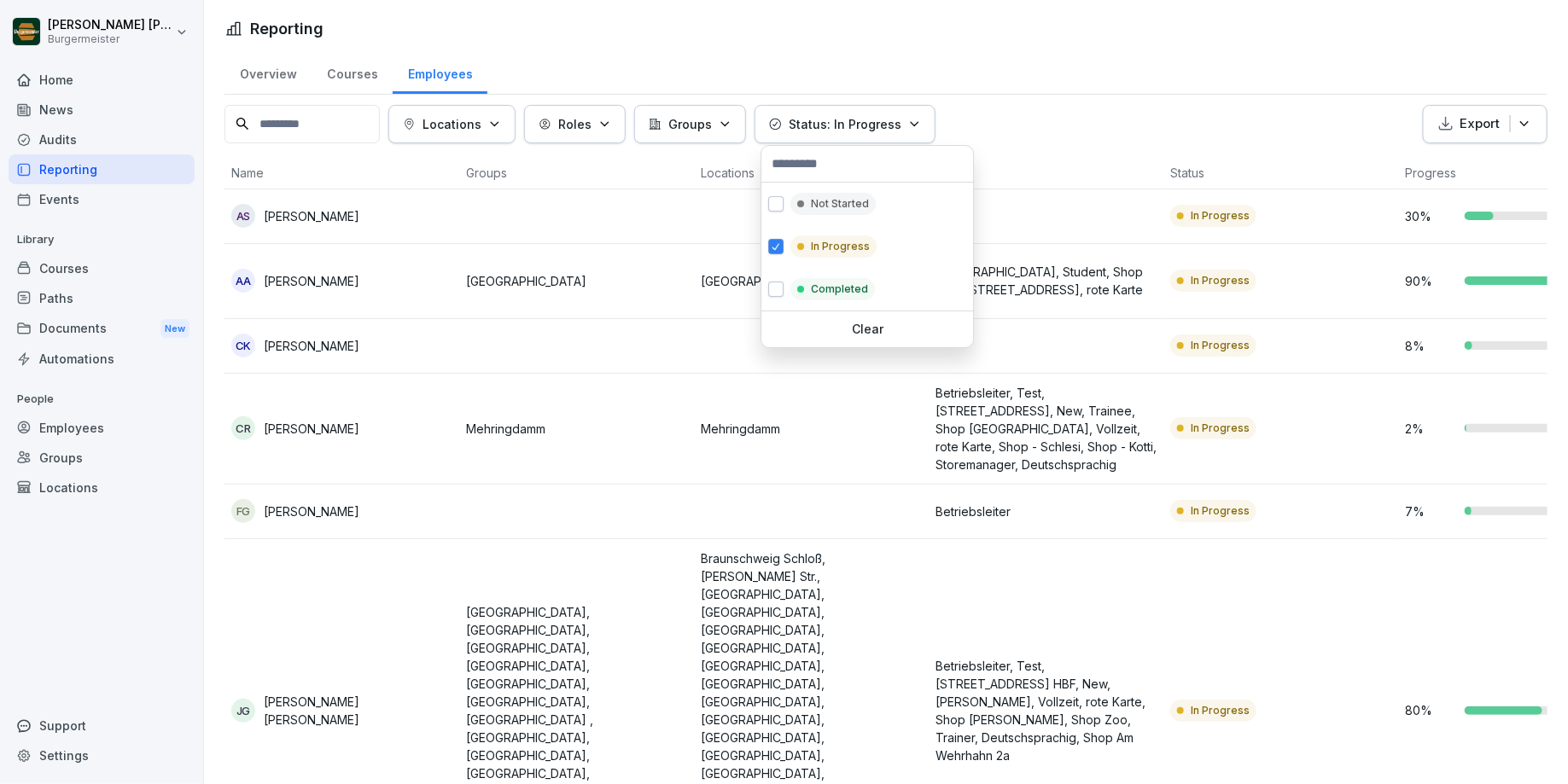
click at [1017, 80] on html "[PERSON_NAME] [PERSON_NAME] Home News Audits Reporting Events Library Courses P…" at bounding box center [784, 392] width 1568 height 784
click at [831, 133] on button "Status: In Progress" at bounding box center [845, 124] width 181 height 39
click at [808, 300] on div "Completed" at bounding box center [866, 289] width 212 height 42
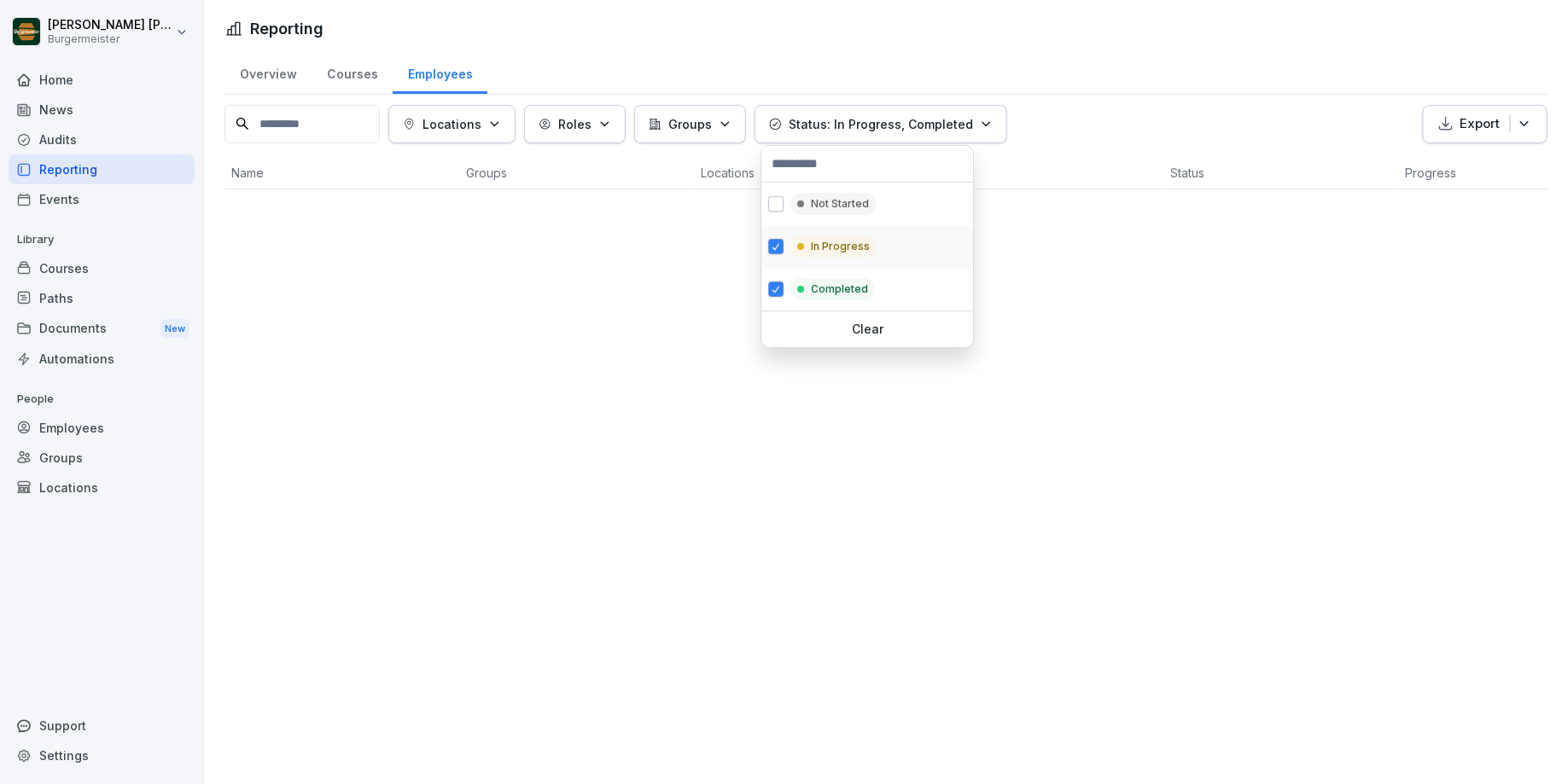
click at [807, 255] on div "In Progress" at bounding box center [833, 246] width 87 height 23
click at [808, 270] on div "Completed" at bounding box center [866, 289] width 212 height 42
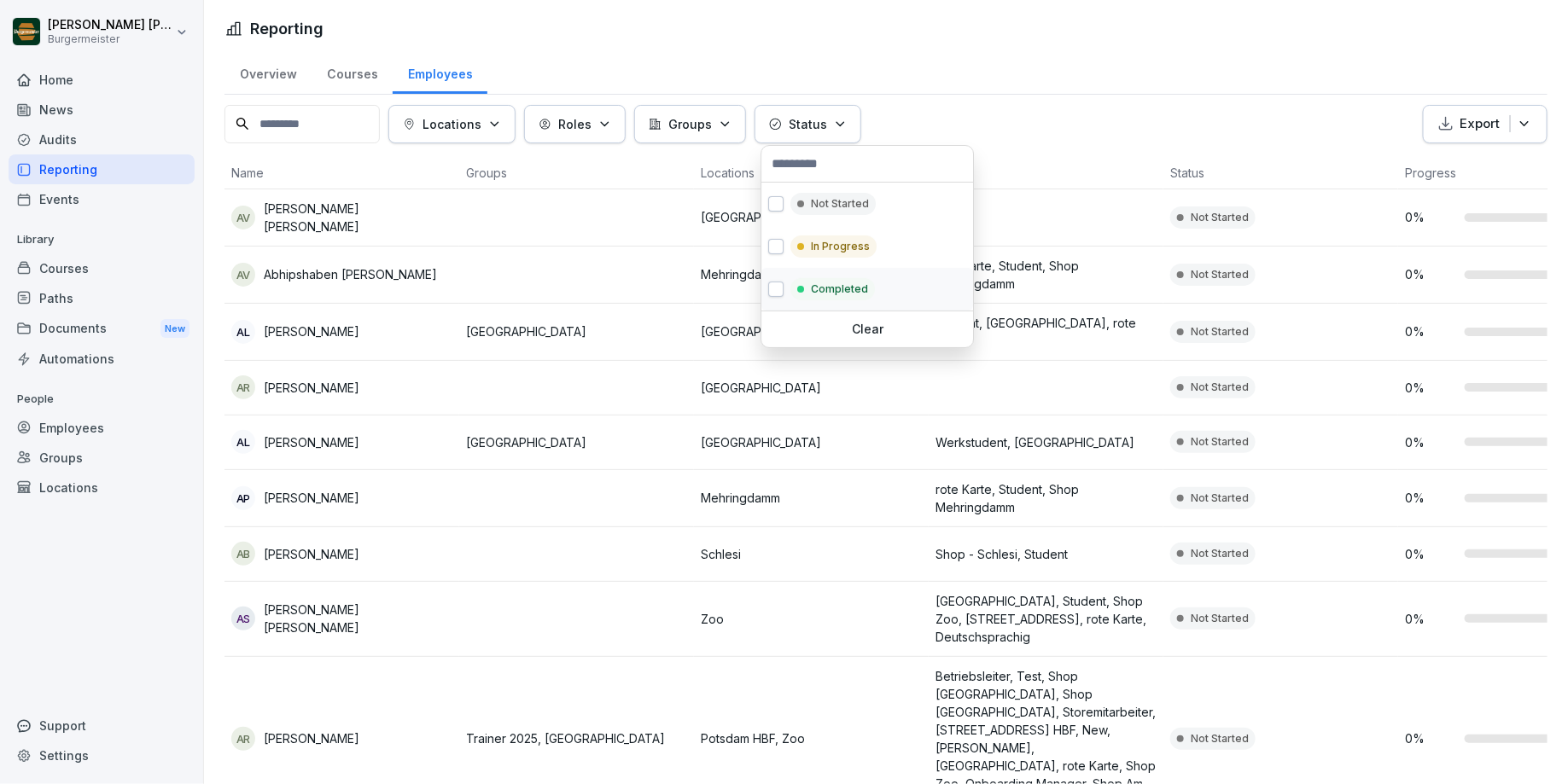
click at [827, 293] on p "Completed" at bounding box center [839, 289] width 57 height 15
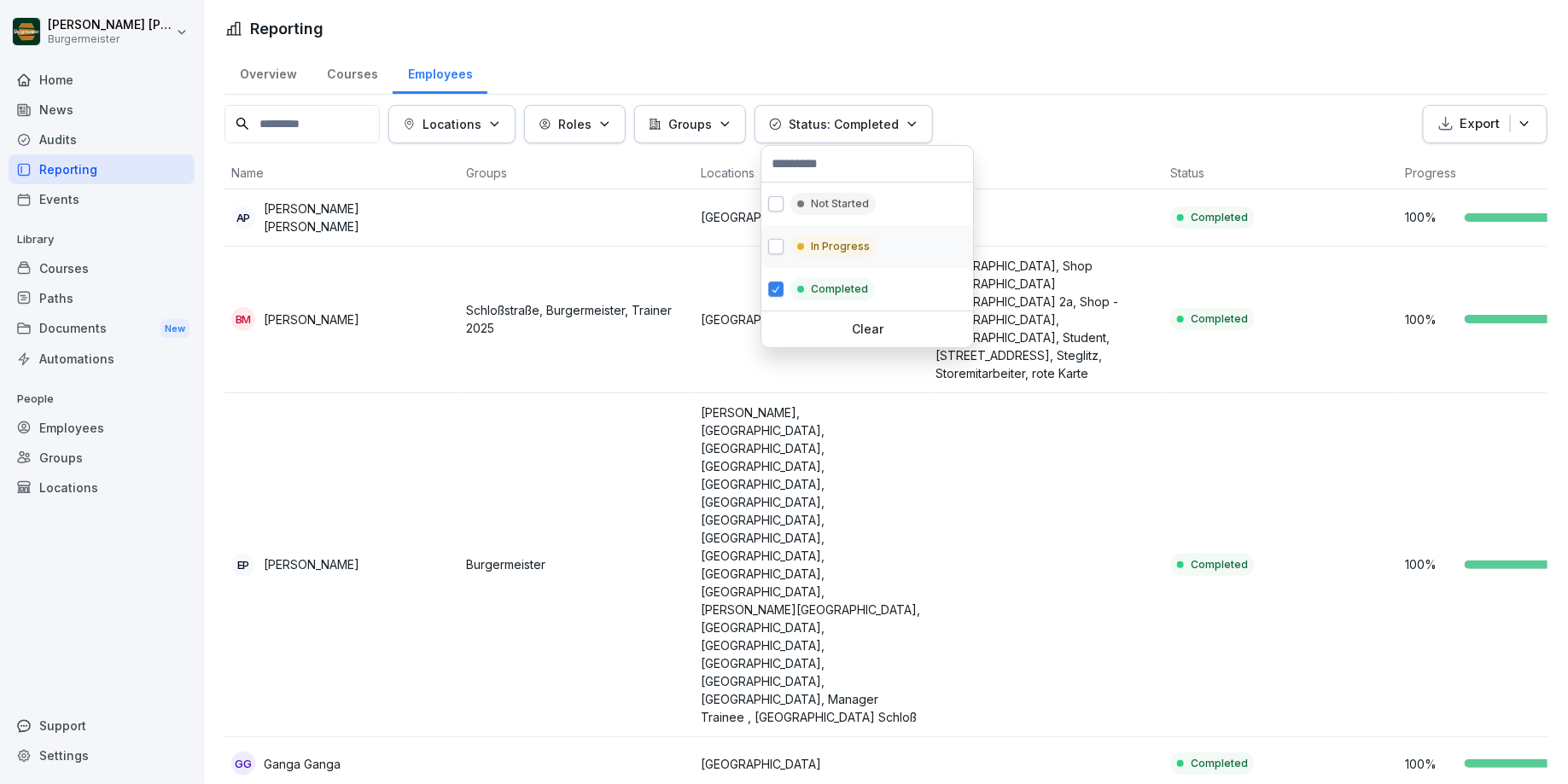
click at [877, 243] on div "In Progress" at bounding box center [866, 246] width 212 height 42
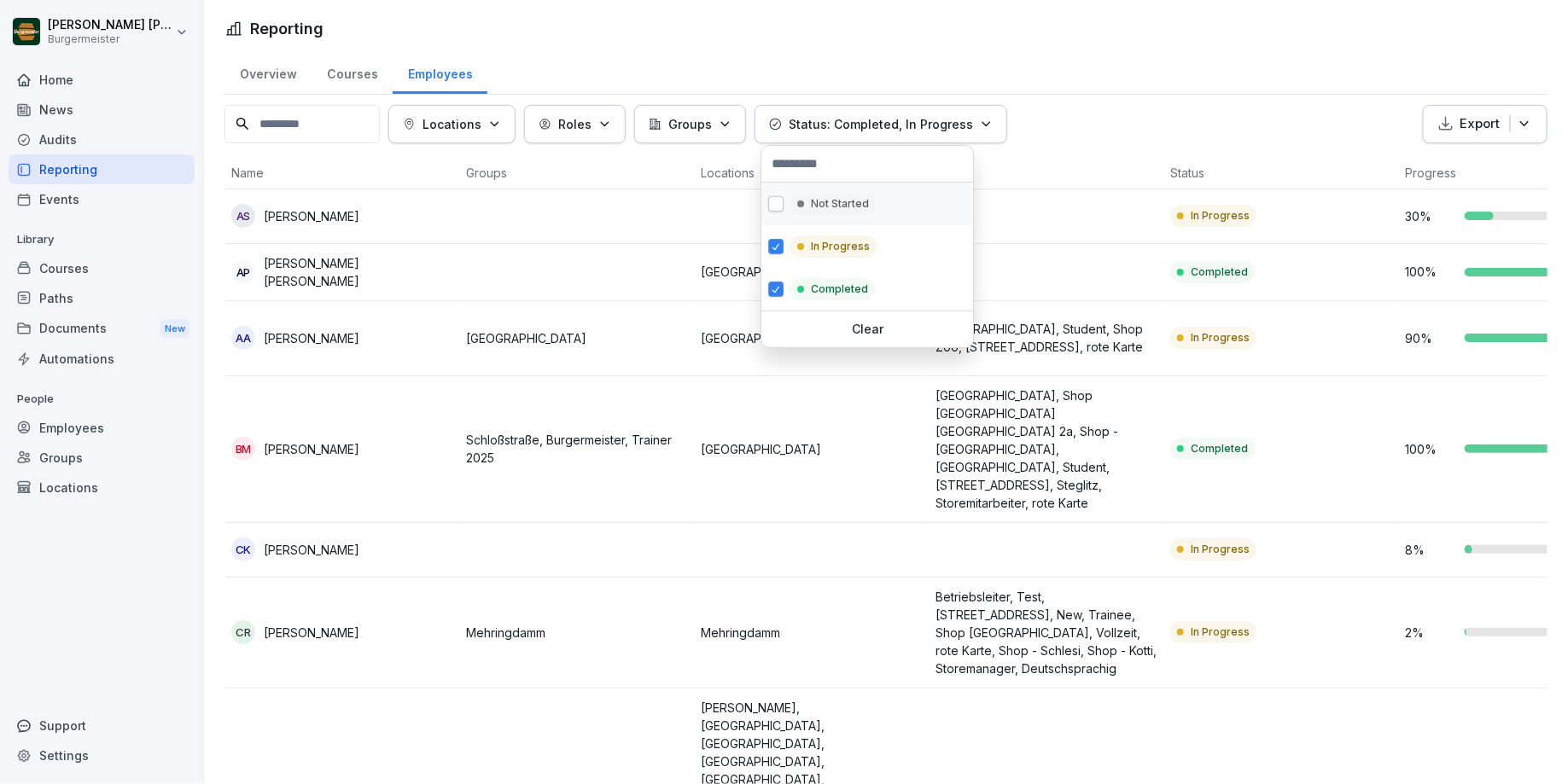
click at [837, 201] on p "Not Started" at bounding box center [840, 204] width 58 height 15
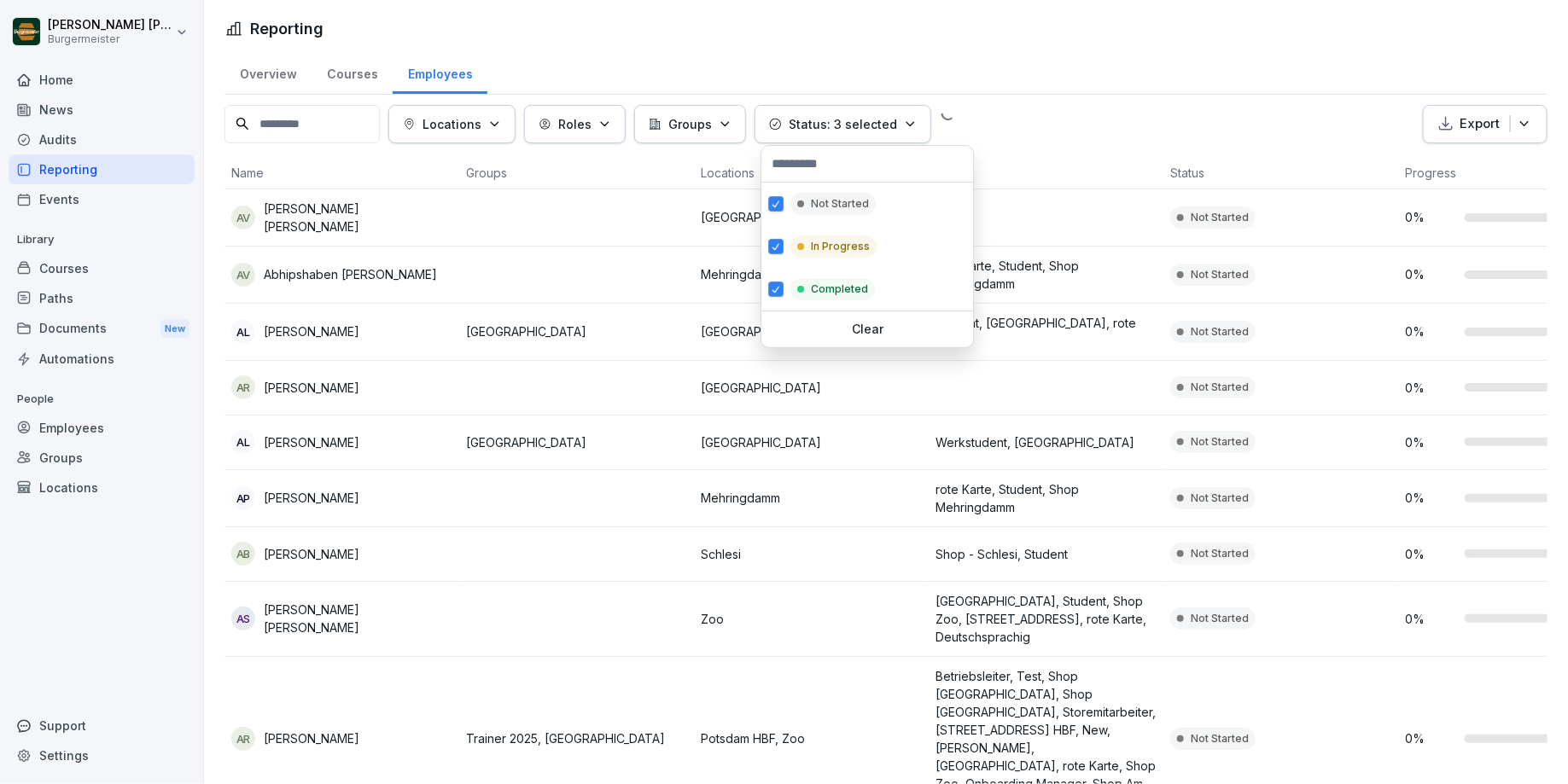
click at [877, 324] on p "Clear" at bounding box center [867, 329] width 198 height 15
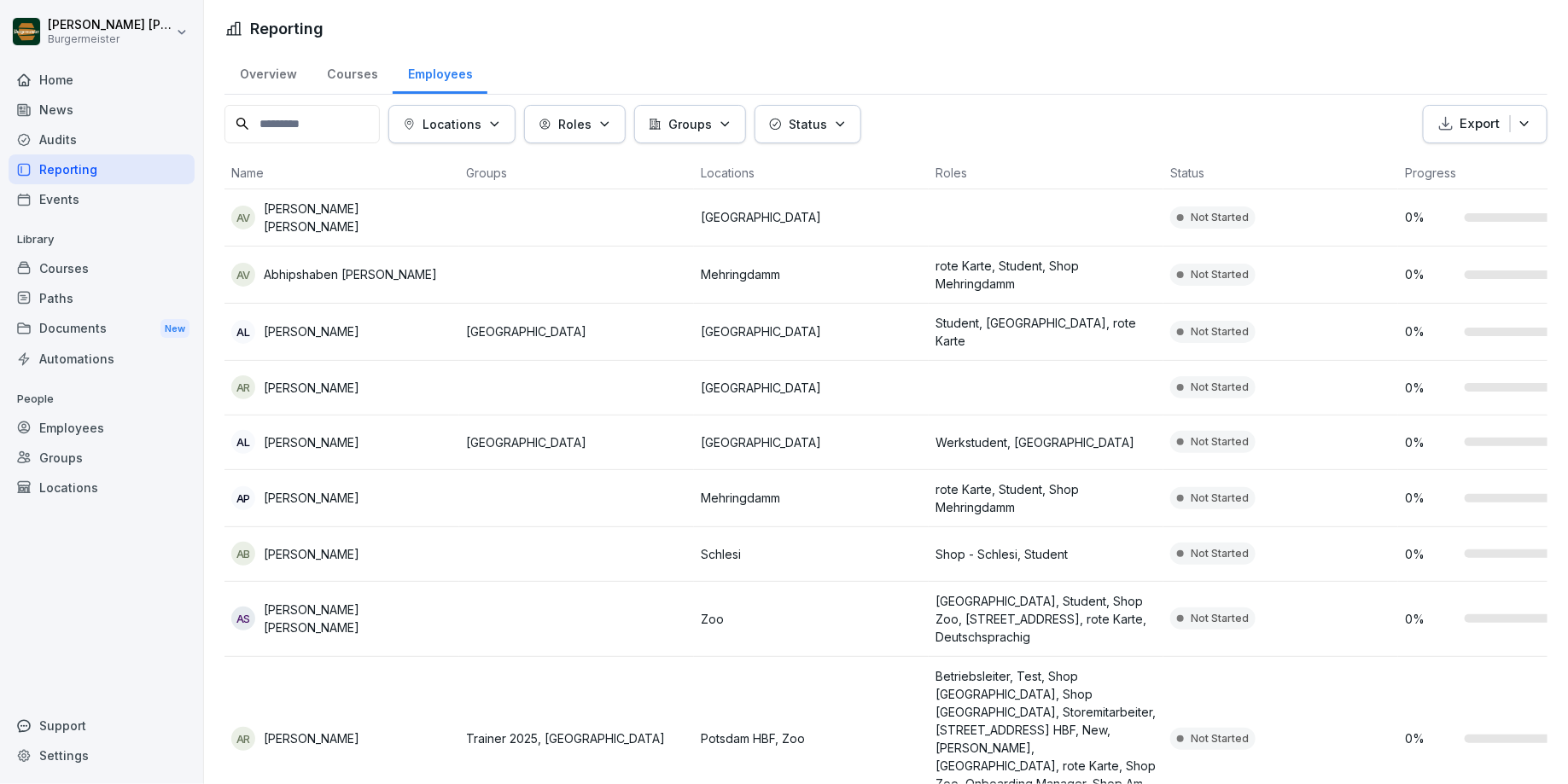
click at [352, 76] on div "Courses" at bounding box center [352, 72] width 81 height 43
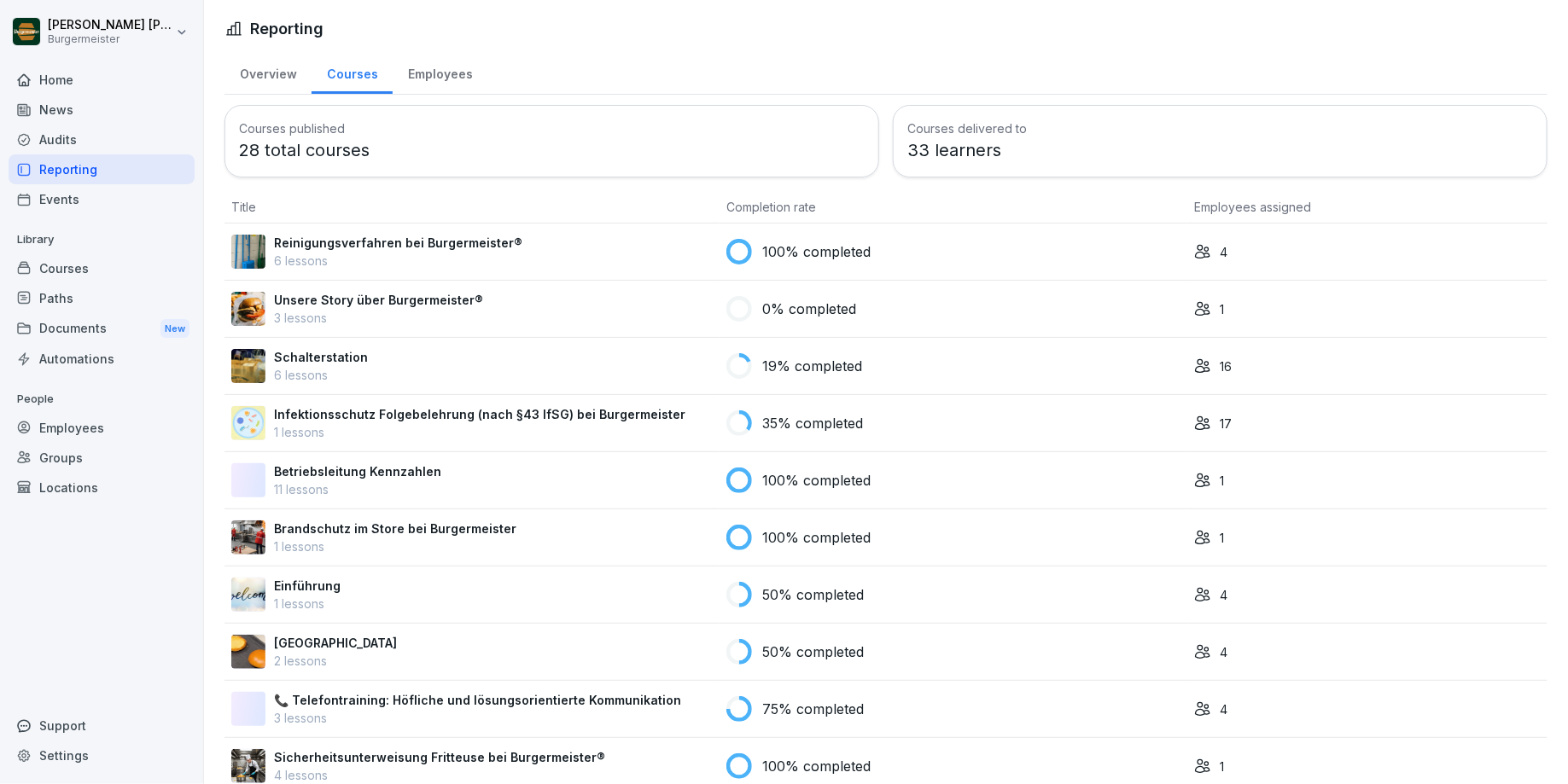
click at [246, 71] on div "Overview" at bounding box center [268, 72] width 87 height 43
click at [67, 145] on div "Audits" at bounding box center [102, 139] width 186 height 30
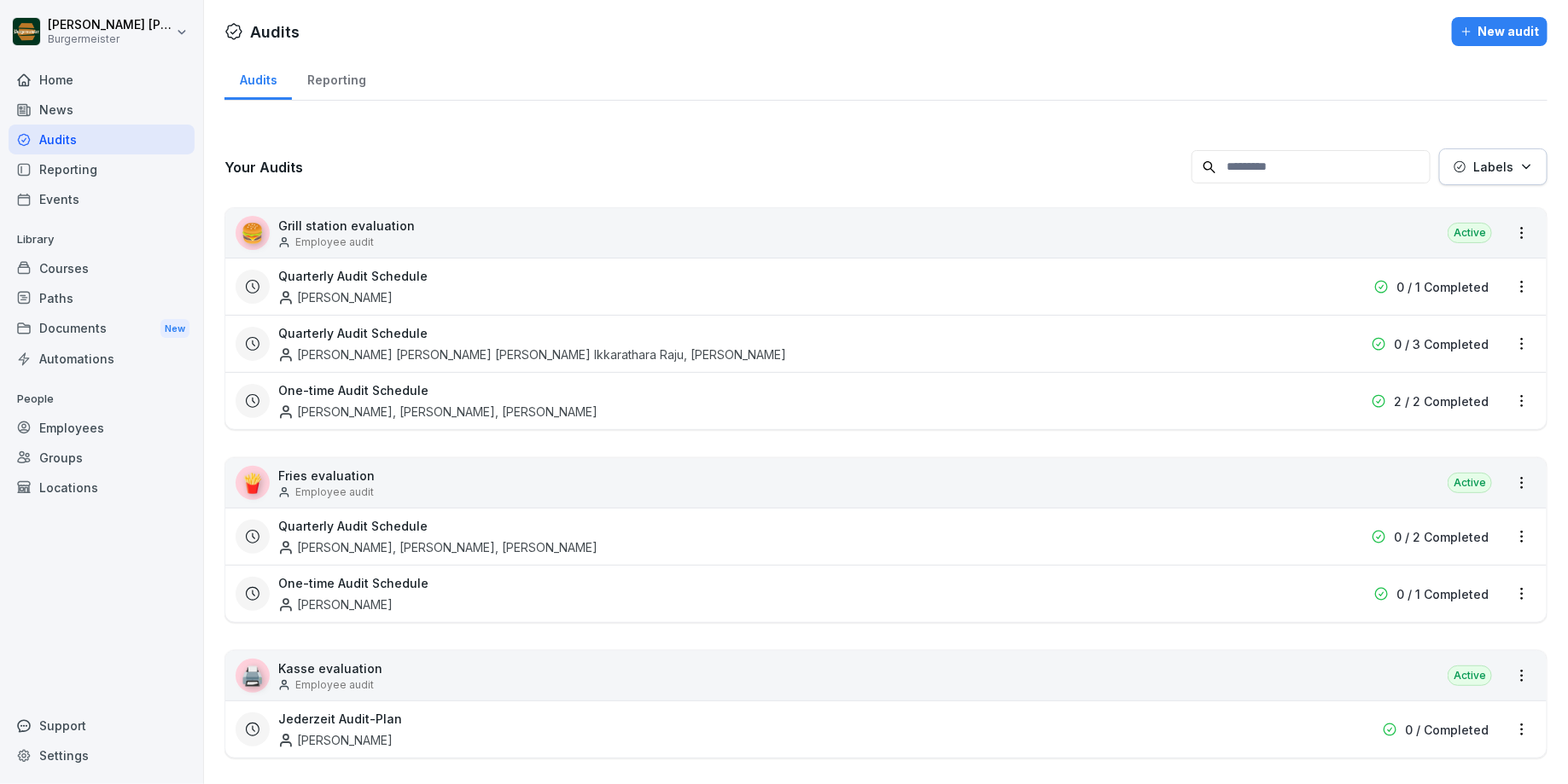
click at [334, 78] on div "Reporting" at bounding box center [336, 78] width 88 height 43
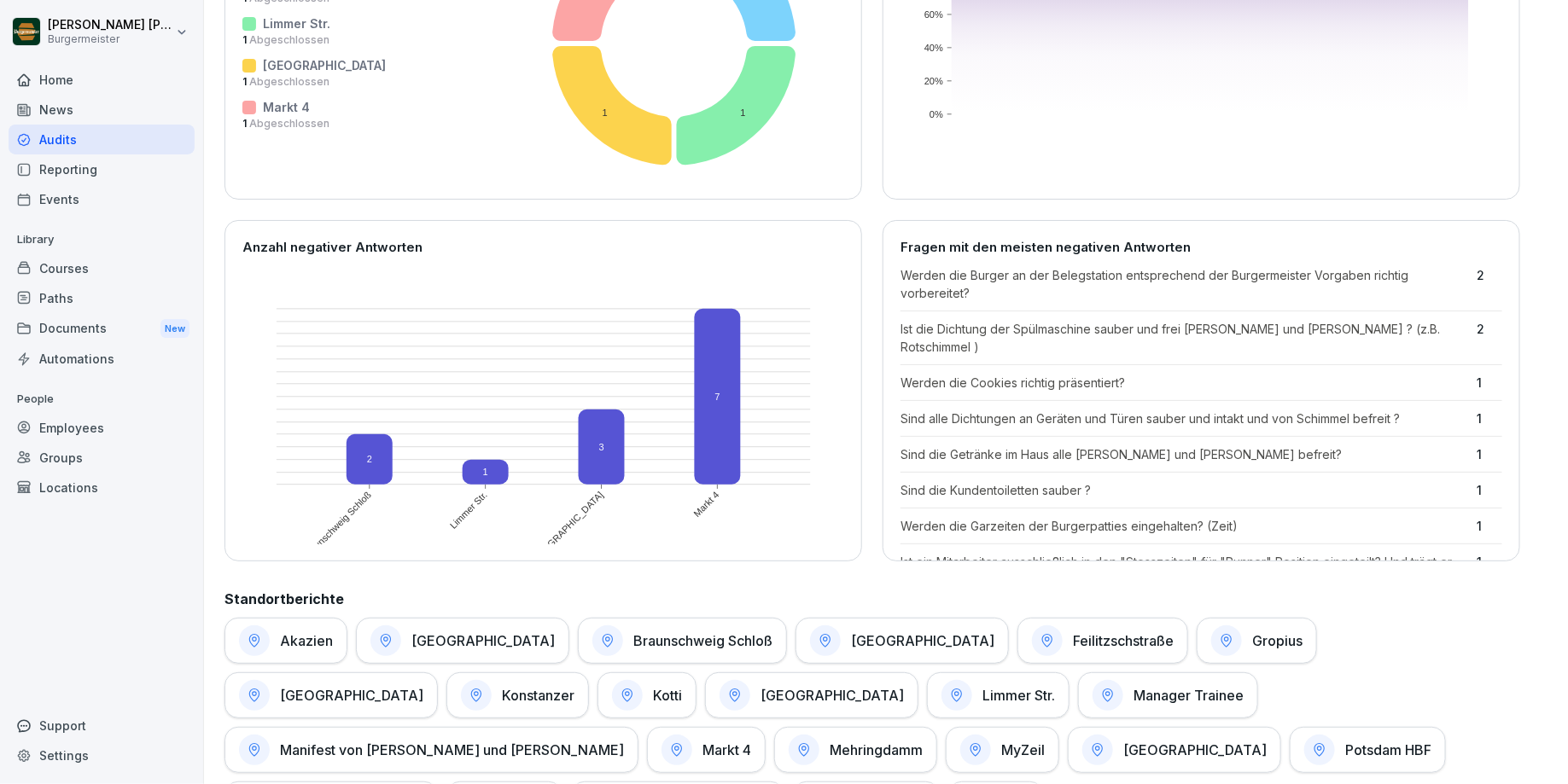
scroll to position [592, 0]
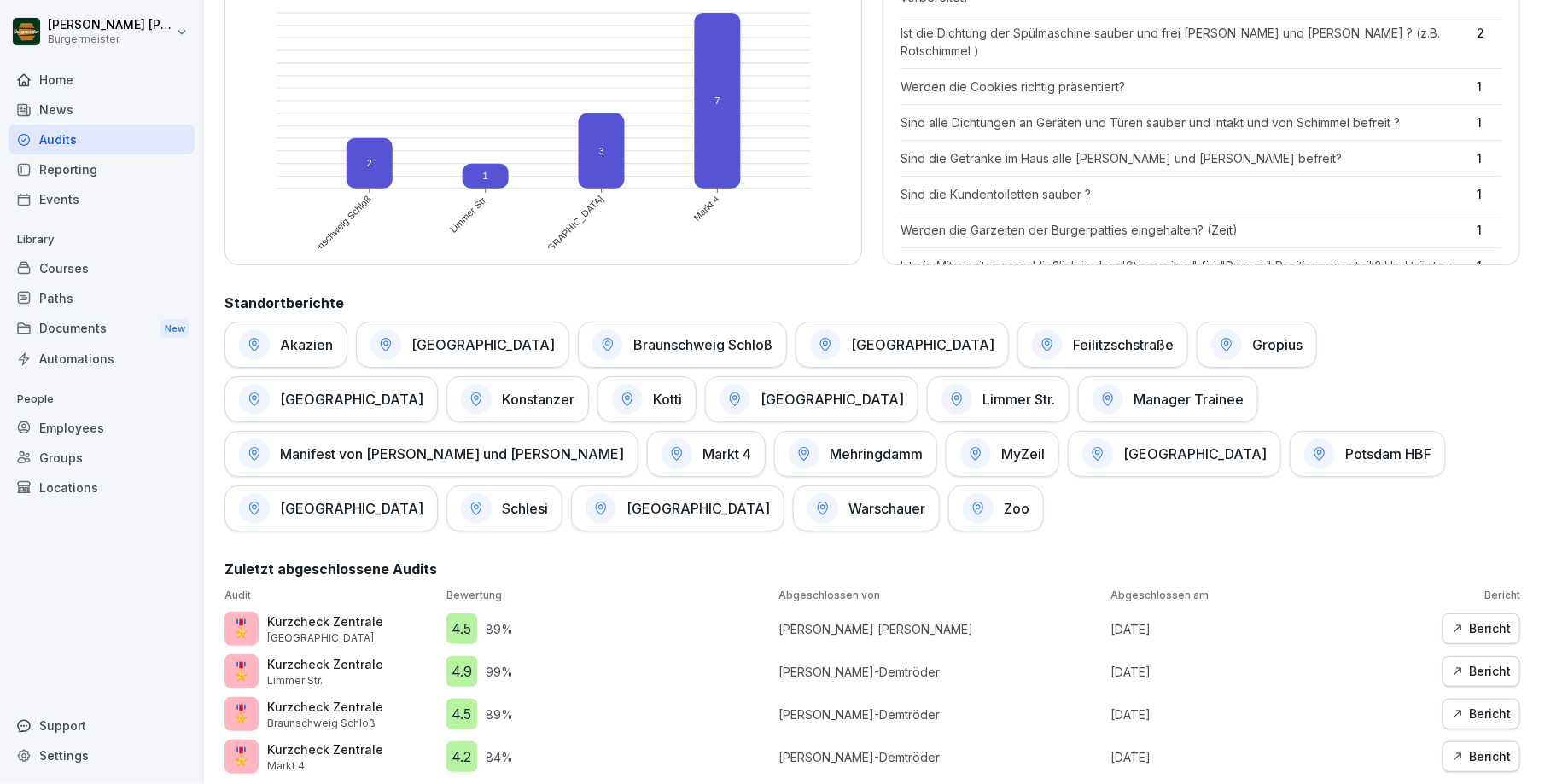
click at [948, 511] on div "Zoo" at bounding box center [996, 508] width 96 height 46
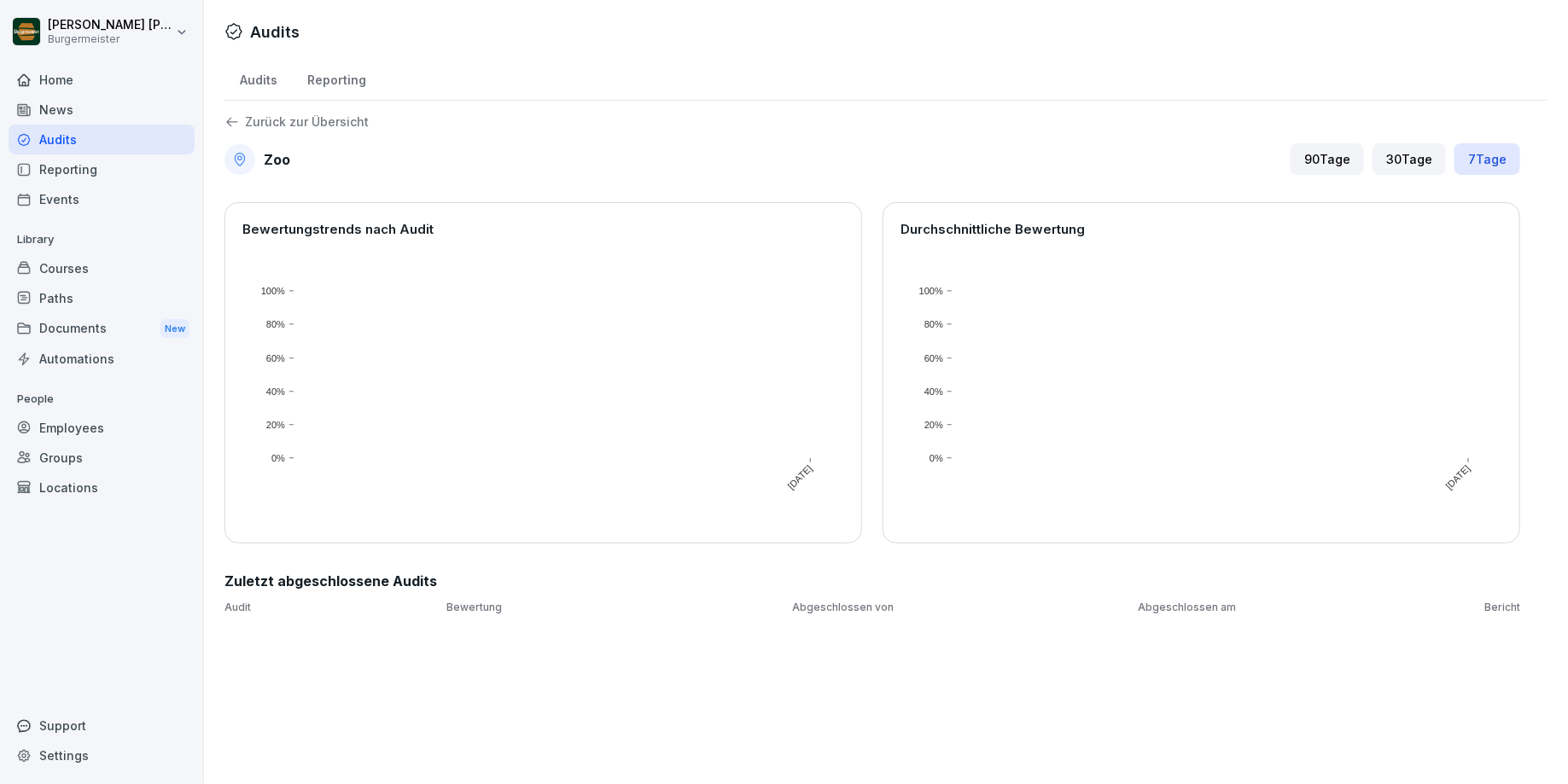
click at [328, 79] on div "Reporting" at bounding box center [336, 78] width 88 height 43
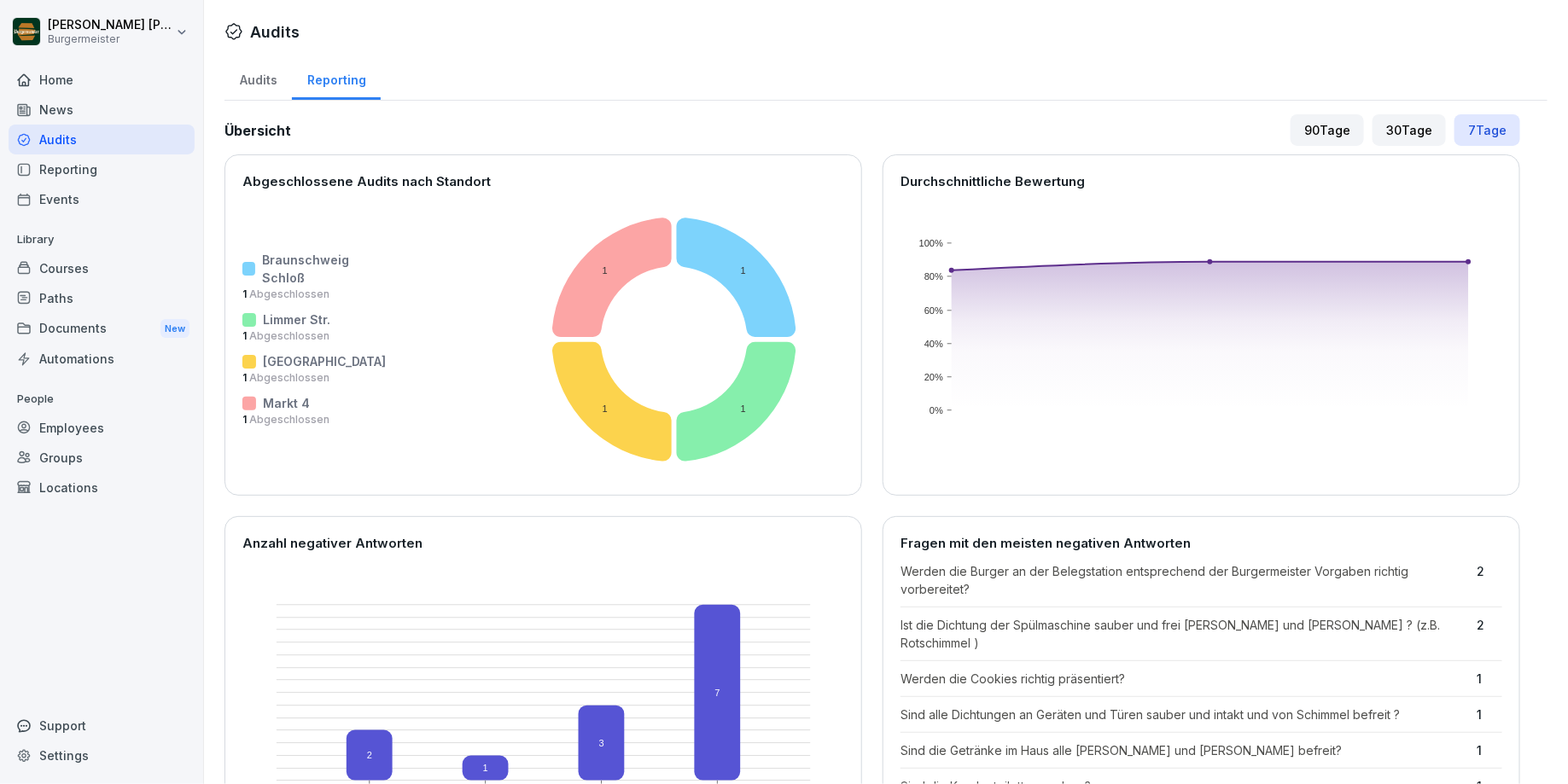
click at [262, 79] on div "Audits" at bounding box center [259, 78] width 68 height 43
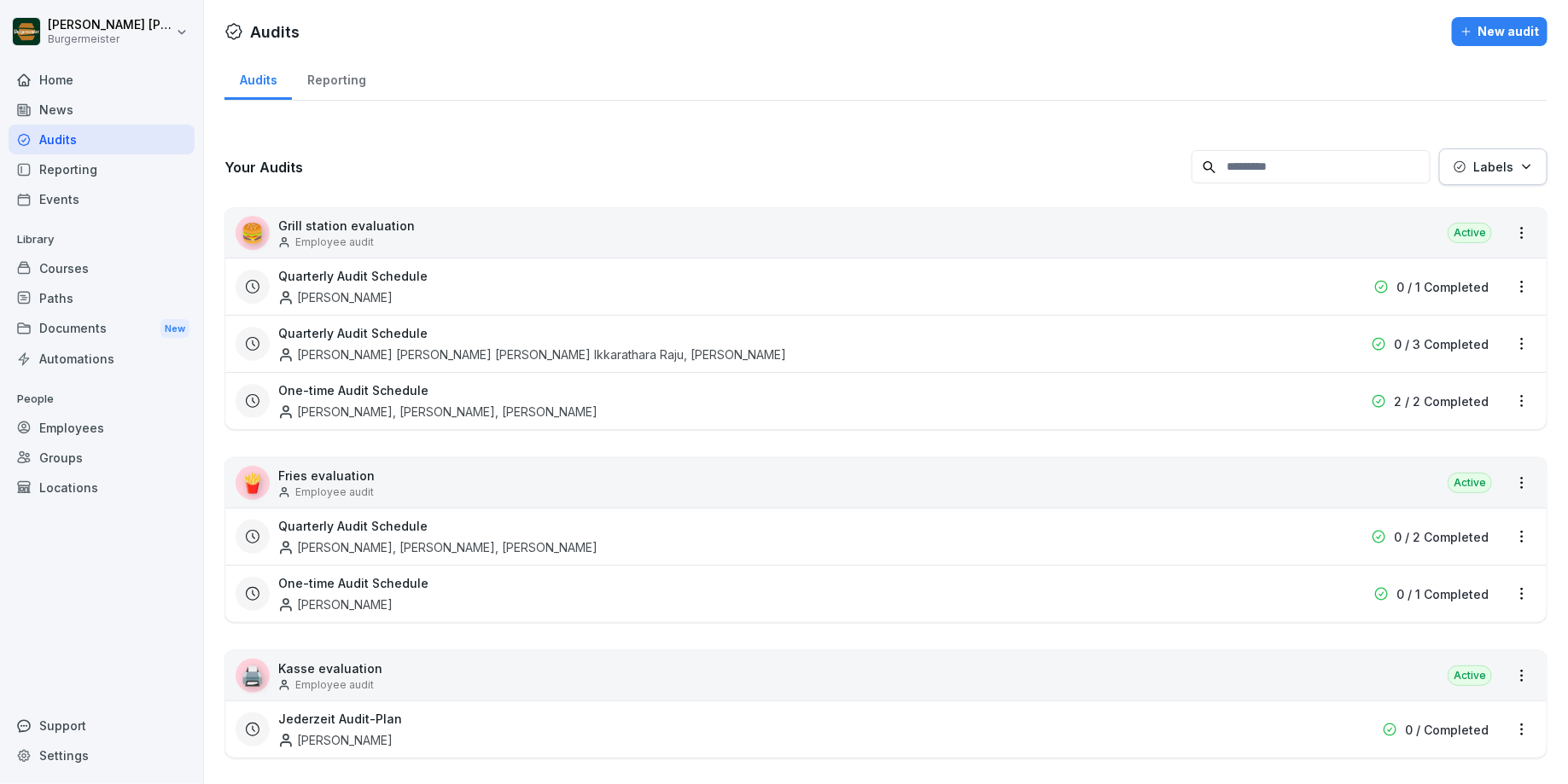
click at [60, 139] on div "Audits" at bounding box center [102, 139] width 186 height 30
click at [57, 105] on div "News" at bounding box center [102, 110] width 186 height 30
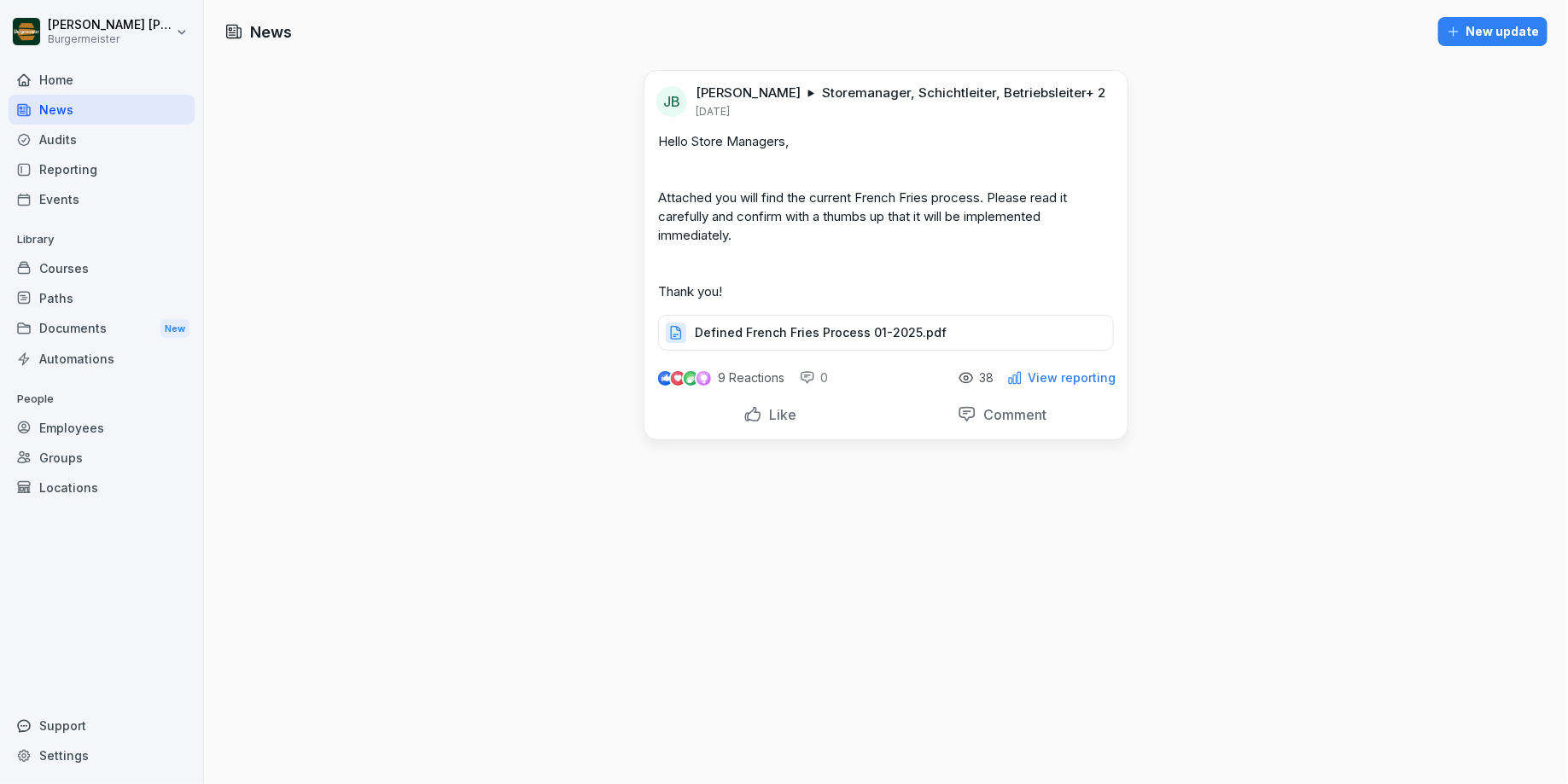
click at [55, 154] on link "Reporting" at bounding box center [102, 169] width 186 height 30
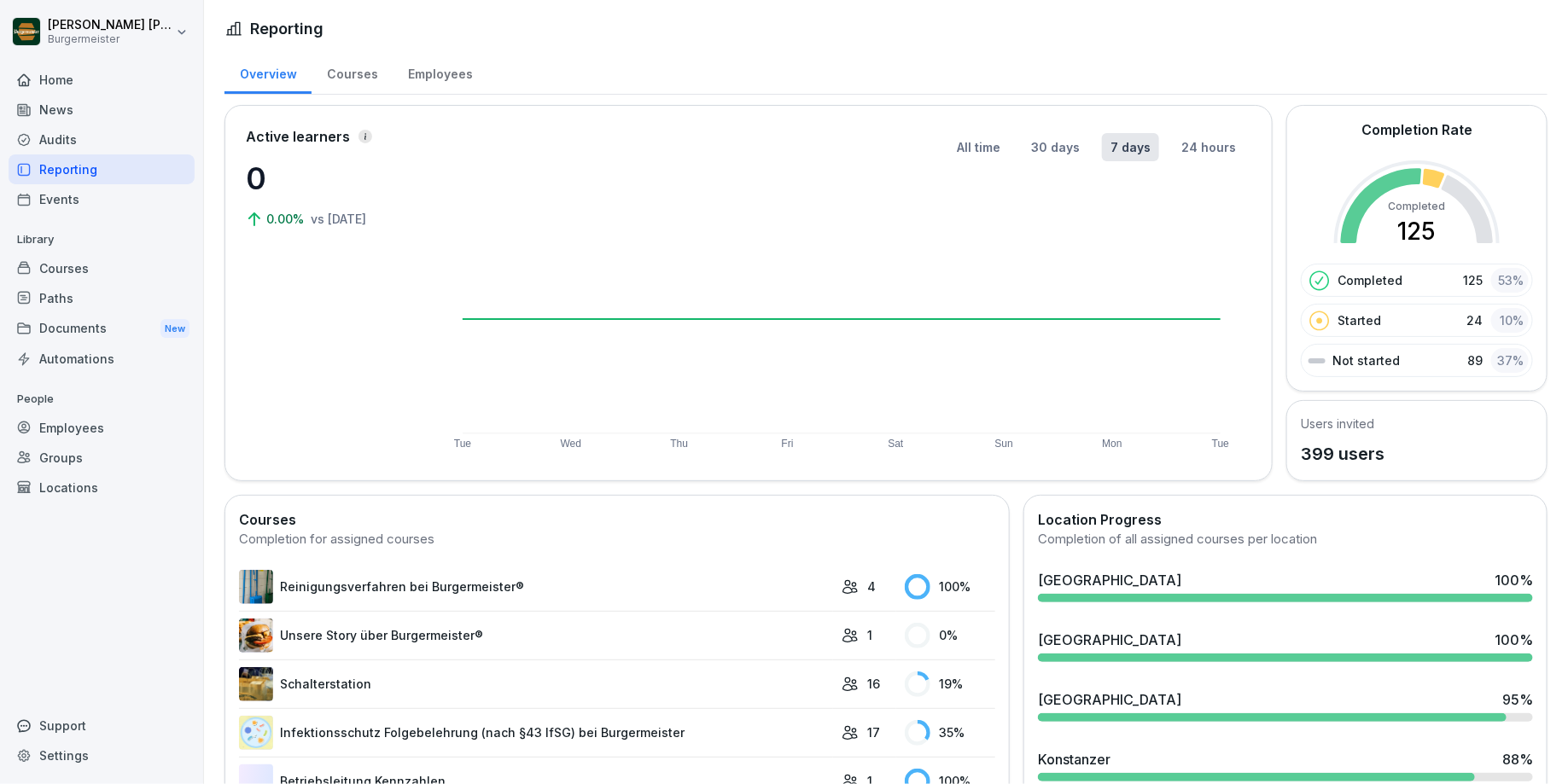
click at [66, 138] on div "Audits" at bounding box center [102, 139] width 186 height 30
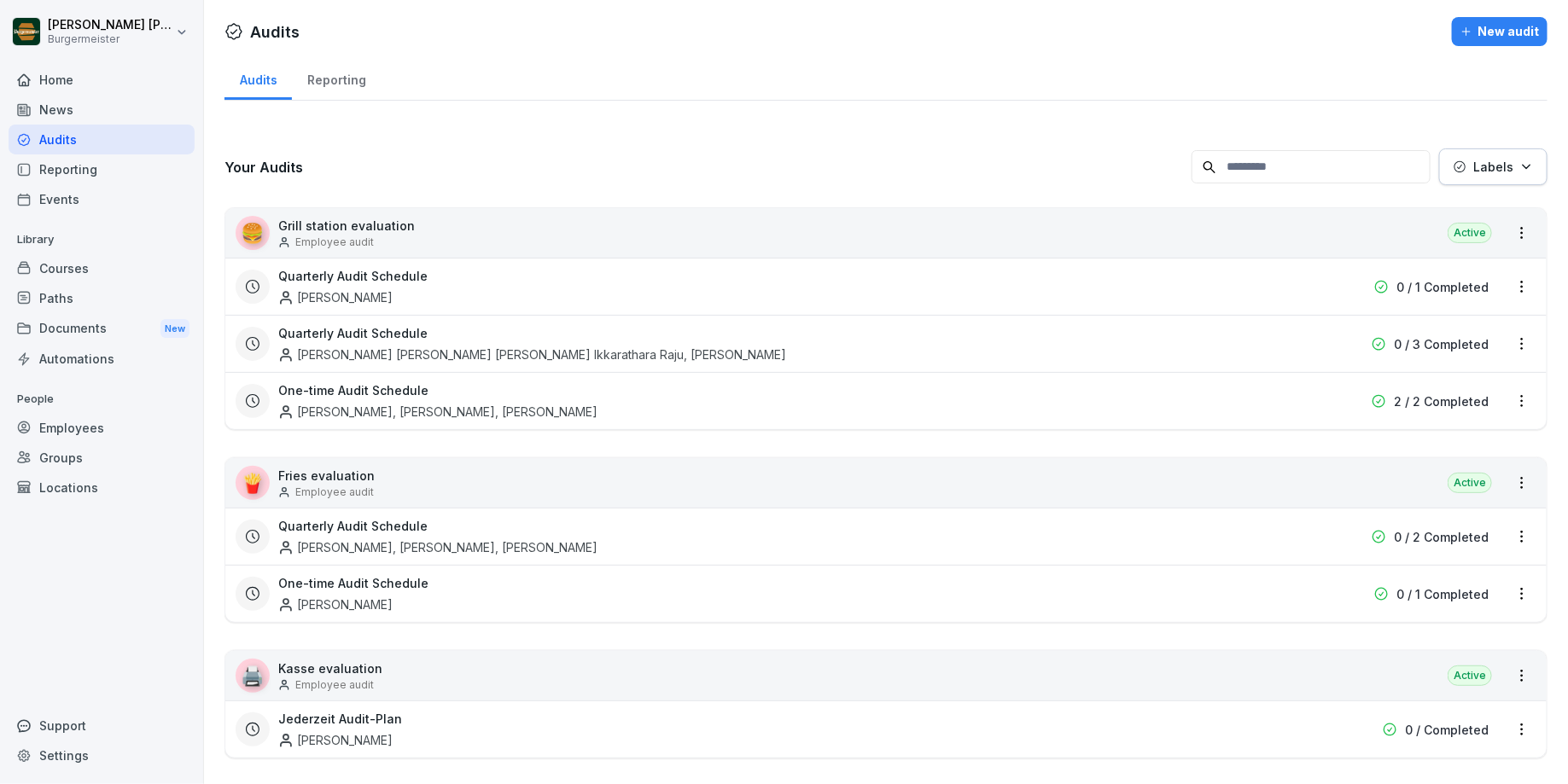
click at [340, 84] on div "Reporting" at bounding box center [336, 78] width 88 height 43
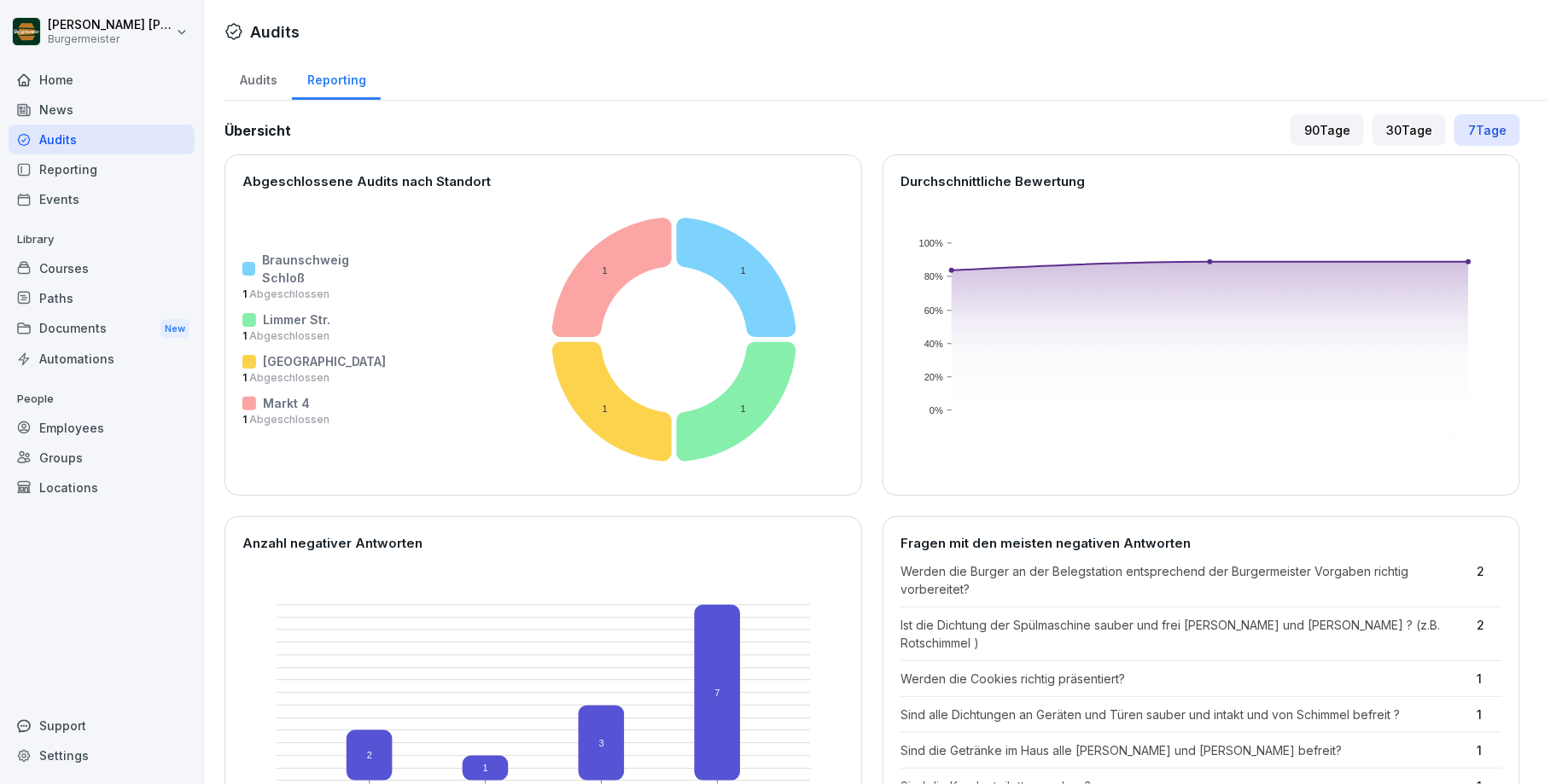
click at [263, 75] on div "Audits" at bounding box center [259, 78] width 68 height 43
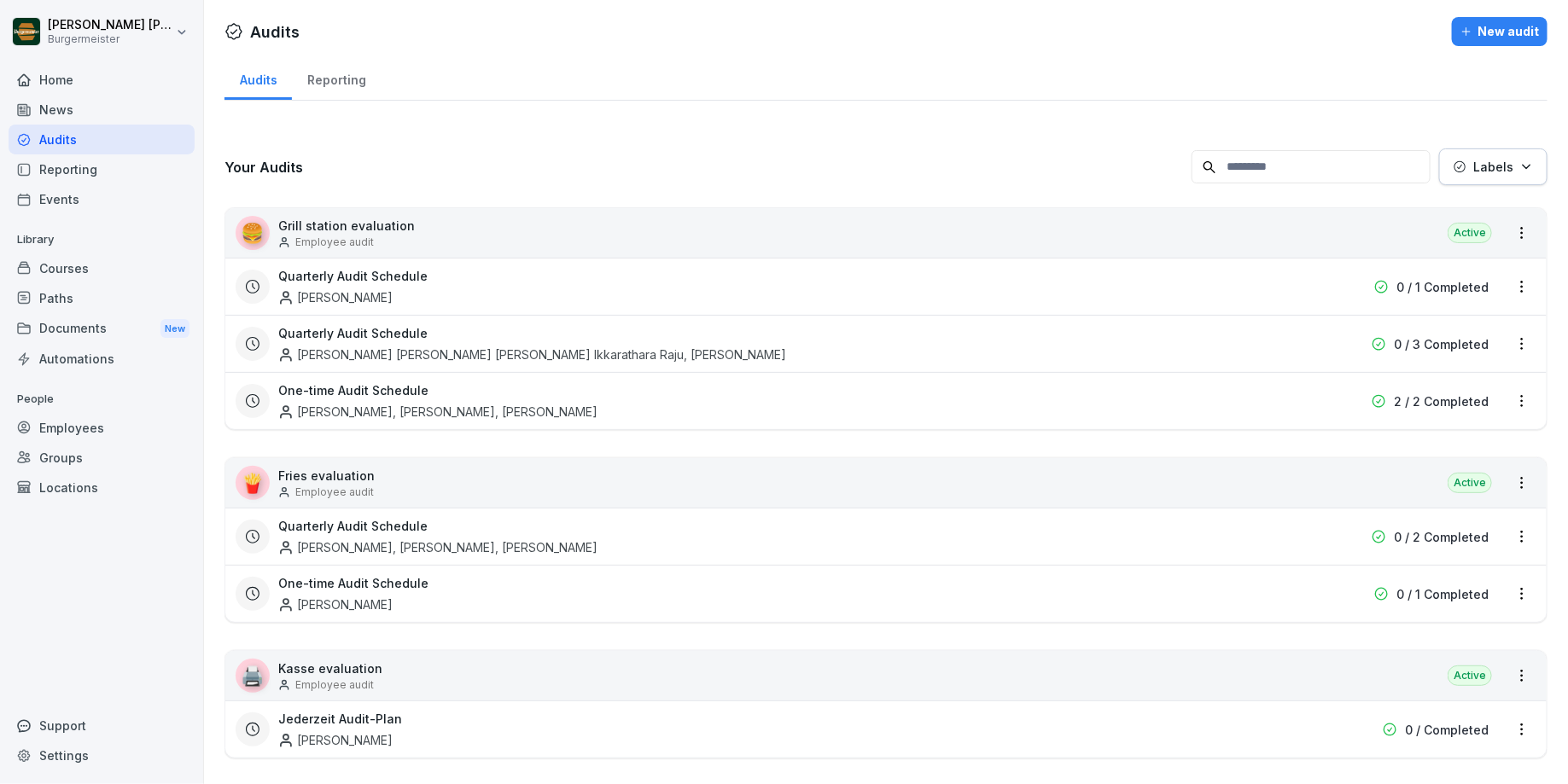
click at [327, 78] on div "Reporting" at bounding box center [336, 78] width 88 height 43
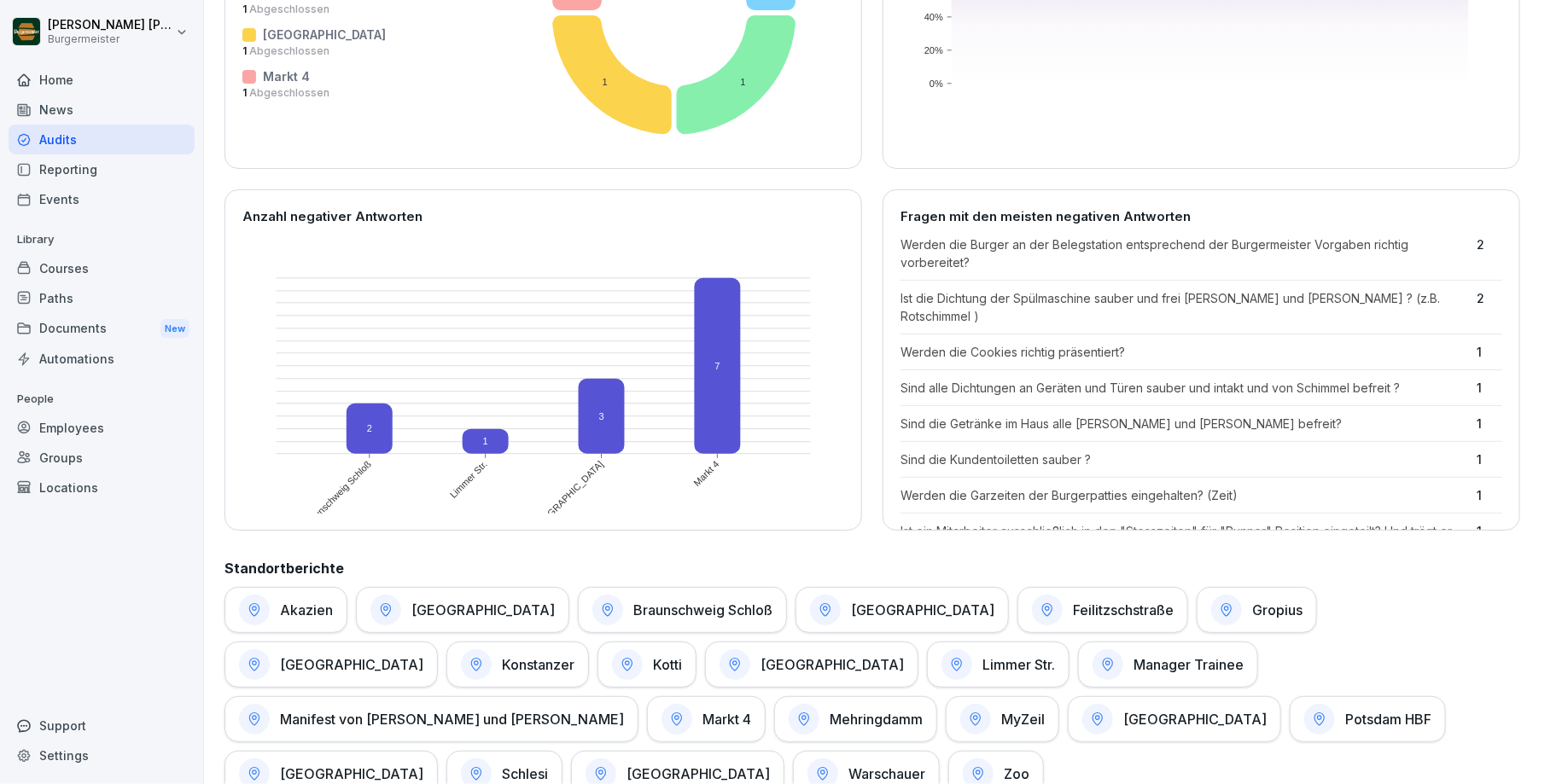
scroll to position [592, 0]
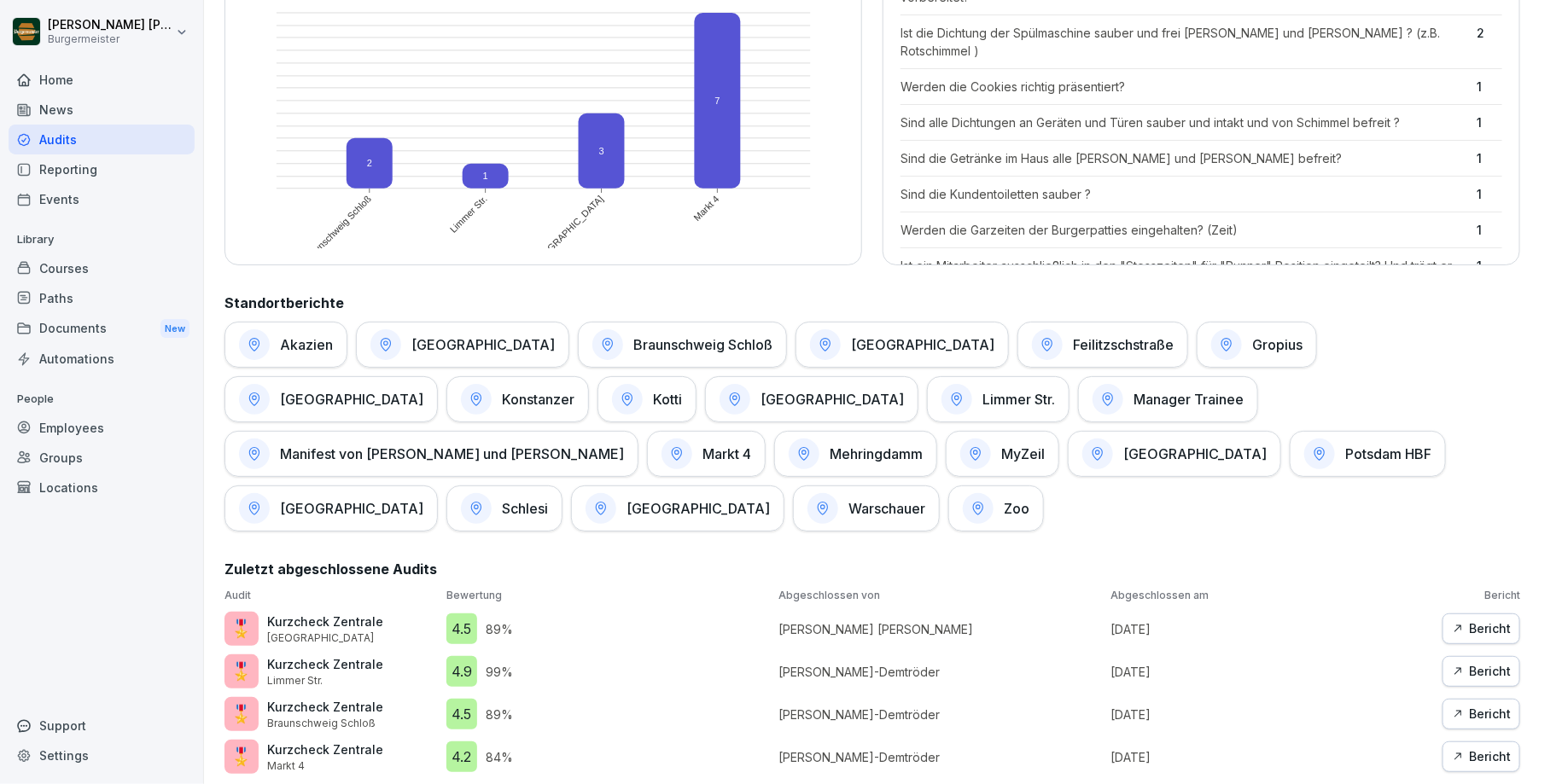
click at [463, 347] on h1 "[GEOGRAPHIC_DATA]" at bounding box center [483, 345] width 143 height 17
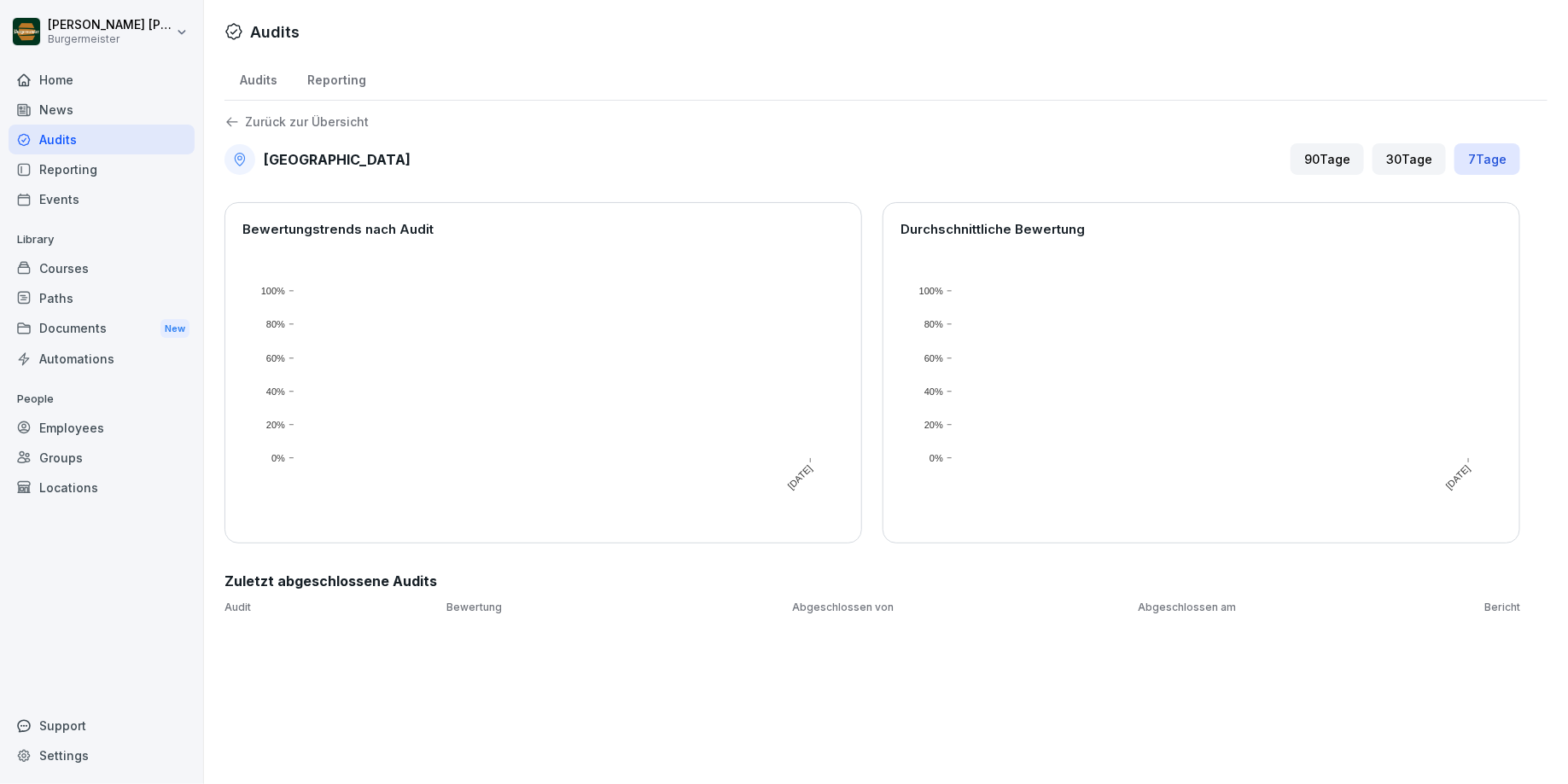
click at [240, 111] on div "Audits Reporting Zurück zur Übersicht Alexanderplatz 90 Tage 30 Tage 7 Tage Bew…" at bounding box center [886, 342] width 1364 height 572
click at [234, 117] on icon at bounding box center [232, 122] width 15 height 15
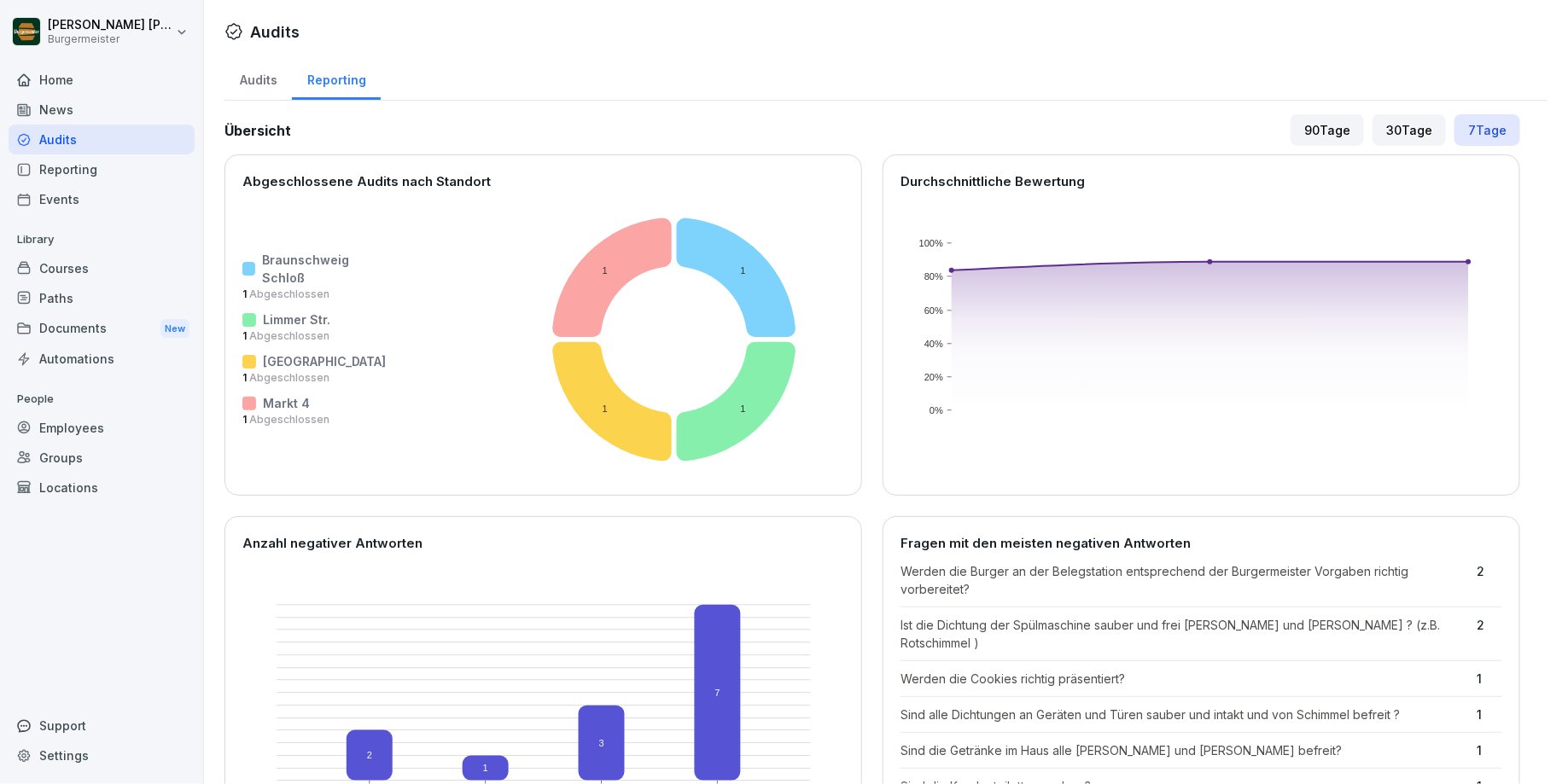
scroll to position [592, 0]
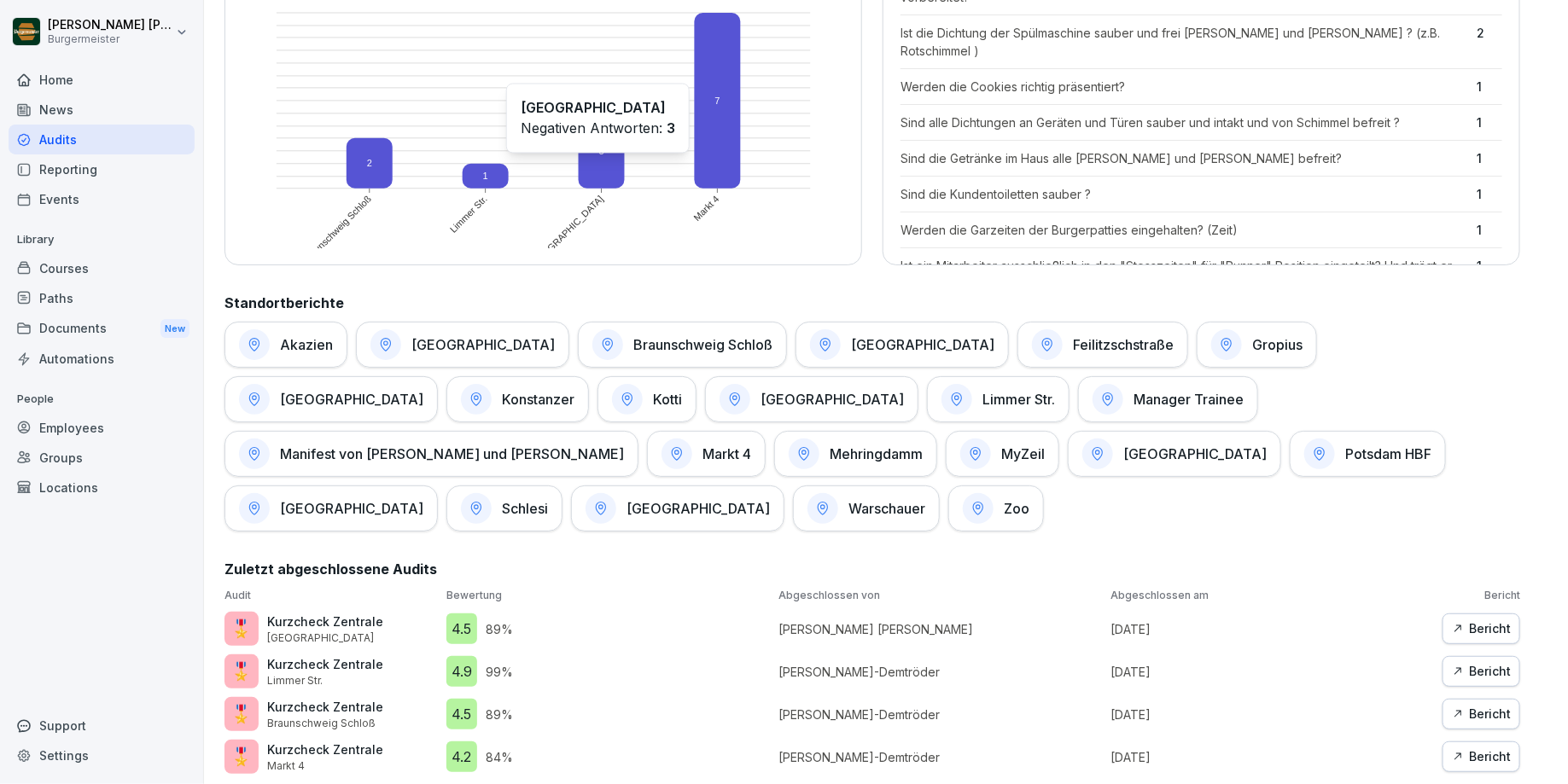
click at [604, 170] on rect at bounding box center [601, 151] width 46 height 75
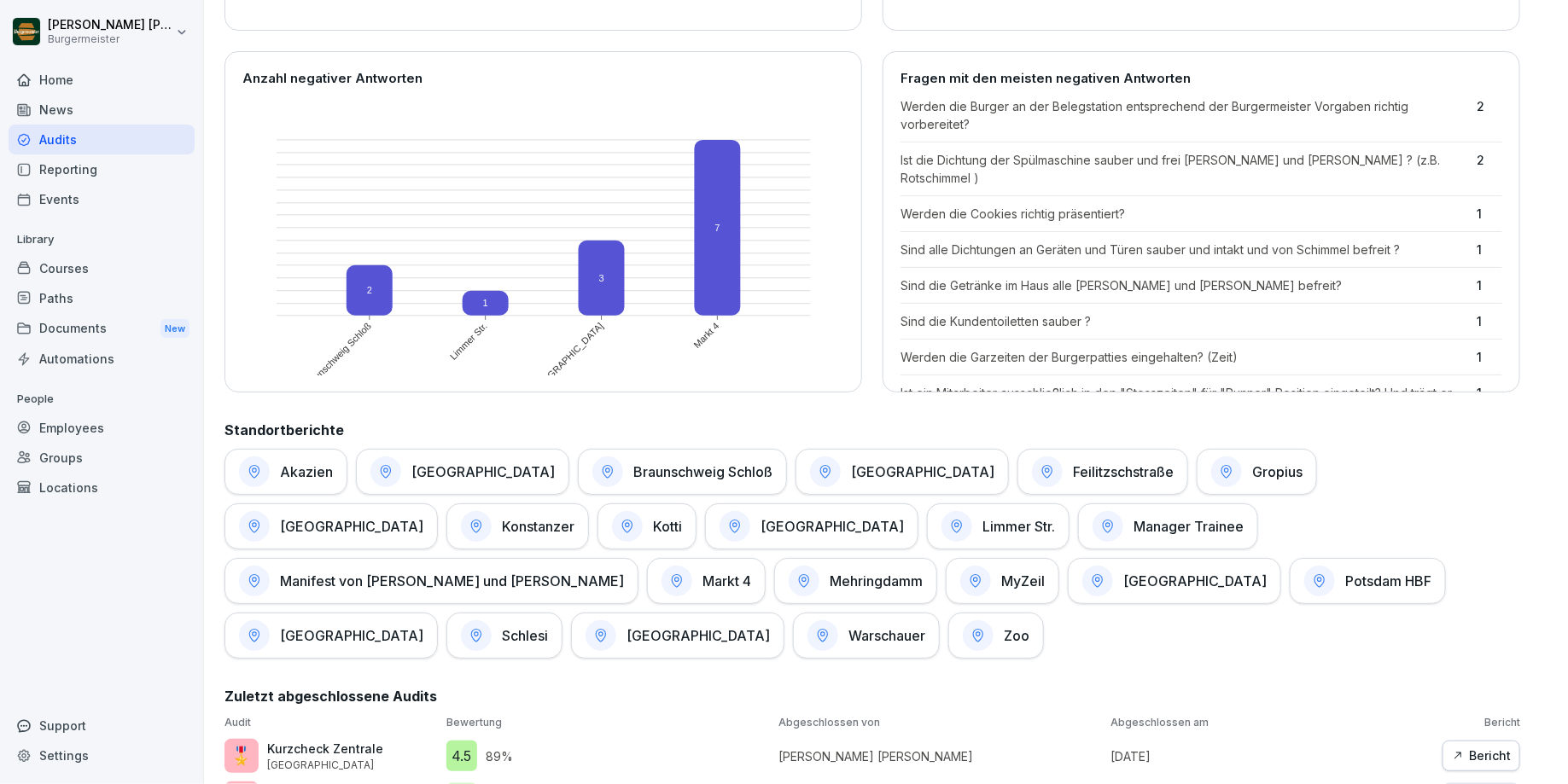
scroll to position [462, 0]
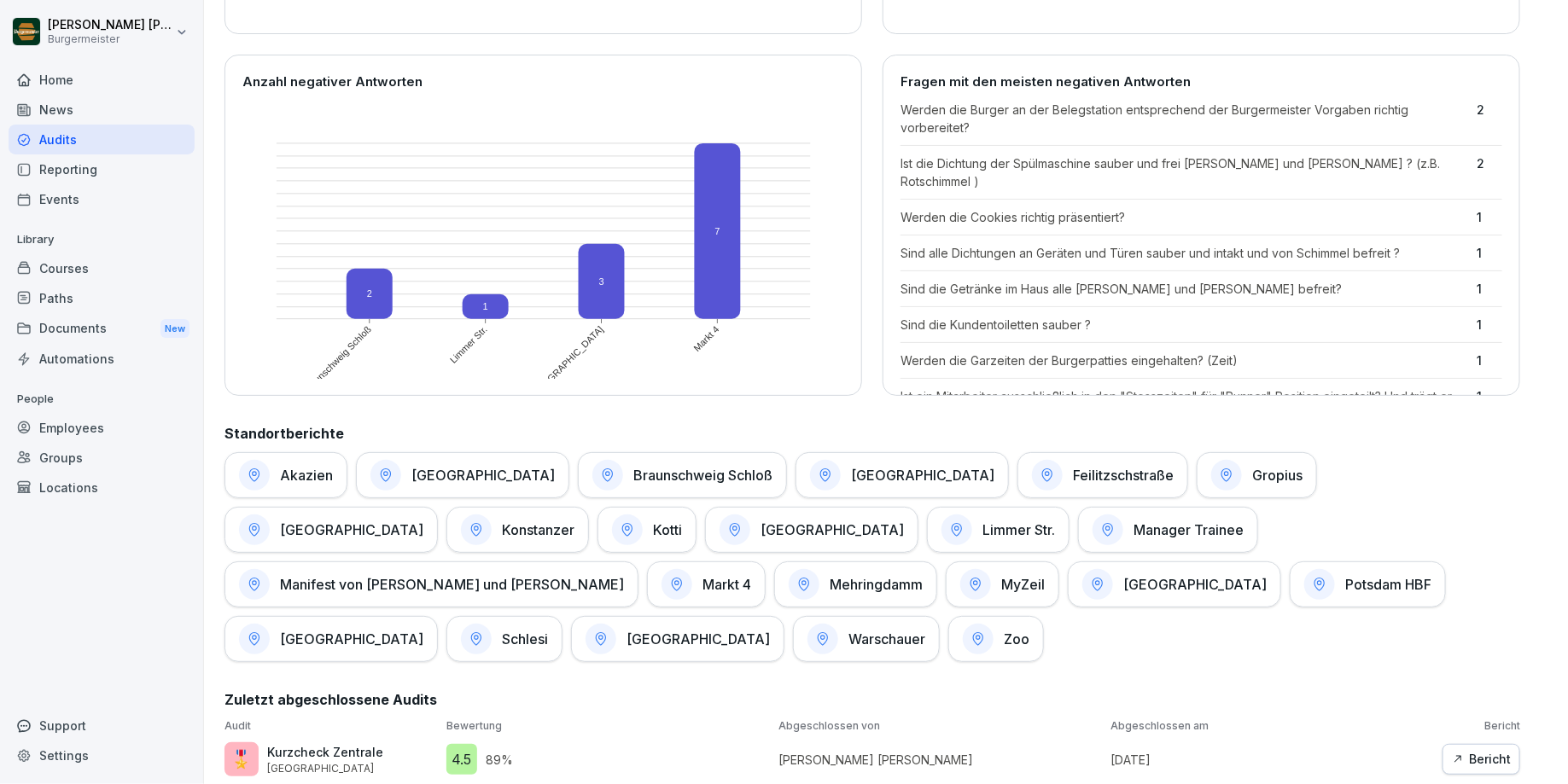
click at [616, 623] on div at bounding box center [601, 638] width 31 height 31
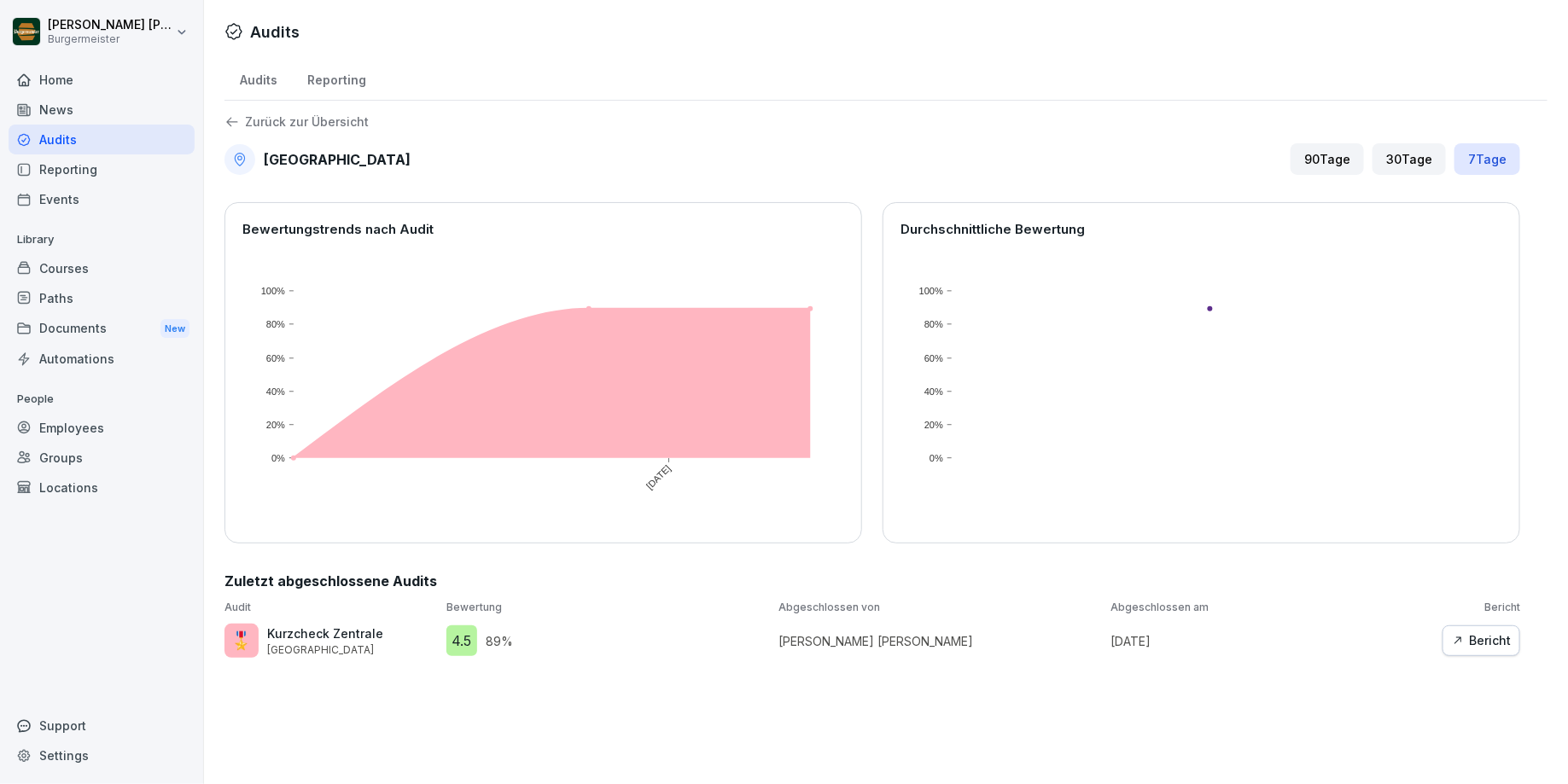
click at [1037, 633] on div "Bericht" at bounding box center [1481, 641] width 59 height 19
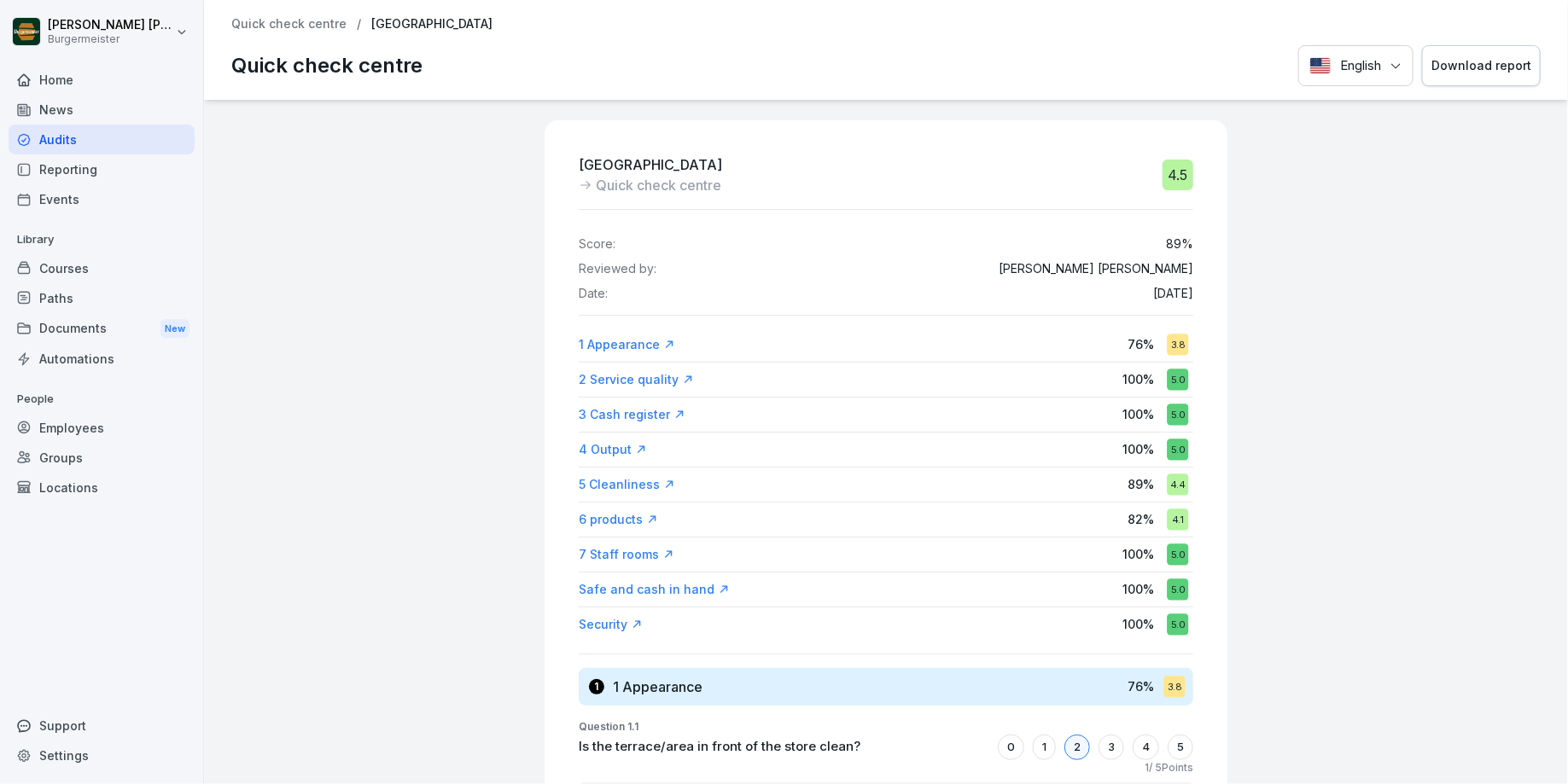
click at [290, 24] on p "Quick check centre" at bounding box center [289, 24] width 116 height 14
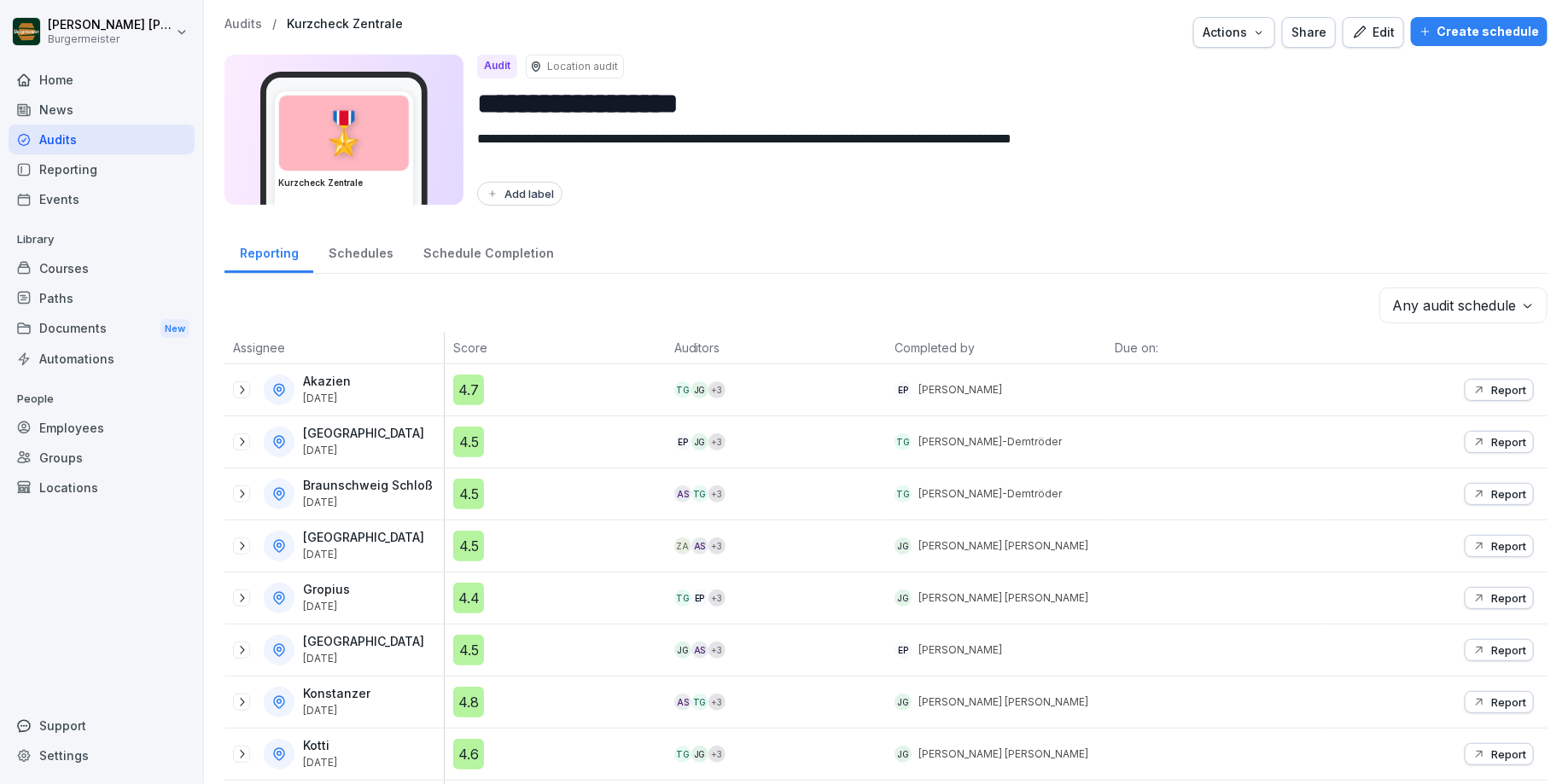
click at [373, 250] on div "Schedules" at bounding box center [360, 251] width 95 height 43
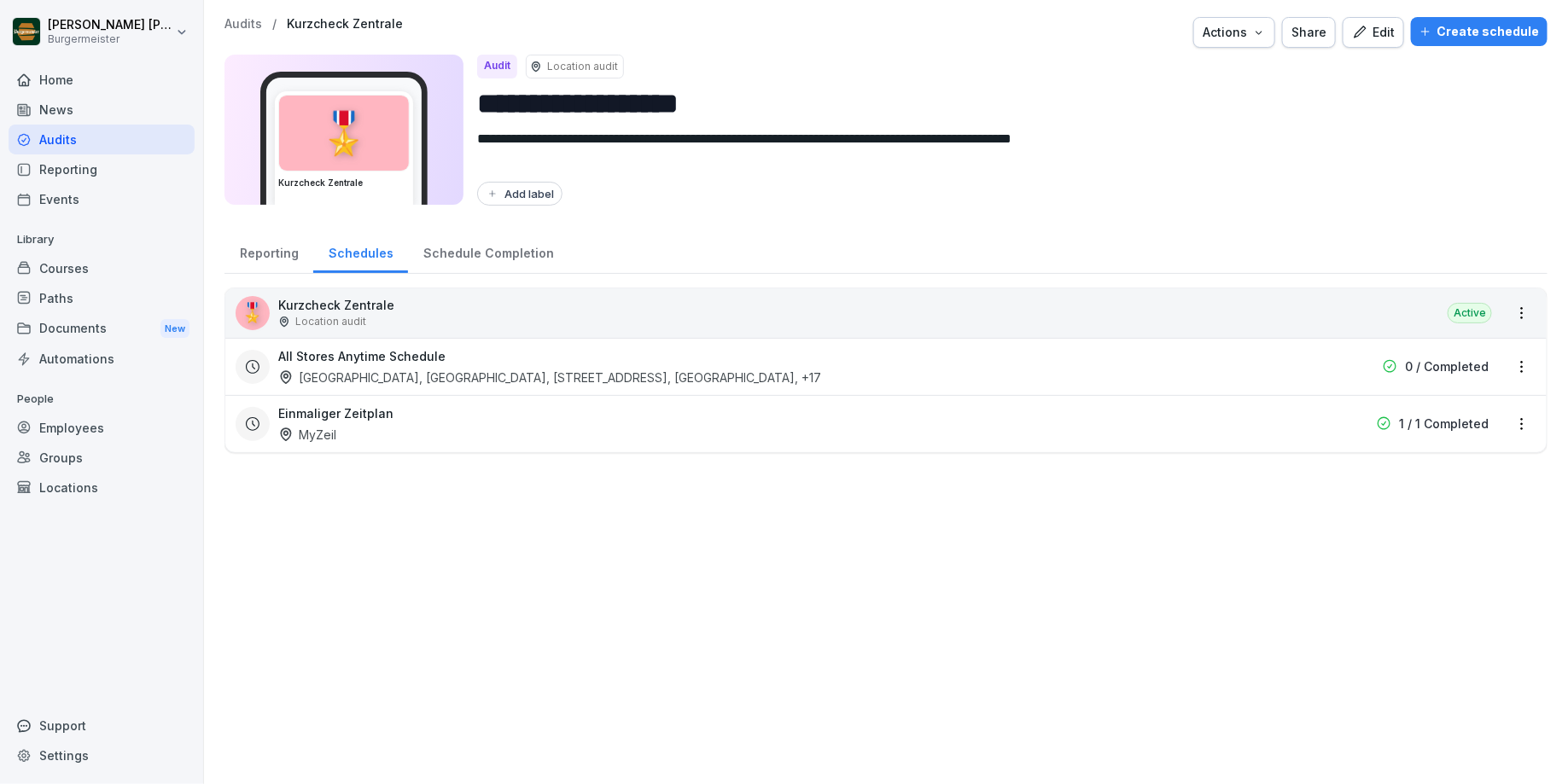
click at [81, 318] on div "Documents New" at bounding box center [102, 329] width 186 height 32
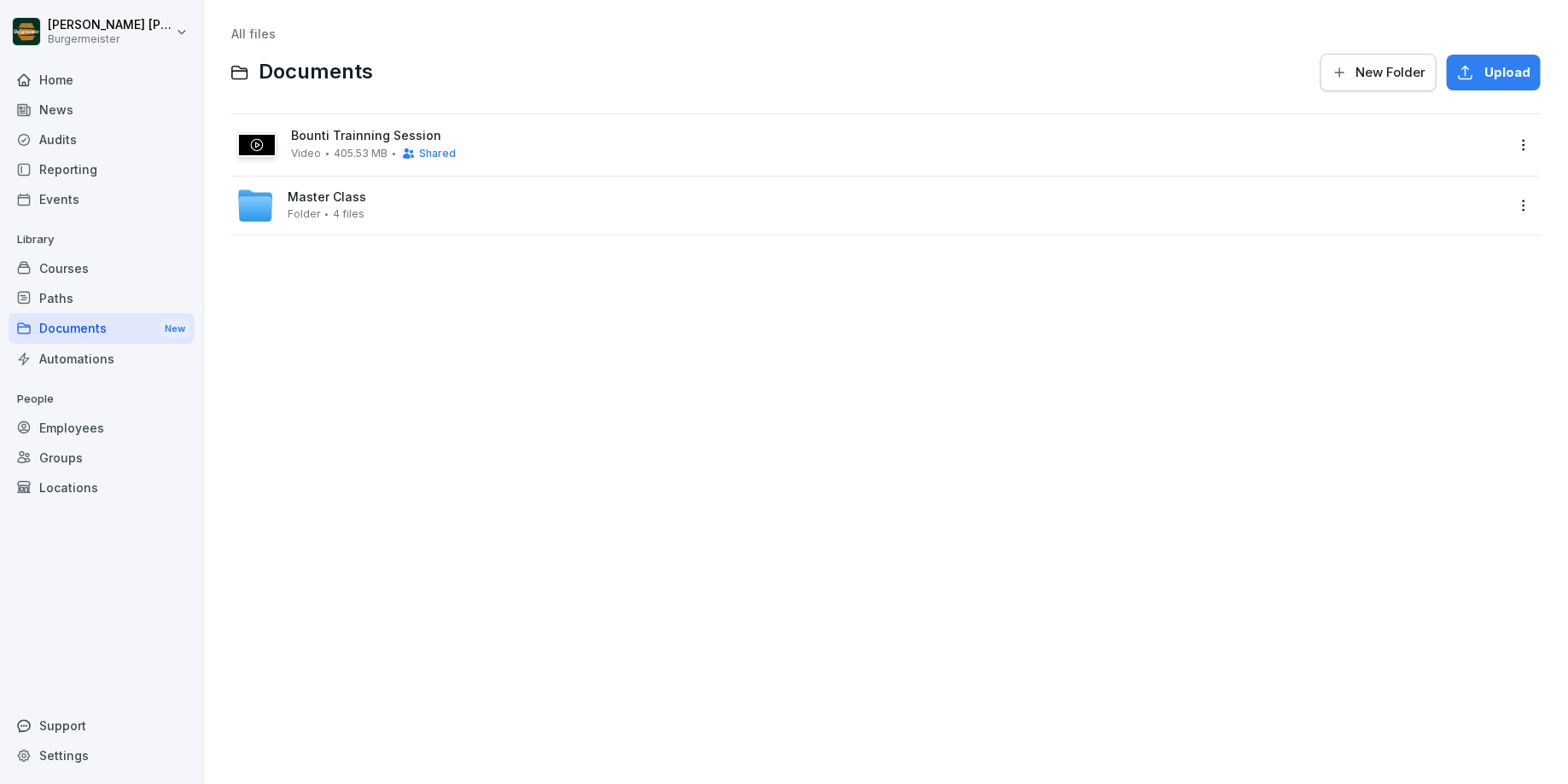
click at [348, 210] on span "4 files" at bounding box center [349, 213] width 32 height 12
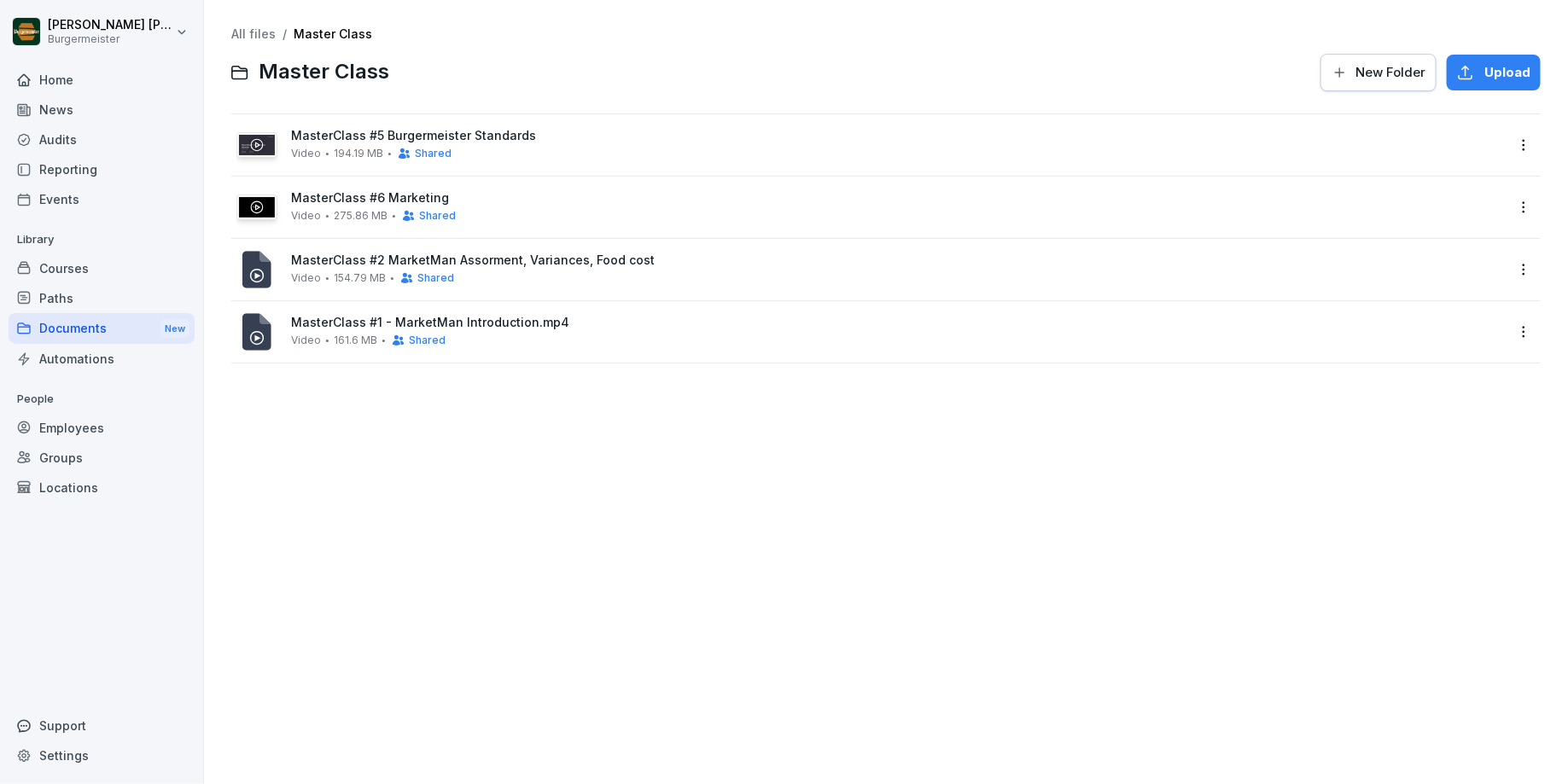
click at [138, 329] on div "Documents New" at bounding box center [102, 329] width 186 height 32
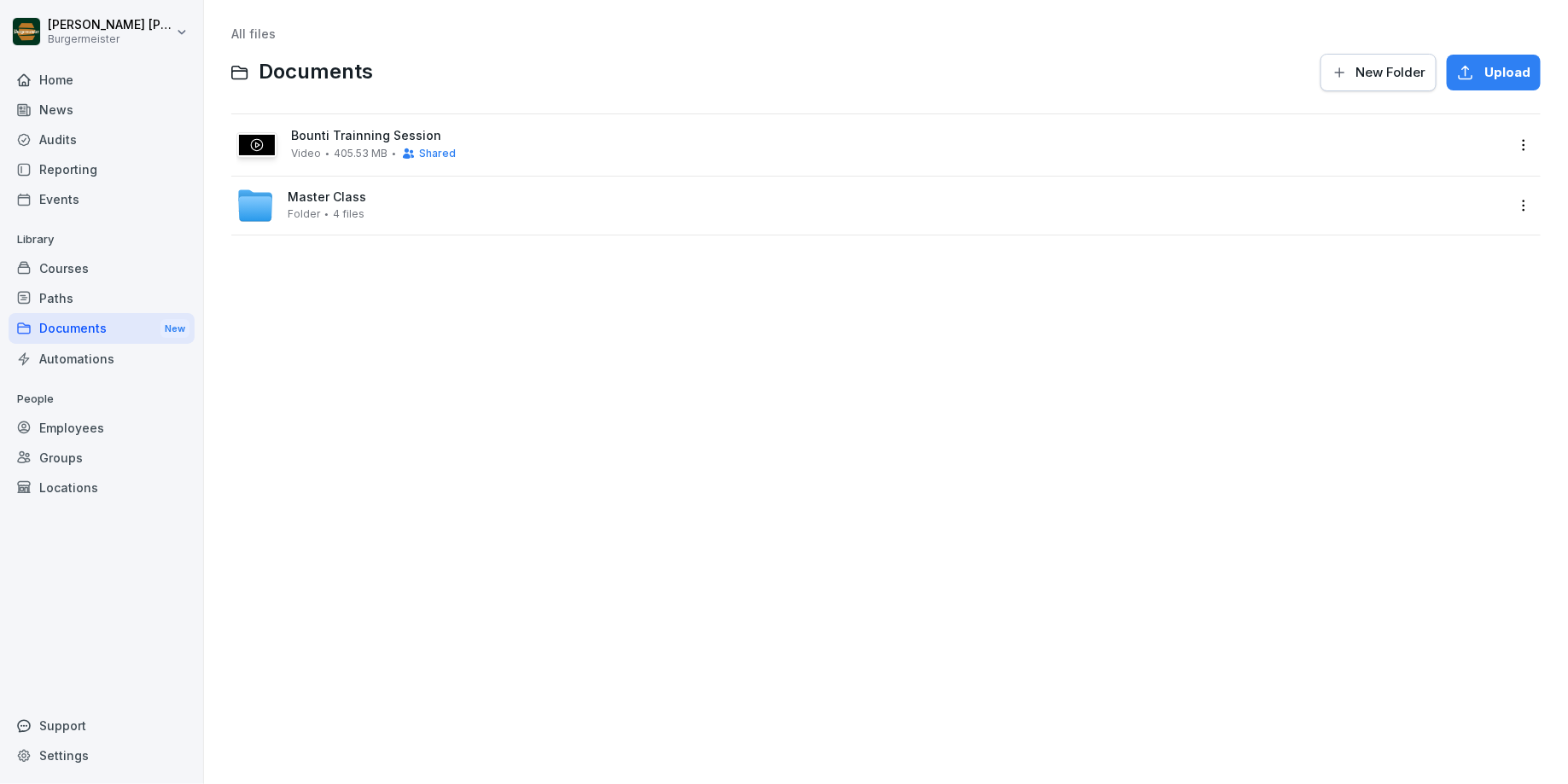
click at [331, 140] on span "Bounti Trainning Session" at bounding box center [897, 135] width 1213 height 14
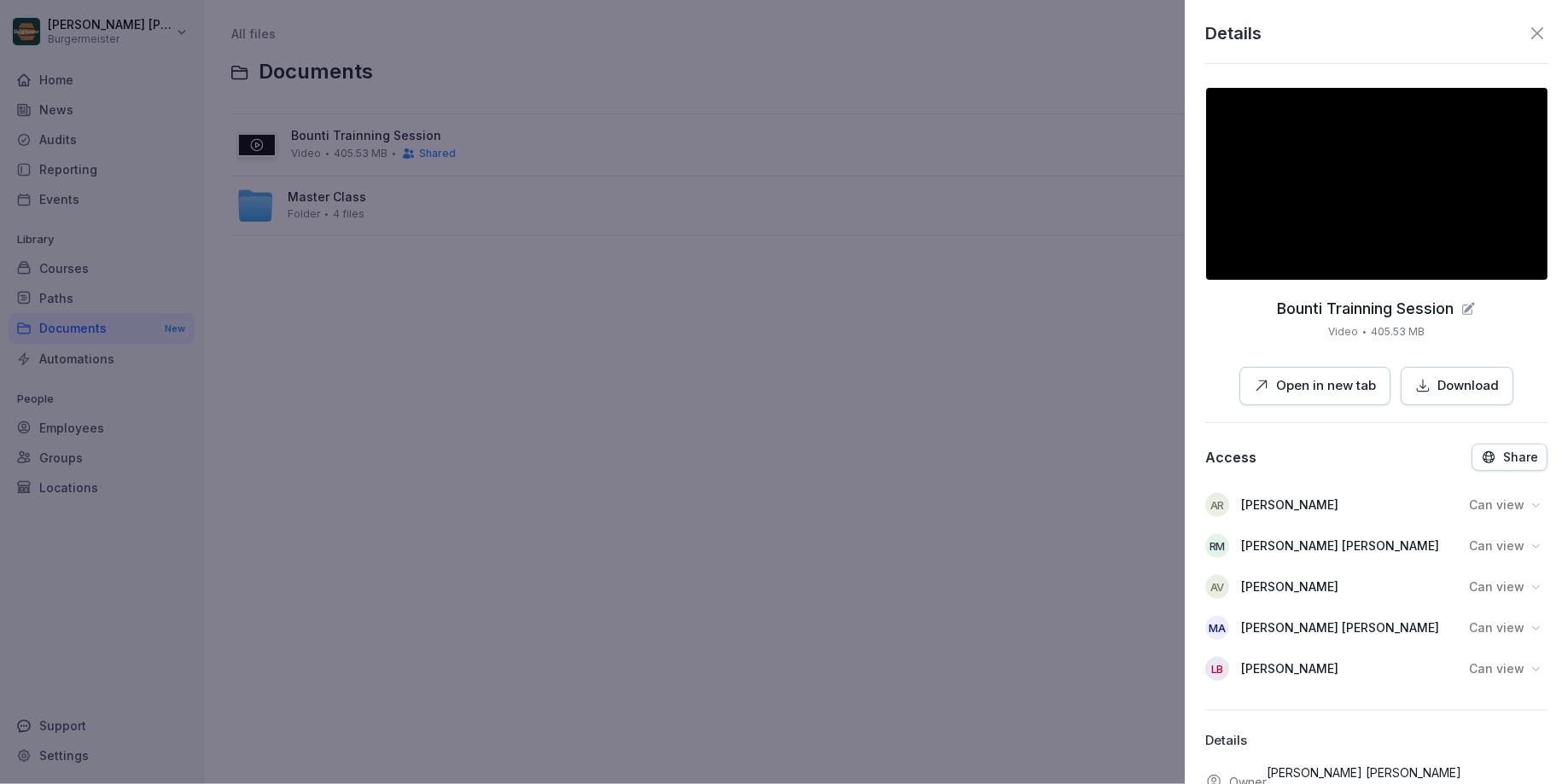
click at [1037, 462] on icon "button" at bounding box center [1488, 457] width 15 height 15
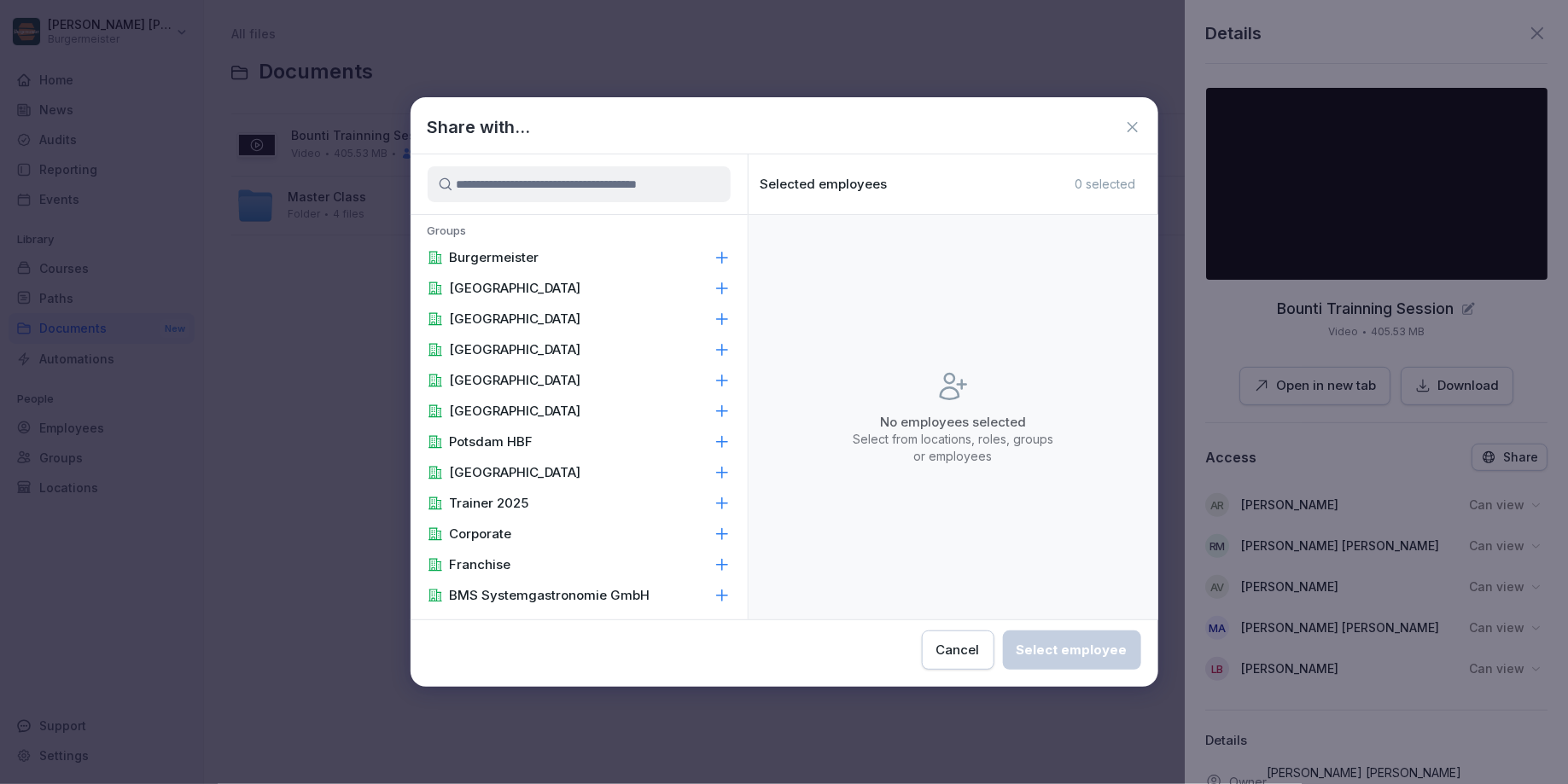
click at [577, 262] on div "Burgermeister" at bounding box center [579, 258] width 337 height 31
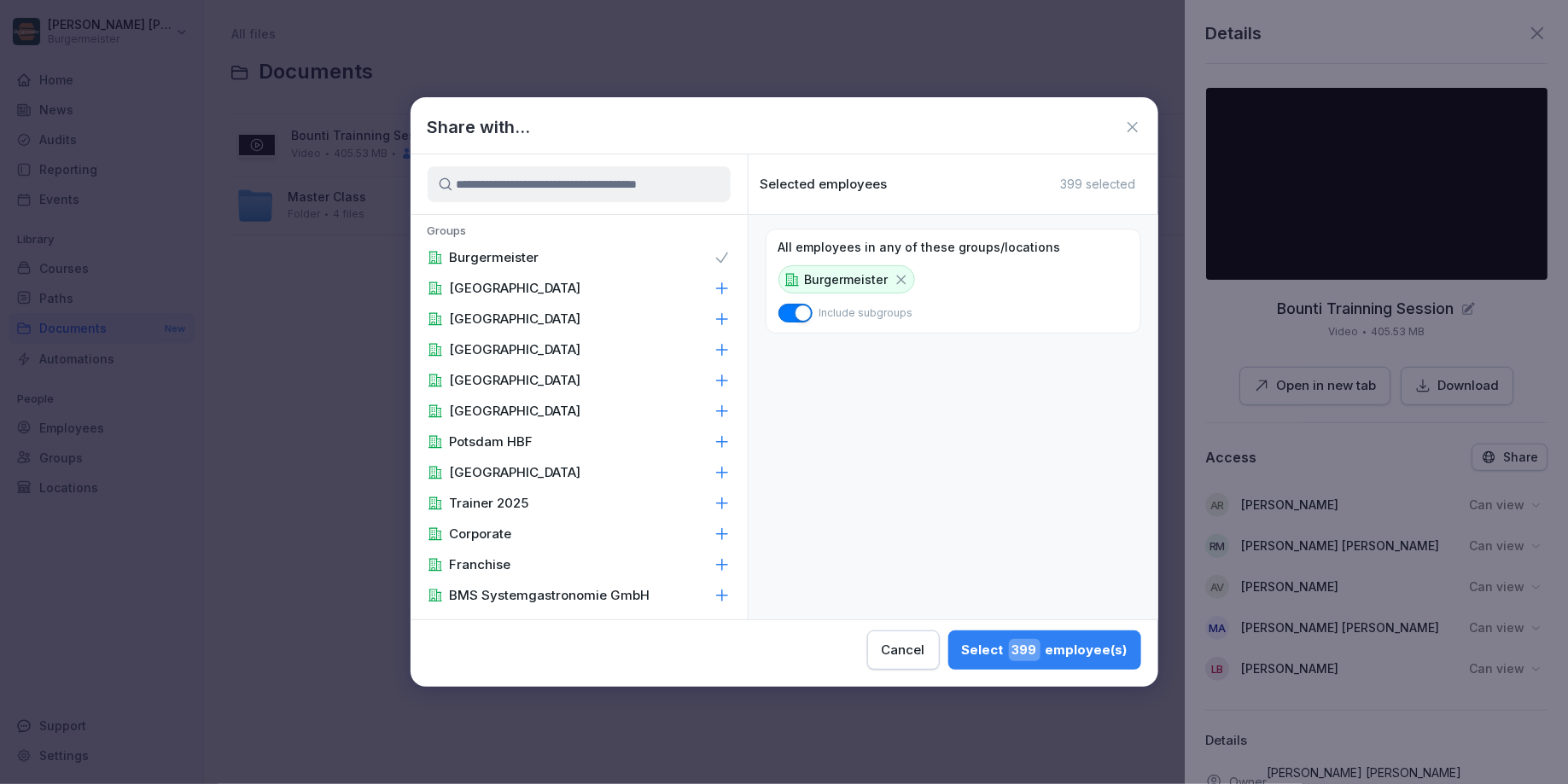
click at [683, 261] on div "Burgermeister" at bounding box center [579, 258] width 337 height 31
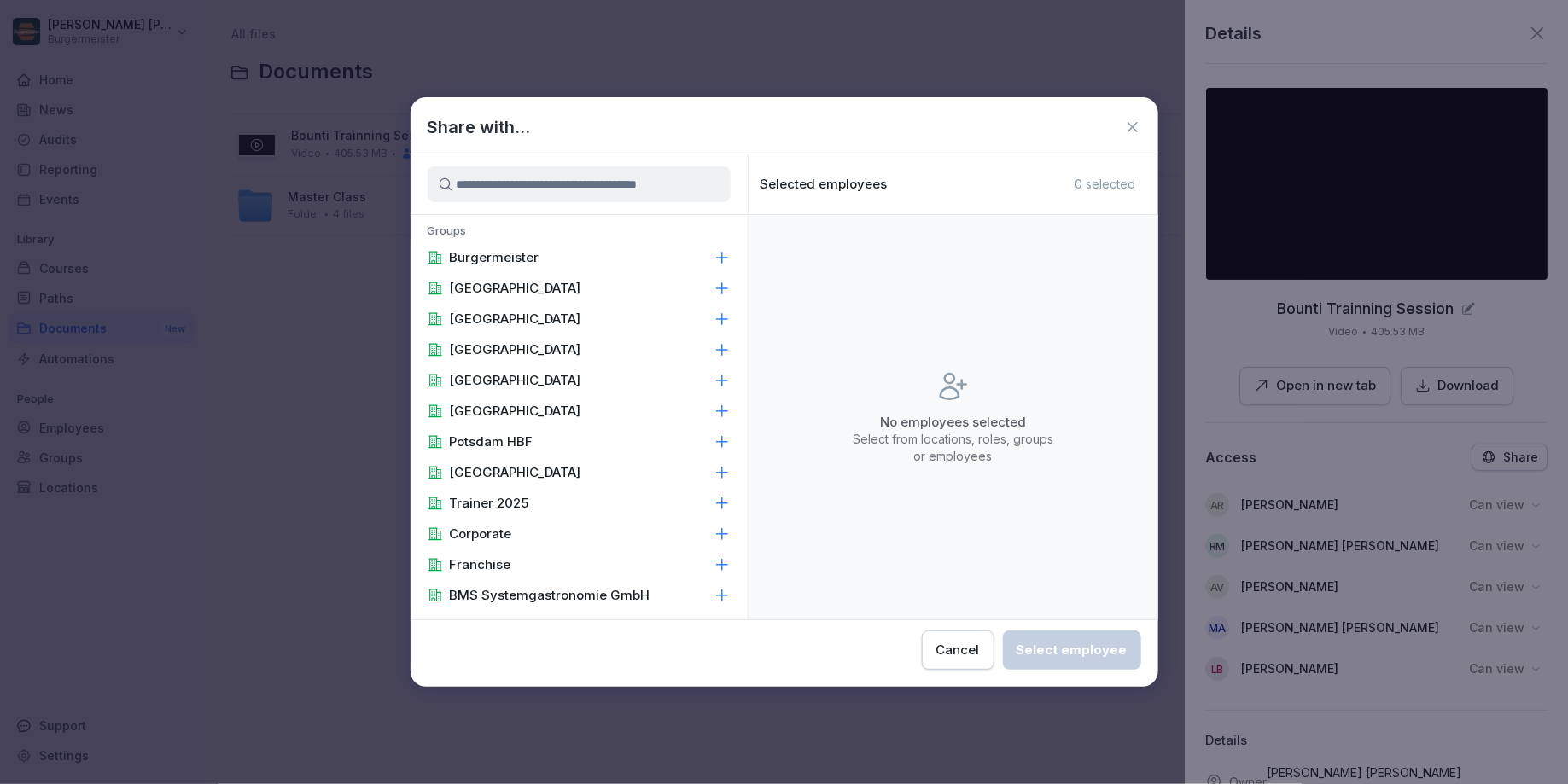
click at [1037, 133] on icon at bounding box center [1132, 127] width 17 height 17
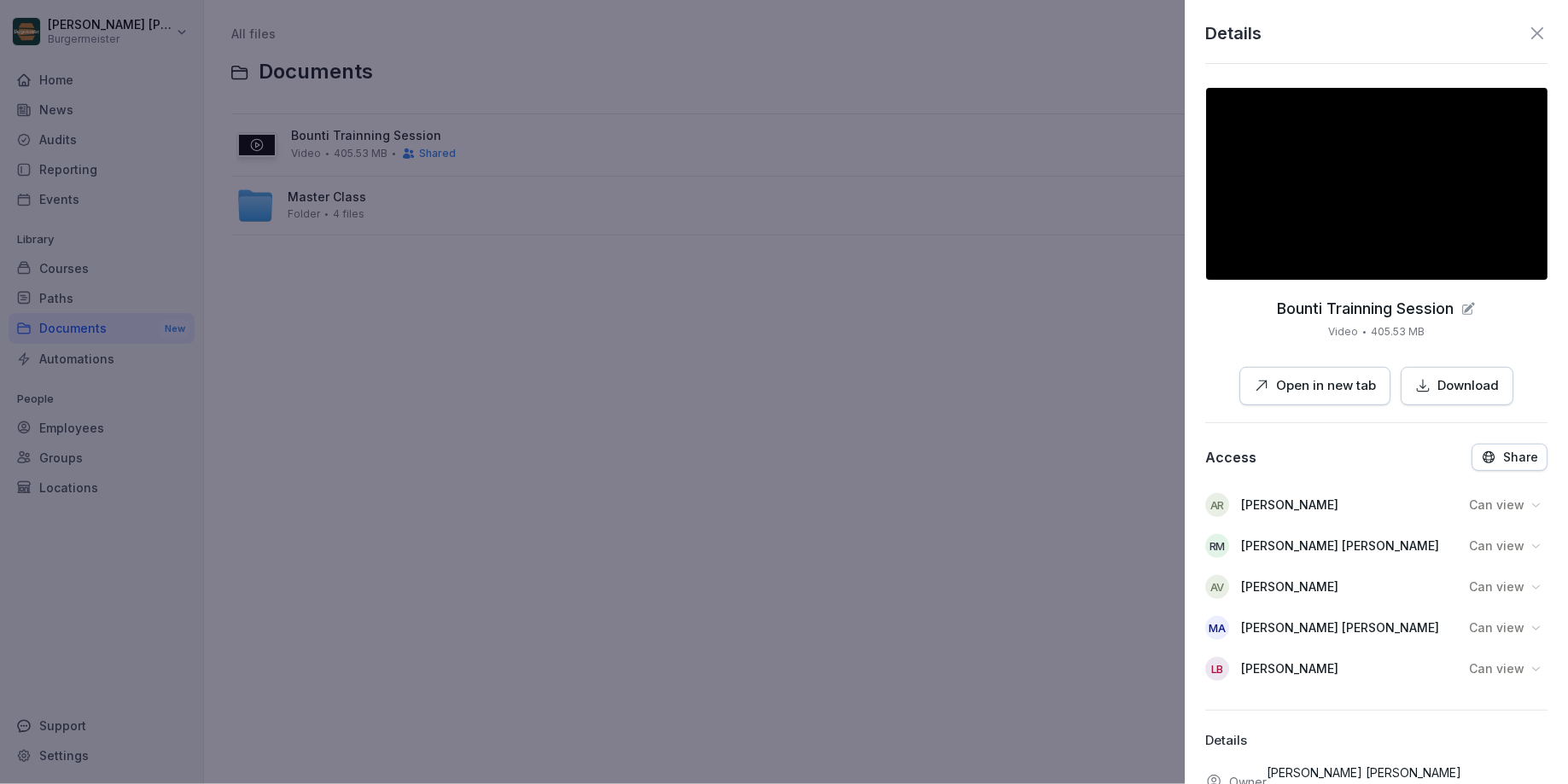
click at [1037, 38] on icon at bounding box center [1538, 34] width 21 height 21
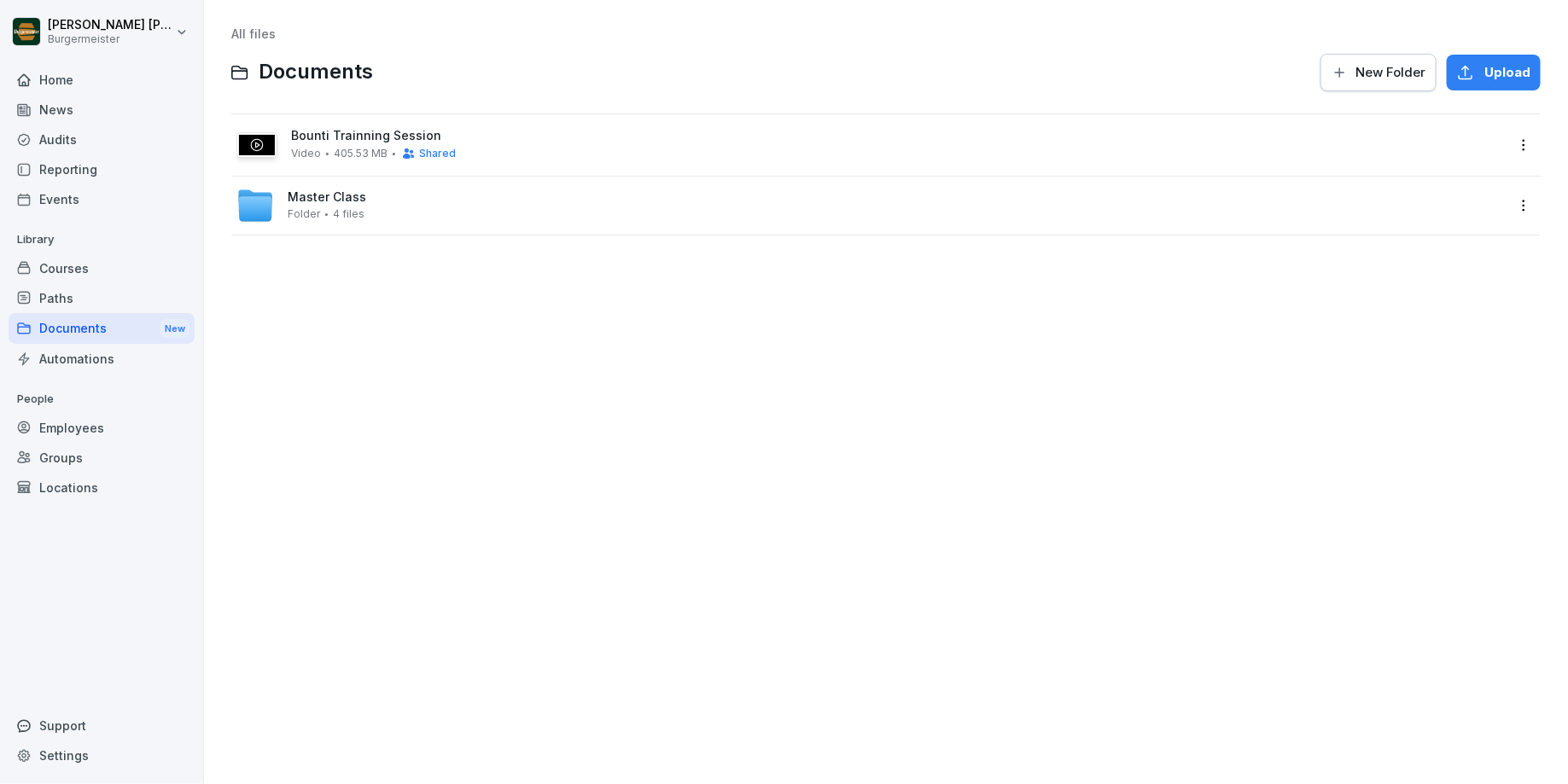
click at [72, 486] on div "Locations" at bounding box center [102, 488] width 186 height 30
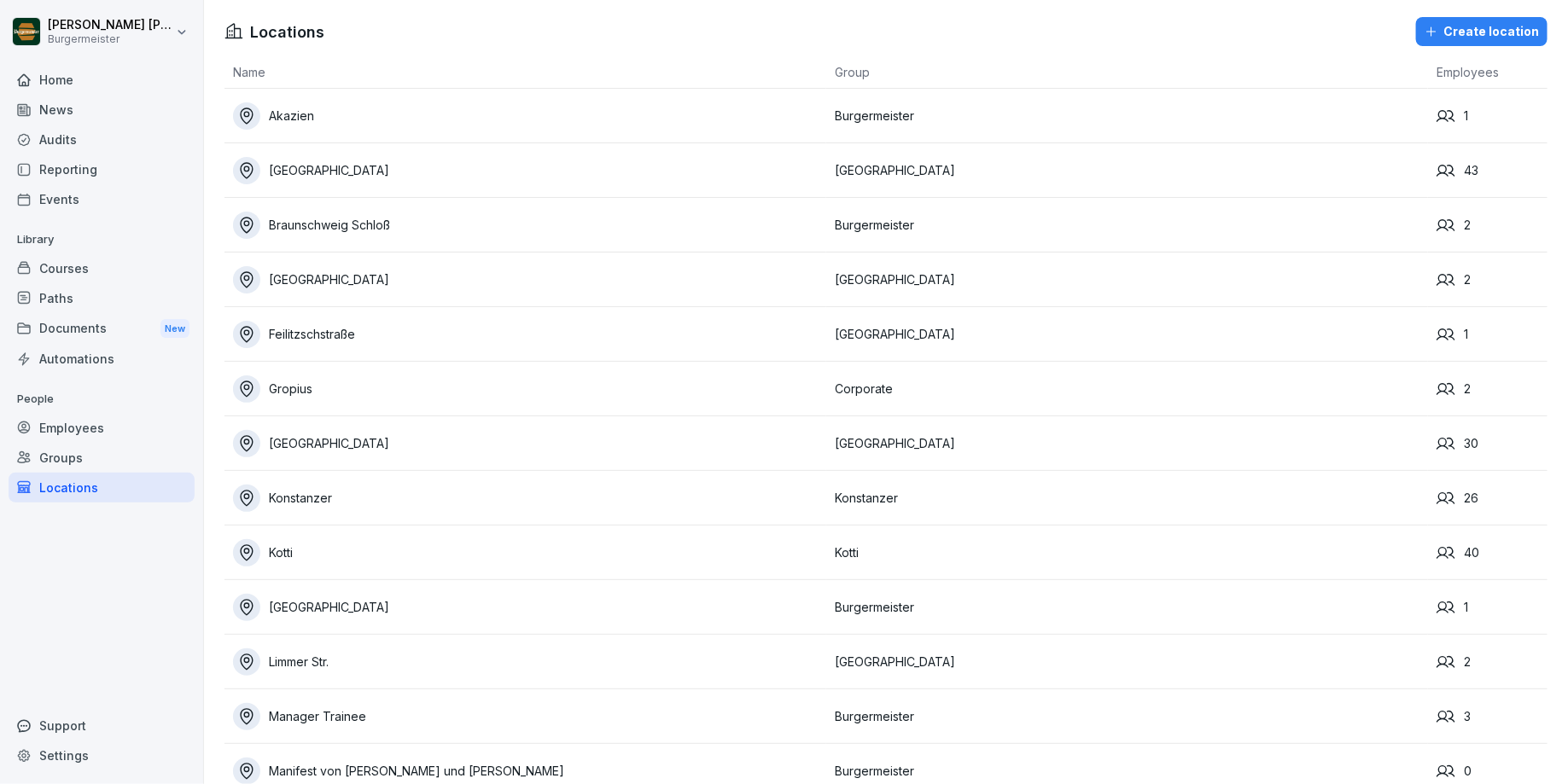
click at [70, 455] on div "Groups" at bounding box center [102, 458] width 186 height 30
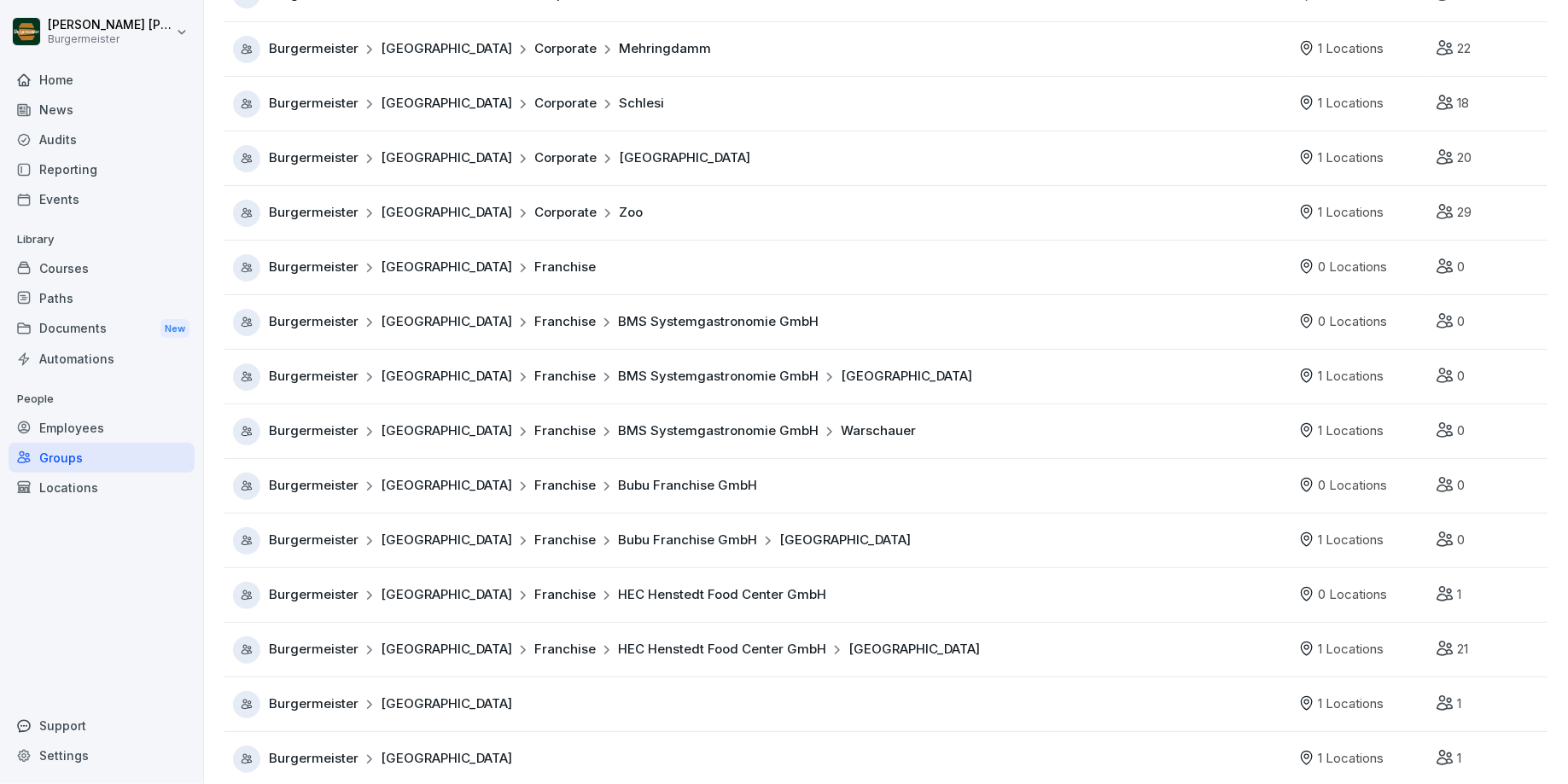
scroll to position [682, 0]
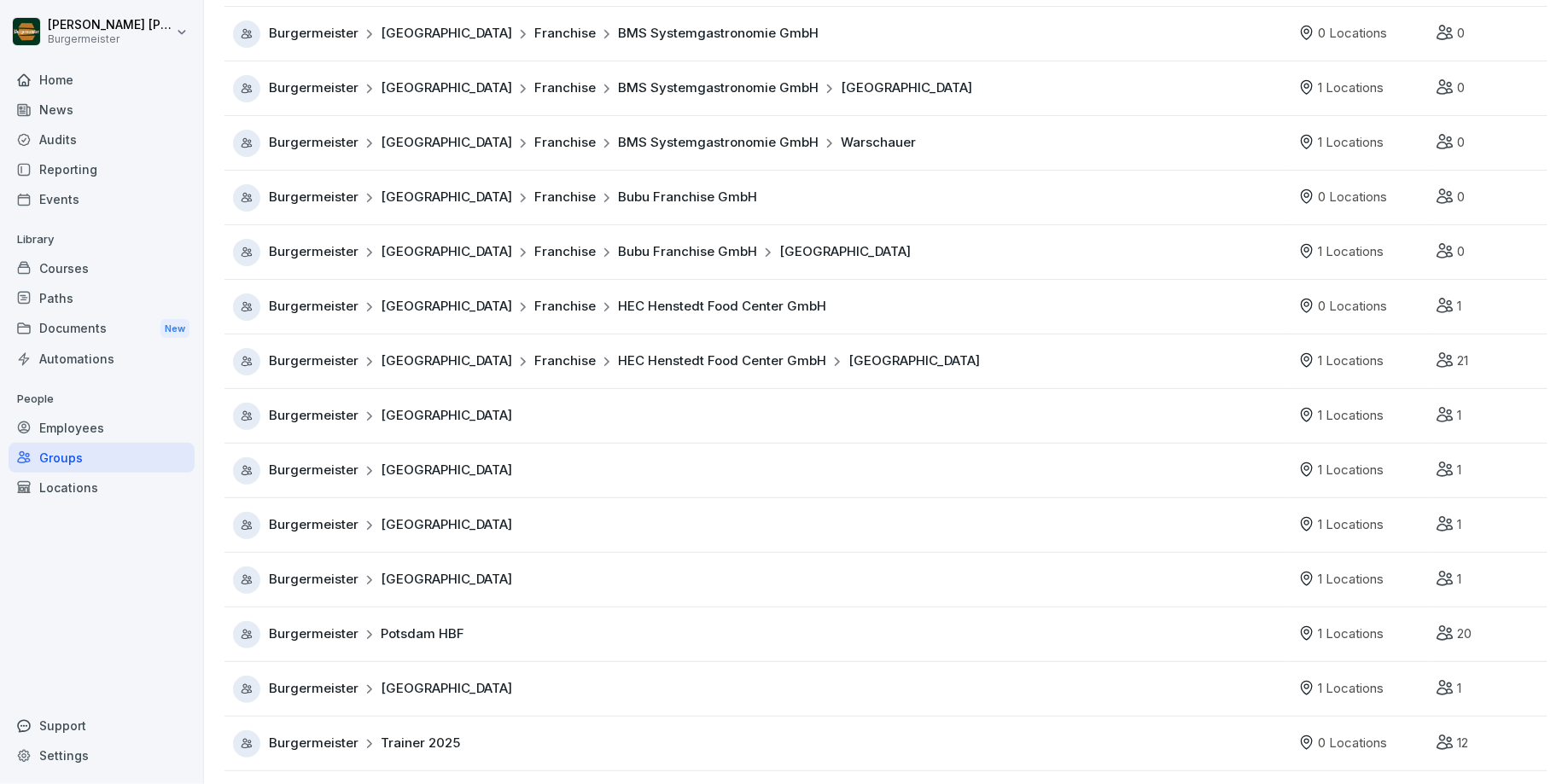
click at [79, 494] on div "Locations" at bounding box center [102, 488] width 186 height 30
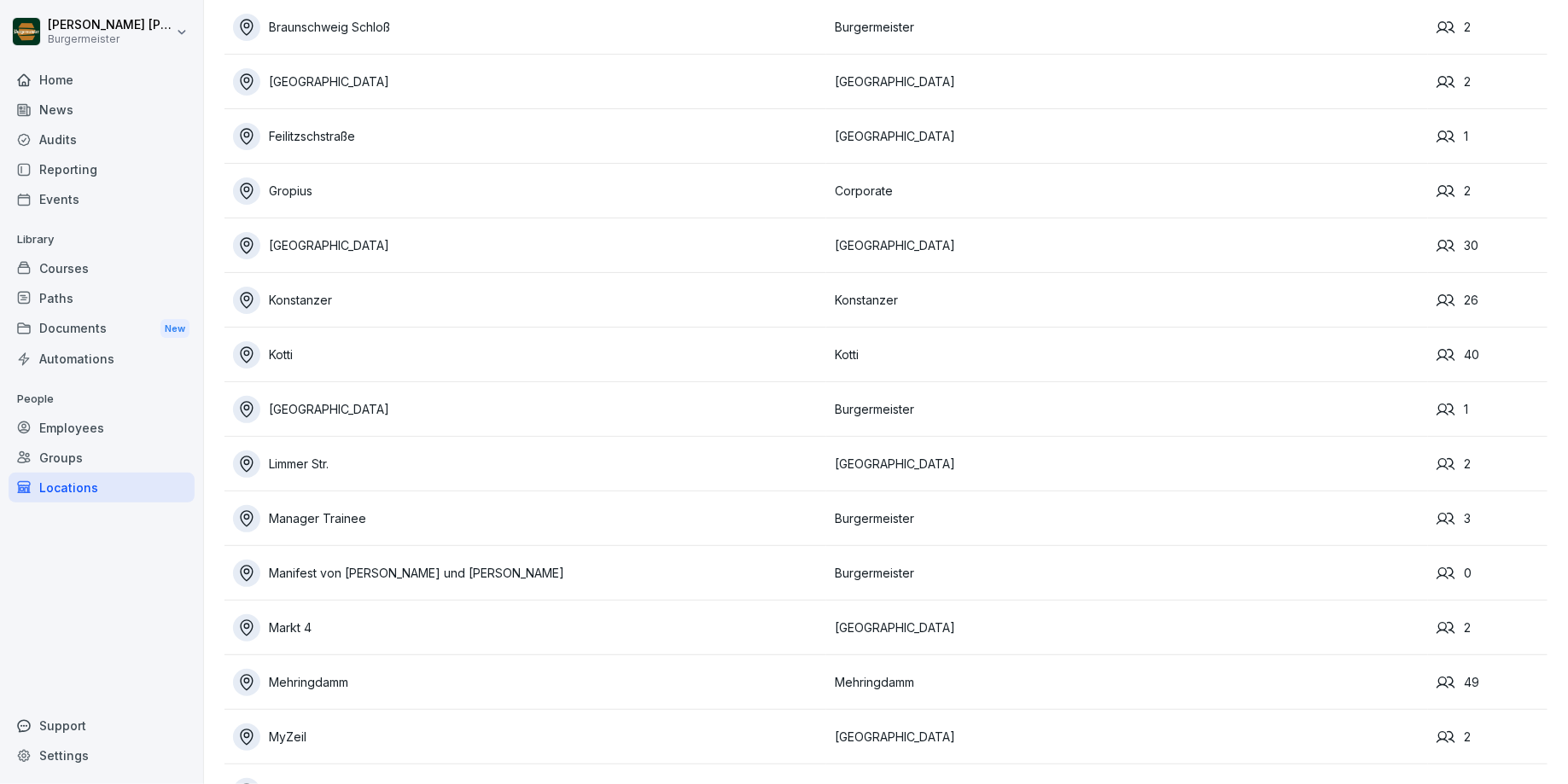
scroll to position [573, 0]
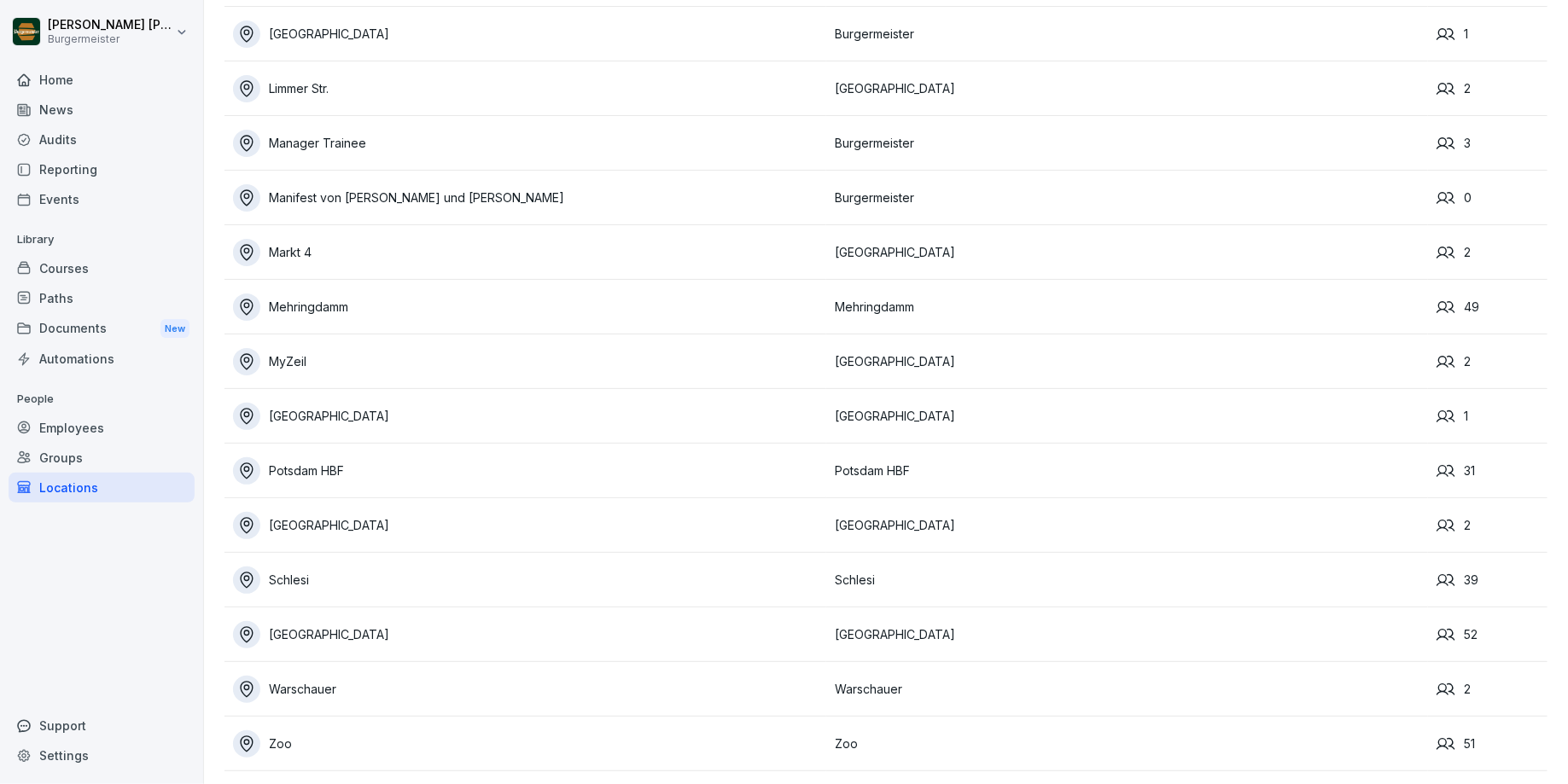
click at [62, 447] on div "Groups" at bounding box center [102, 458] width 186 height 30
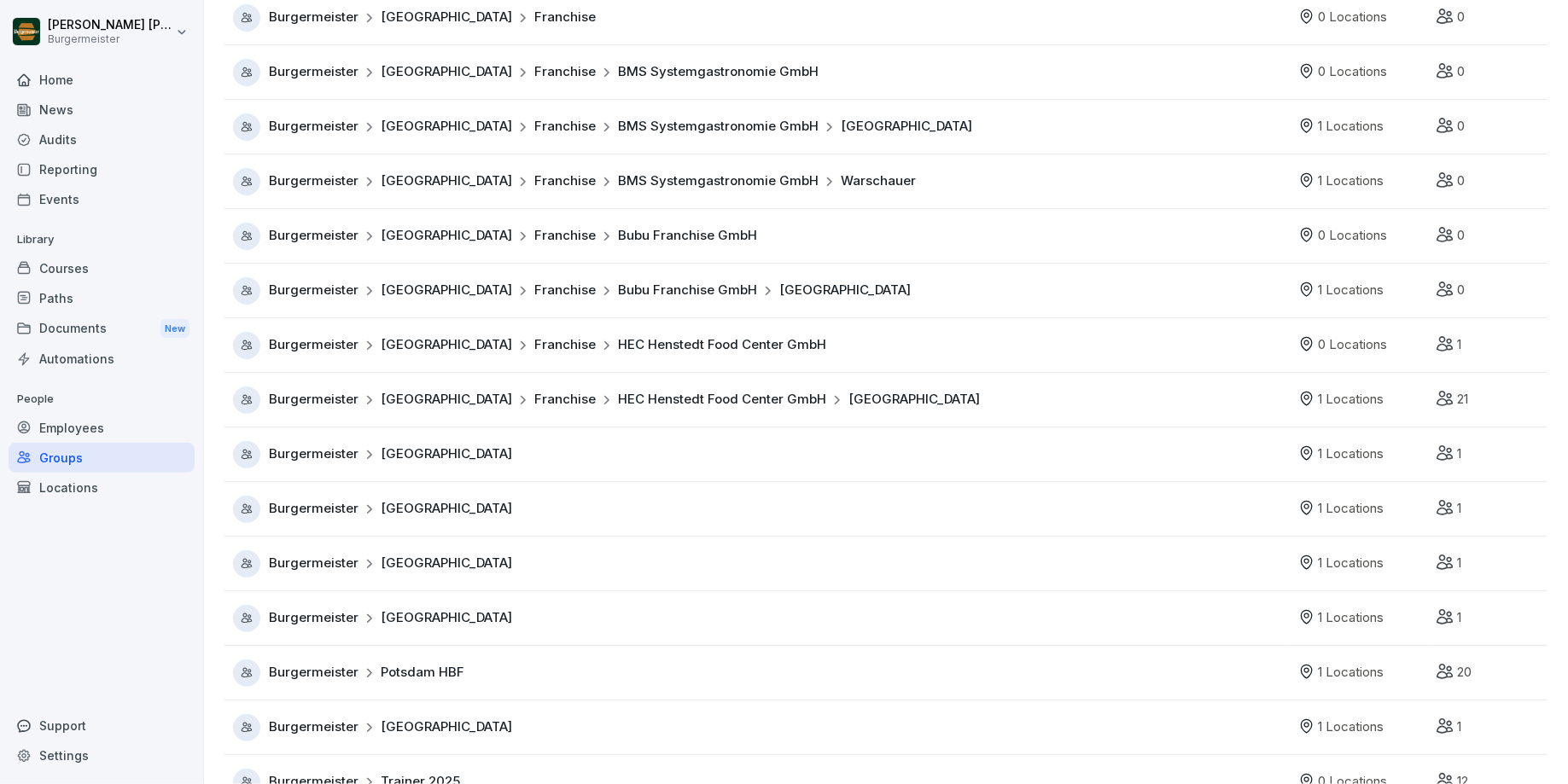
scroll to position [682, 0]
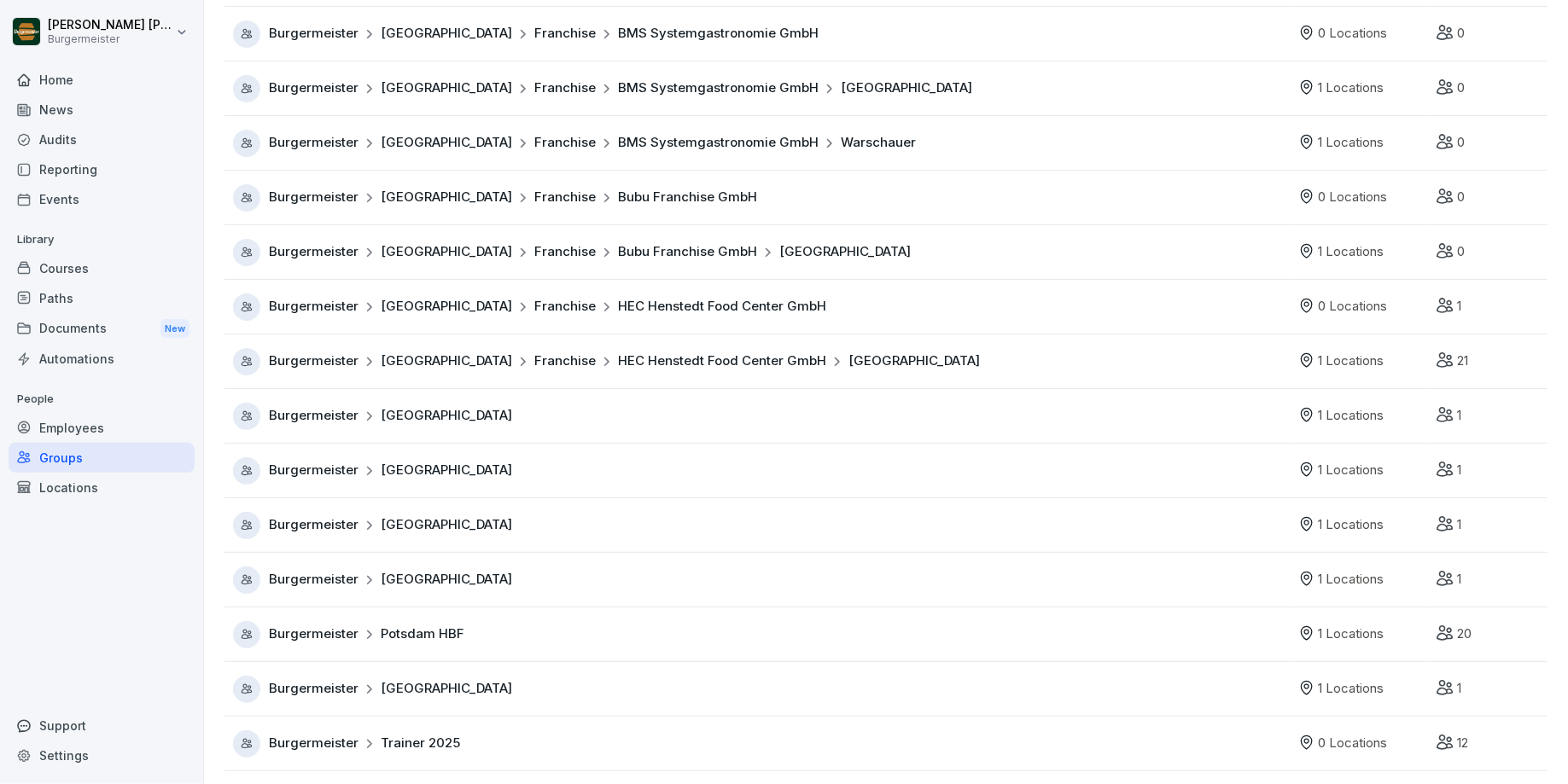
click at [432, 739] on span "Trainer 2025" at bounding box center [420, 743] width 79 height 20
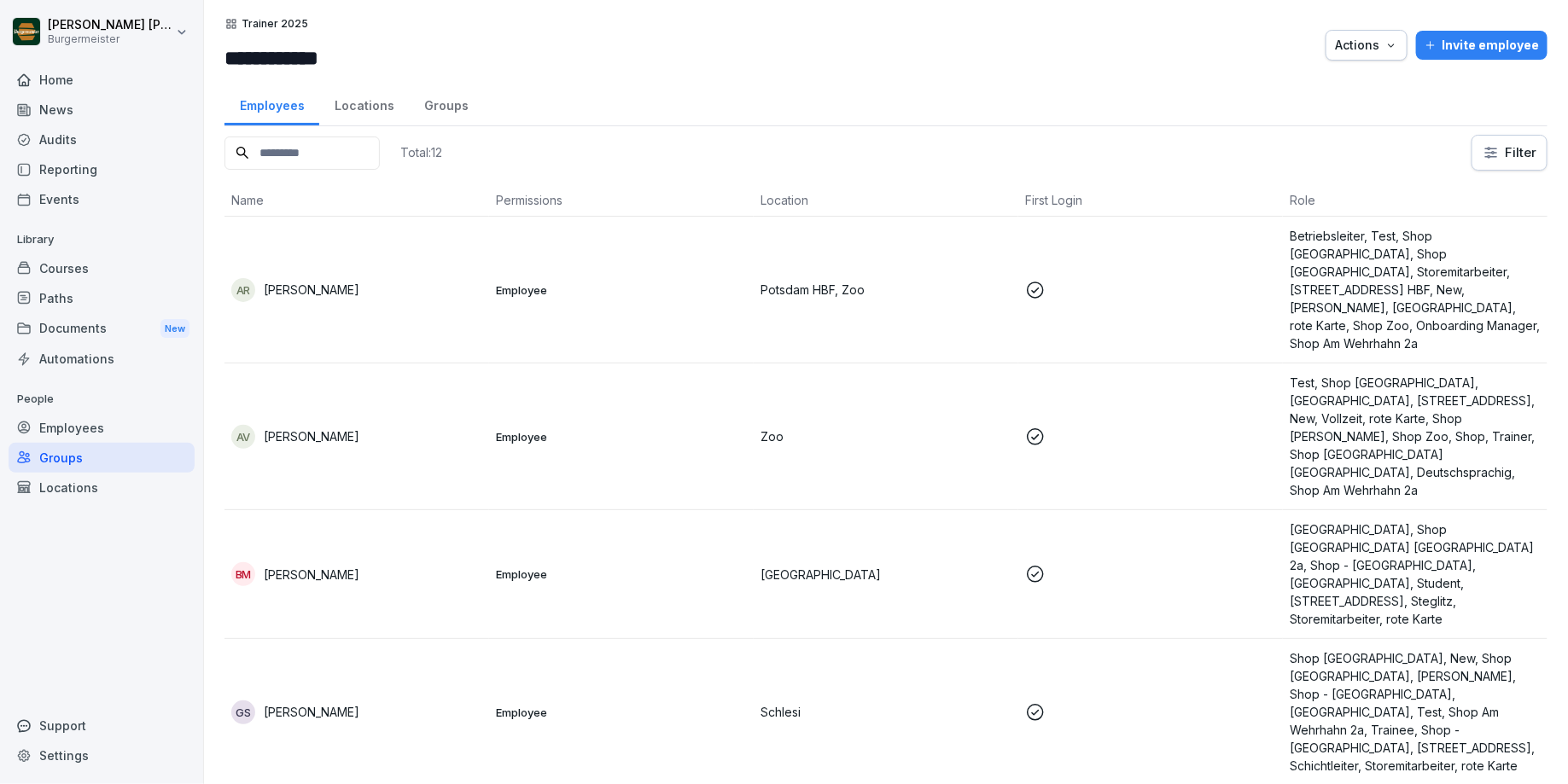
click at [810, 110] on div "Employees Locations Groups" at bounding box center [886, 103] width 1323 height 44
click at [341, 96] on div "Locations" at bounding box center [363, 103] width 89 height 43
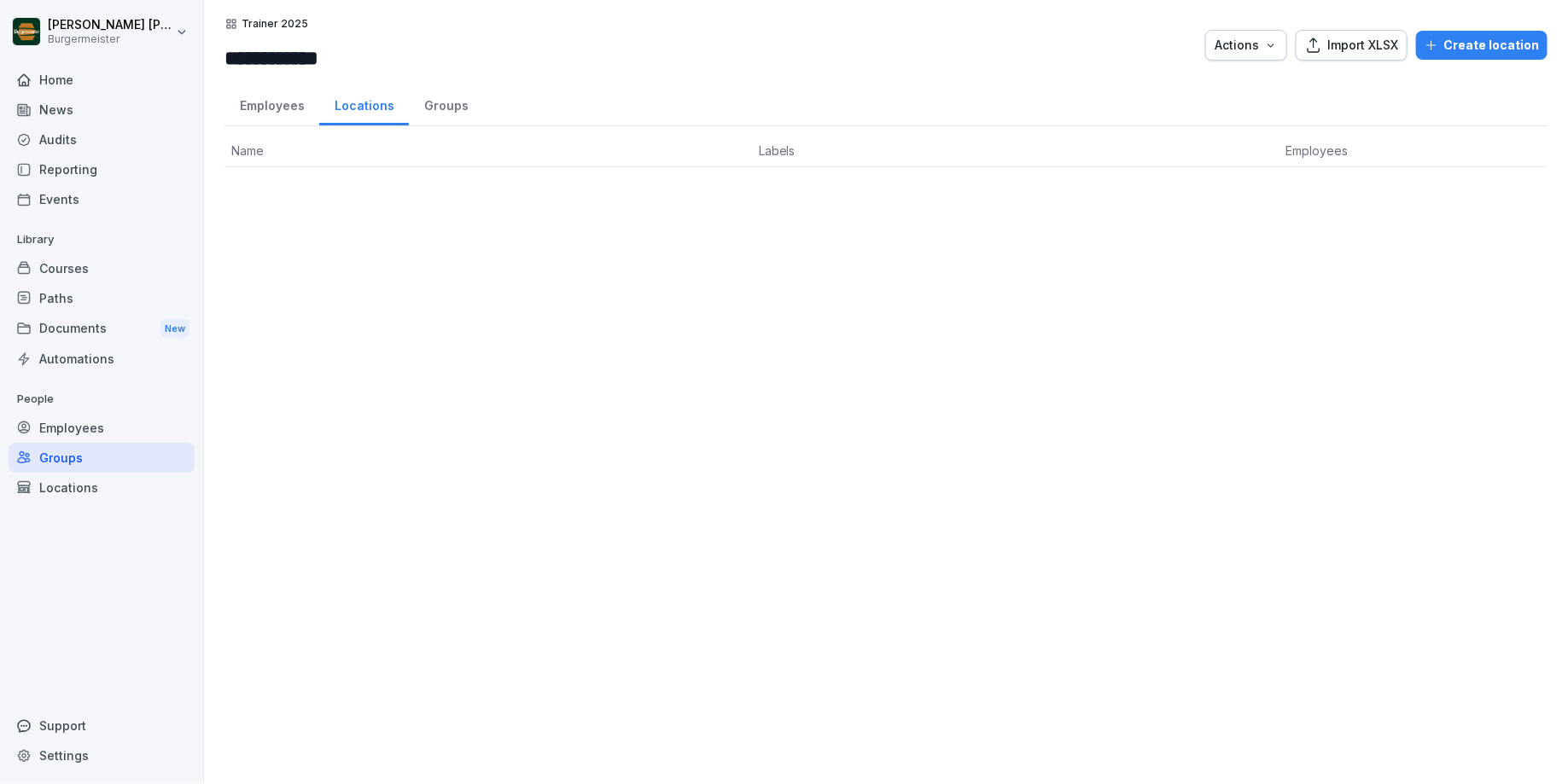
click at [455, 105] on div "Groups" at bounding box center [446, 103] width 74 height 43
click at [258, 106] on div "Employees" at bounding box center [272, 103] width 95 height 43
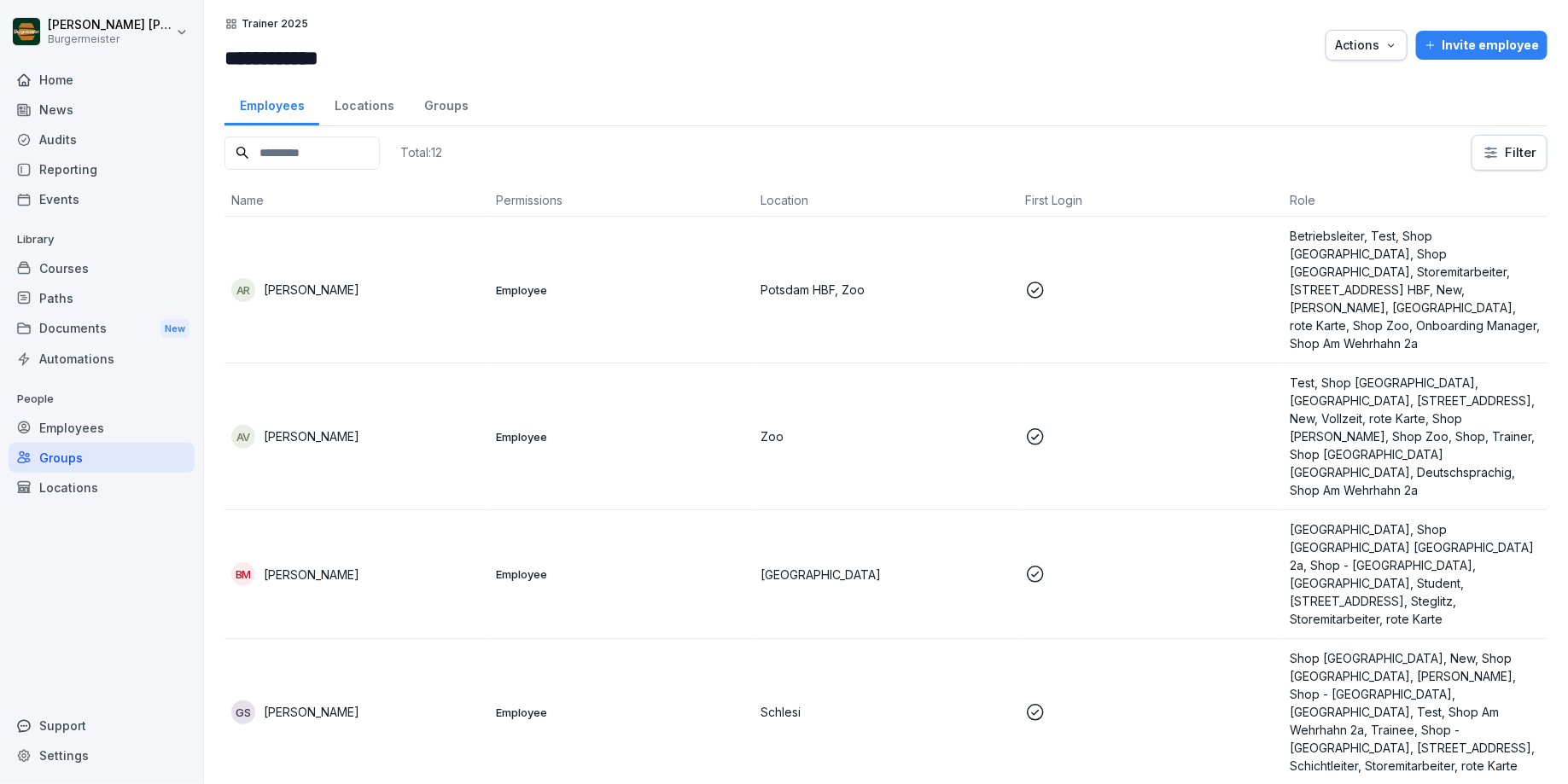
click at [77, 357] on div "Automations" at bounding box center [102, 359] width 186 height 30
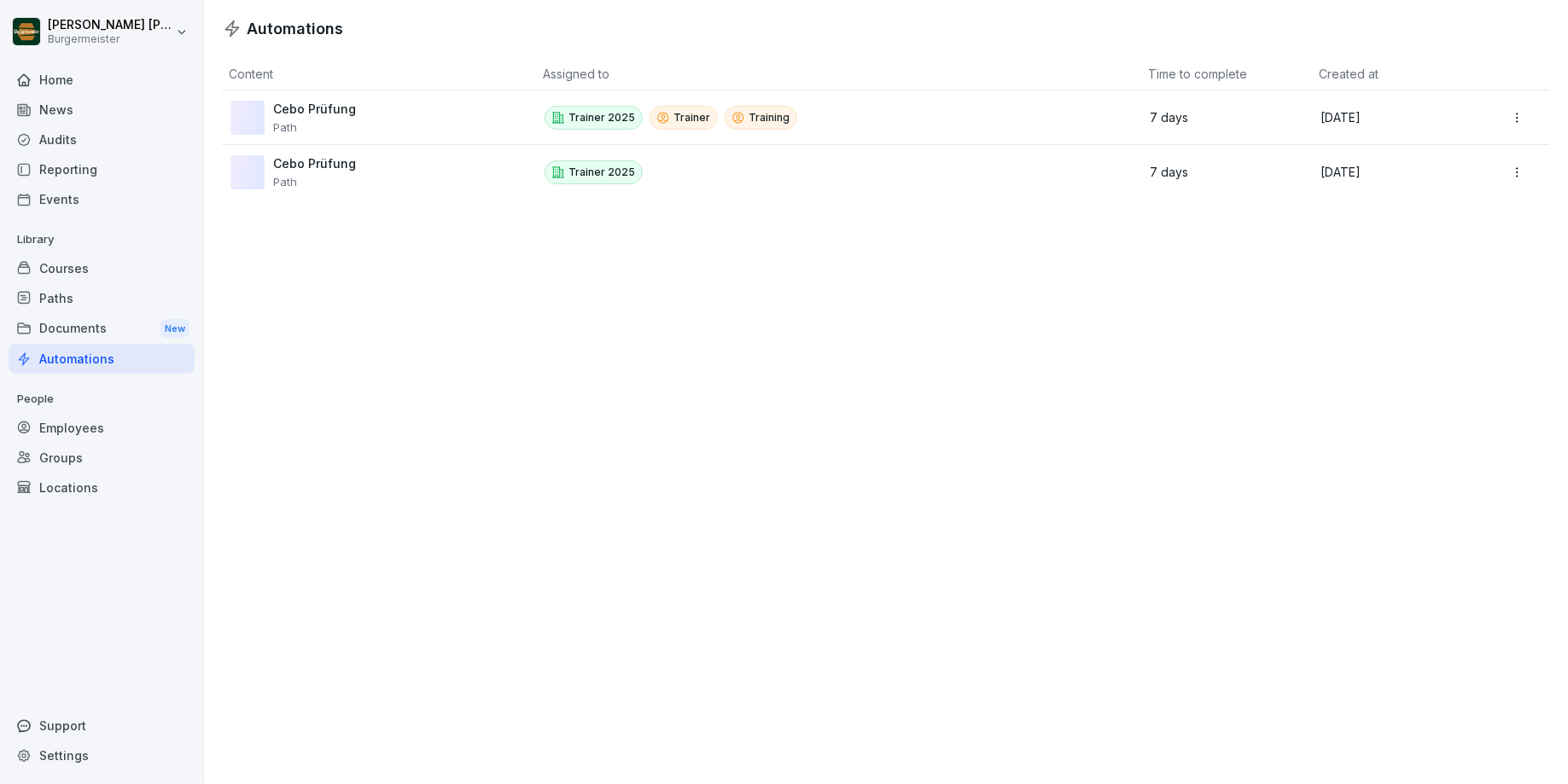
click at [87, 321] on div "Documents New" at bounding box center [102, 329] width 186 height 32
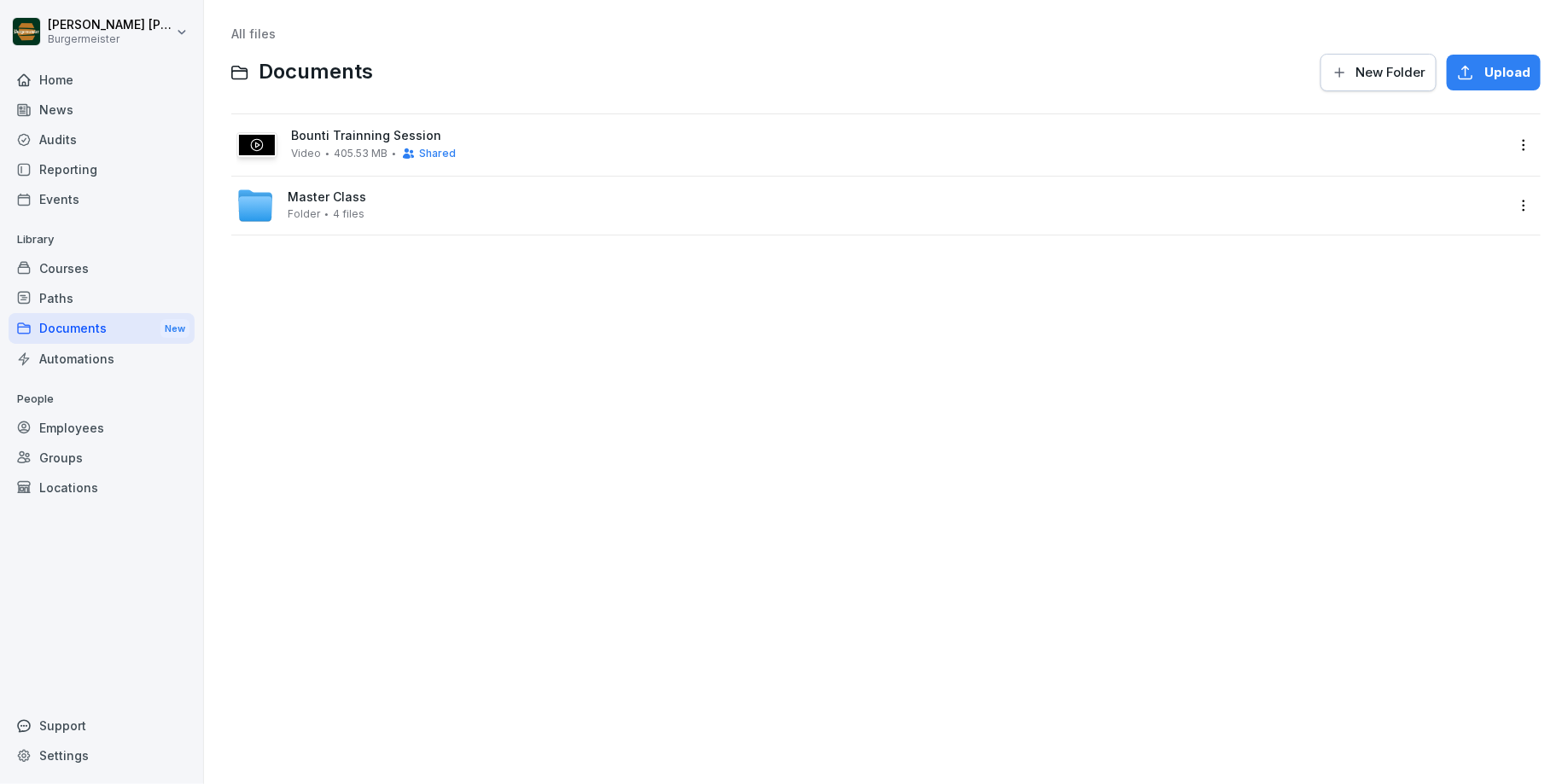
click at [60, 290] on div "Paths" at bounding box center [102, 298] width 186 height 30
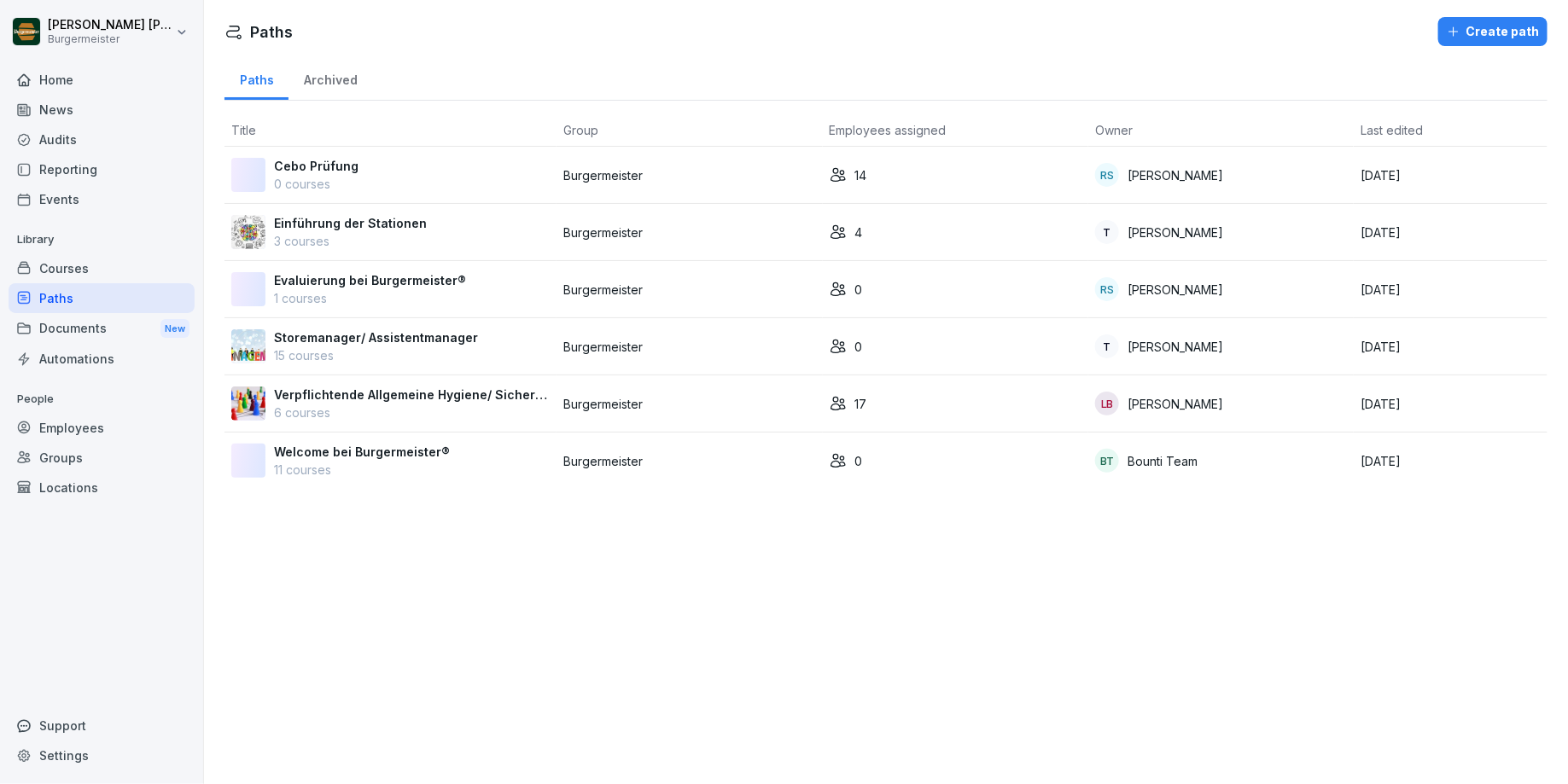
click at [71, 267] on div "Courses" at bounding box center [102, 269] width 186 height 30
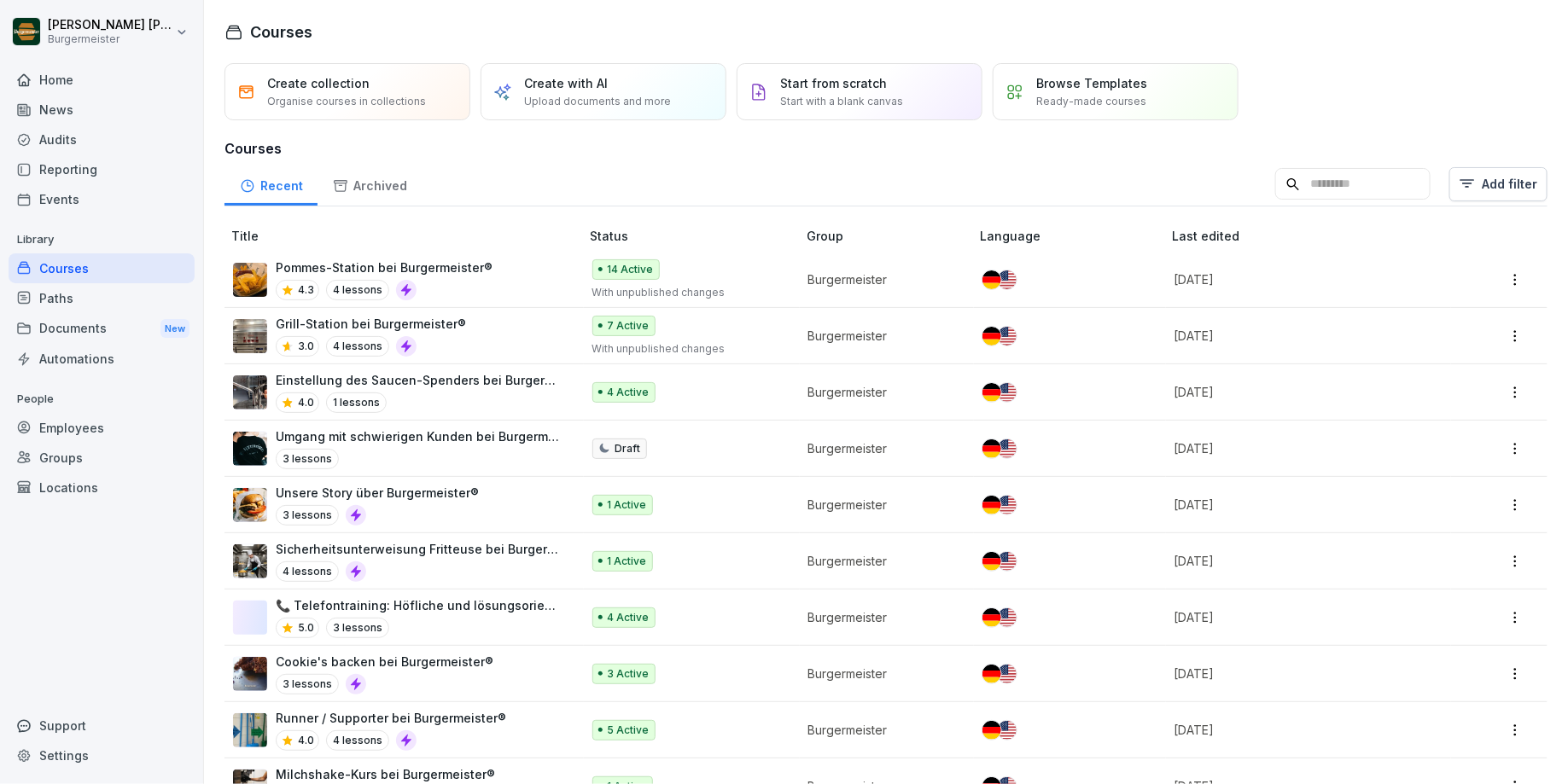
click at [78, 339] on div "Documents New" at bounding box center [102, 329] width 186 height 32
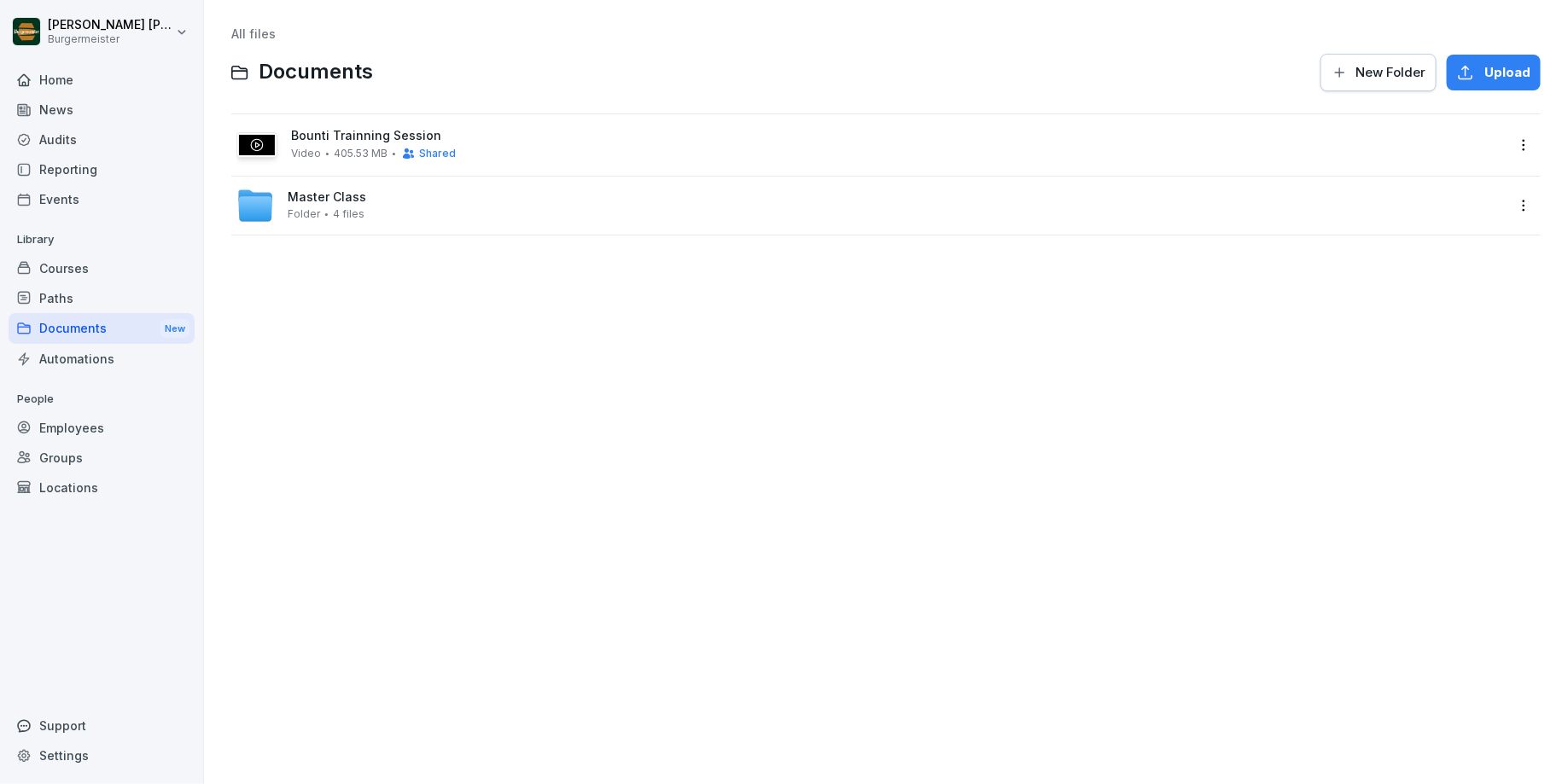
click at [74, 295] on div "Paths" at bounding box center [102, 298] width 186 height 30
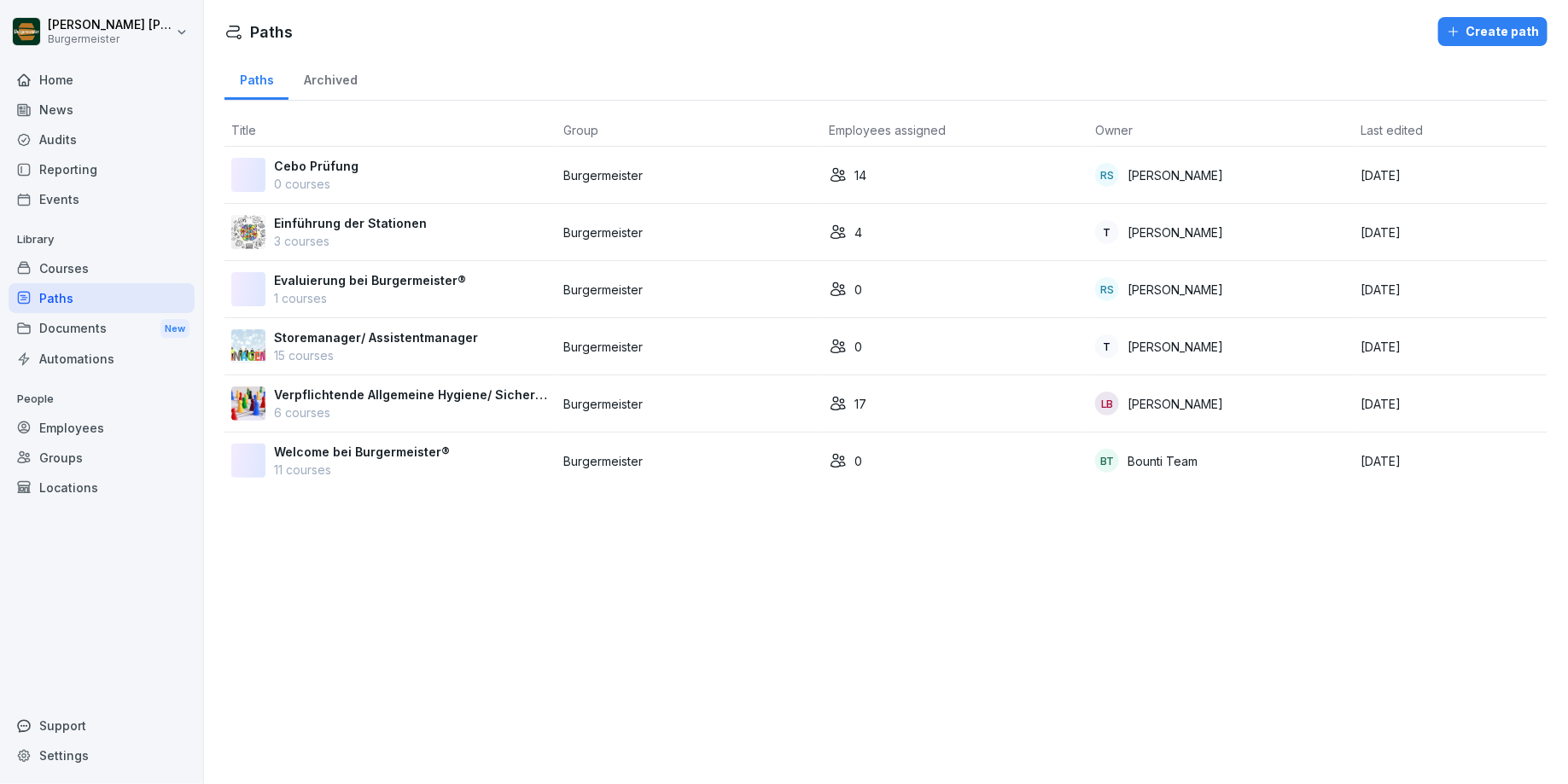
click at [348, 170] on p "Cebo Prüfung" at bounding box center [316, 165] width 85 height 18
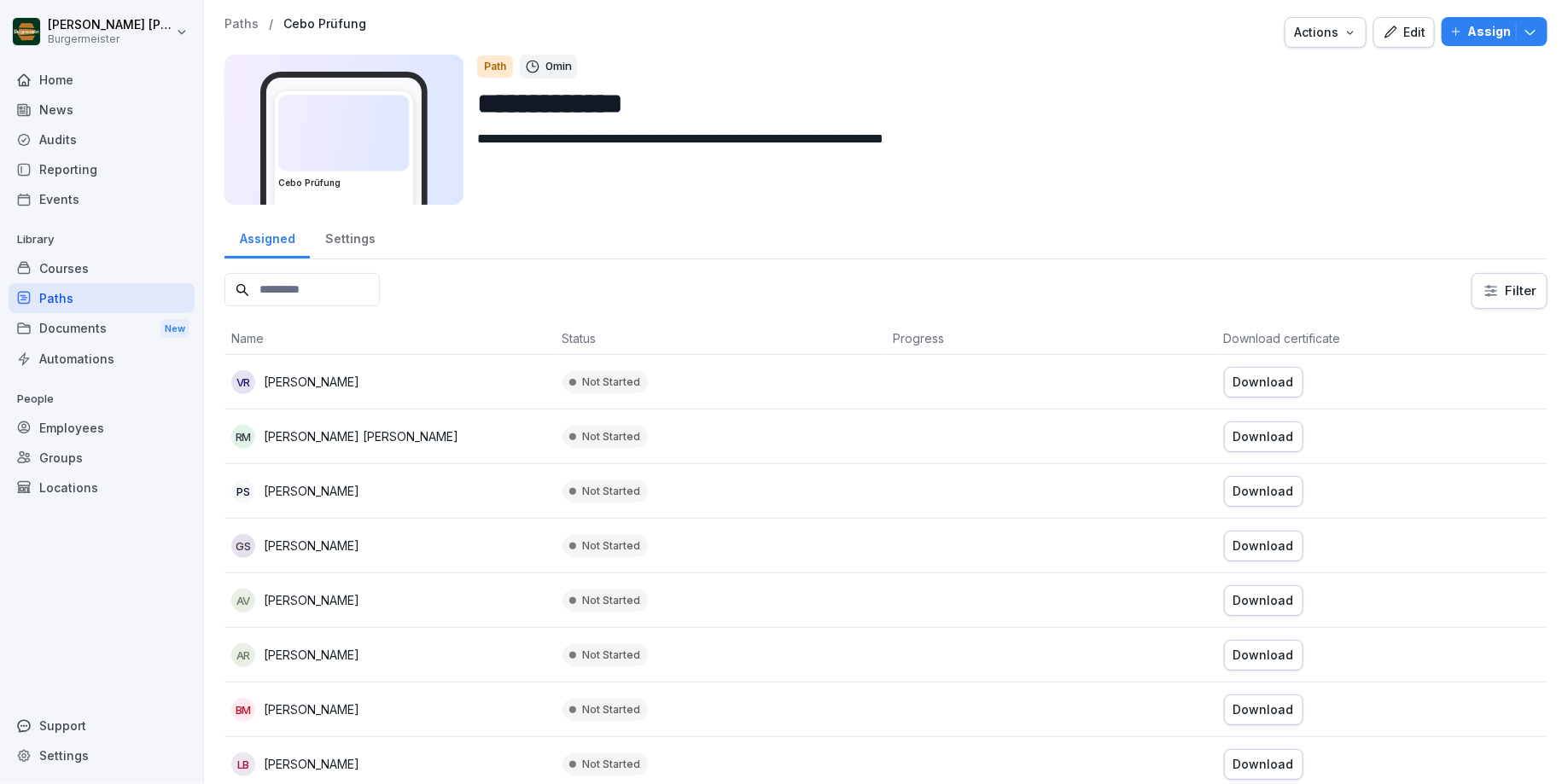
click at [1411, 32] on div "Edit" at bounding box center [1403, 33] width 42 height 19
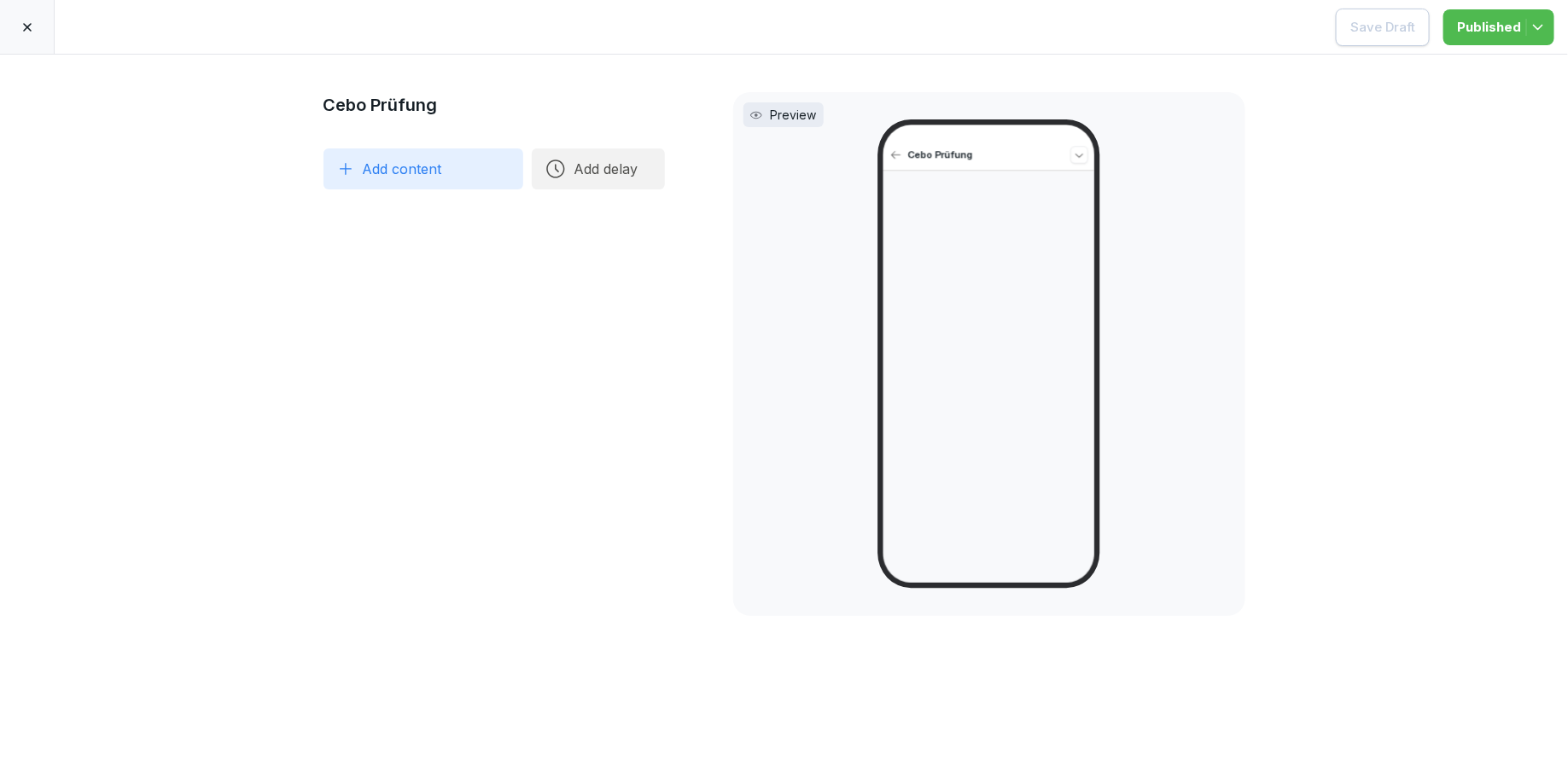
click at [24, 35] on div at bounding box center [27, 26] width 55 height 54
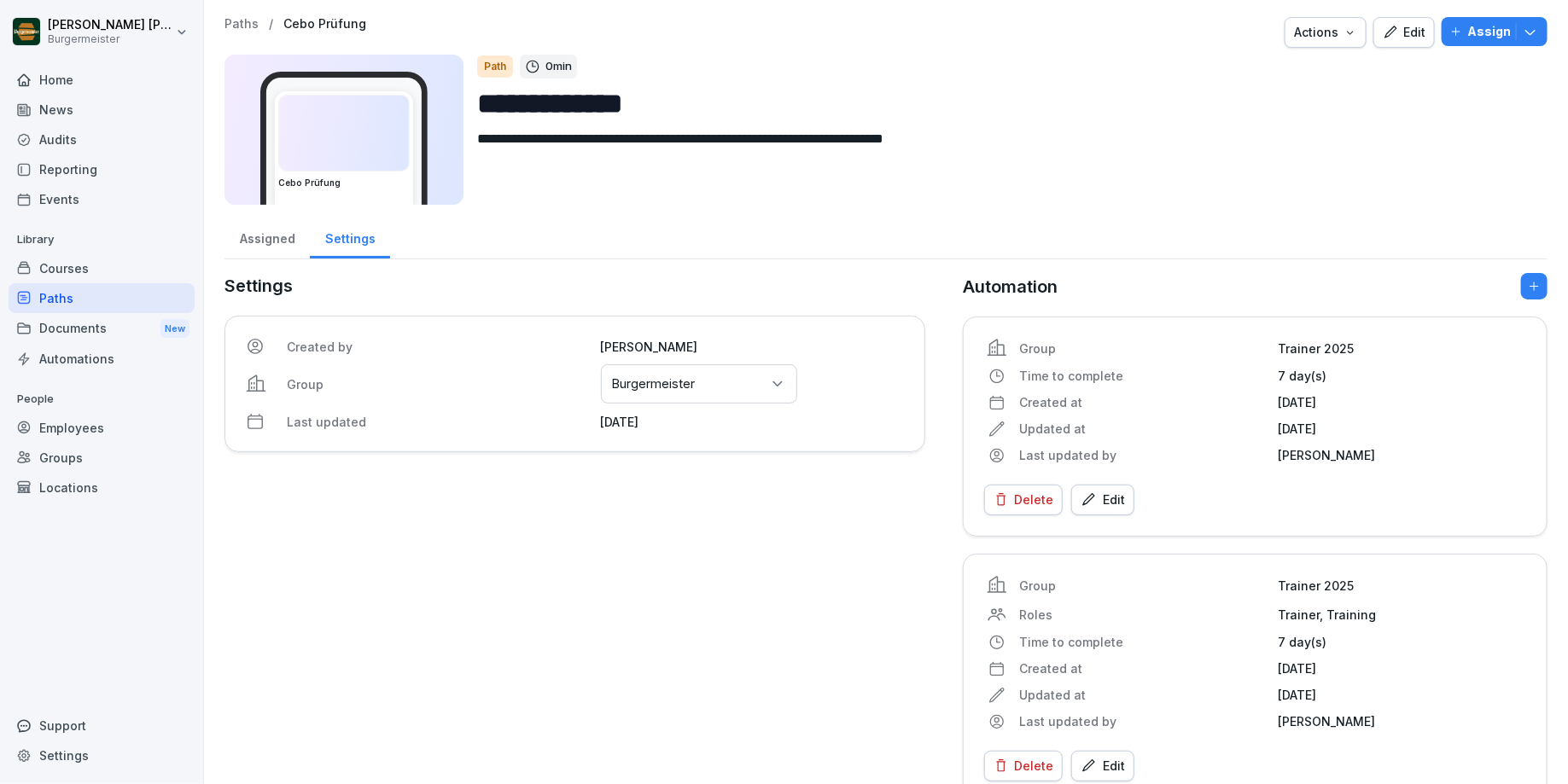
click at [56, 268] on div "Courses" at bounding box center [102, 269] width 186 height 30
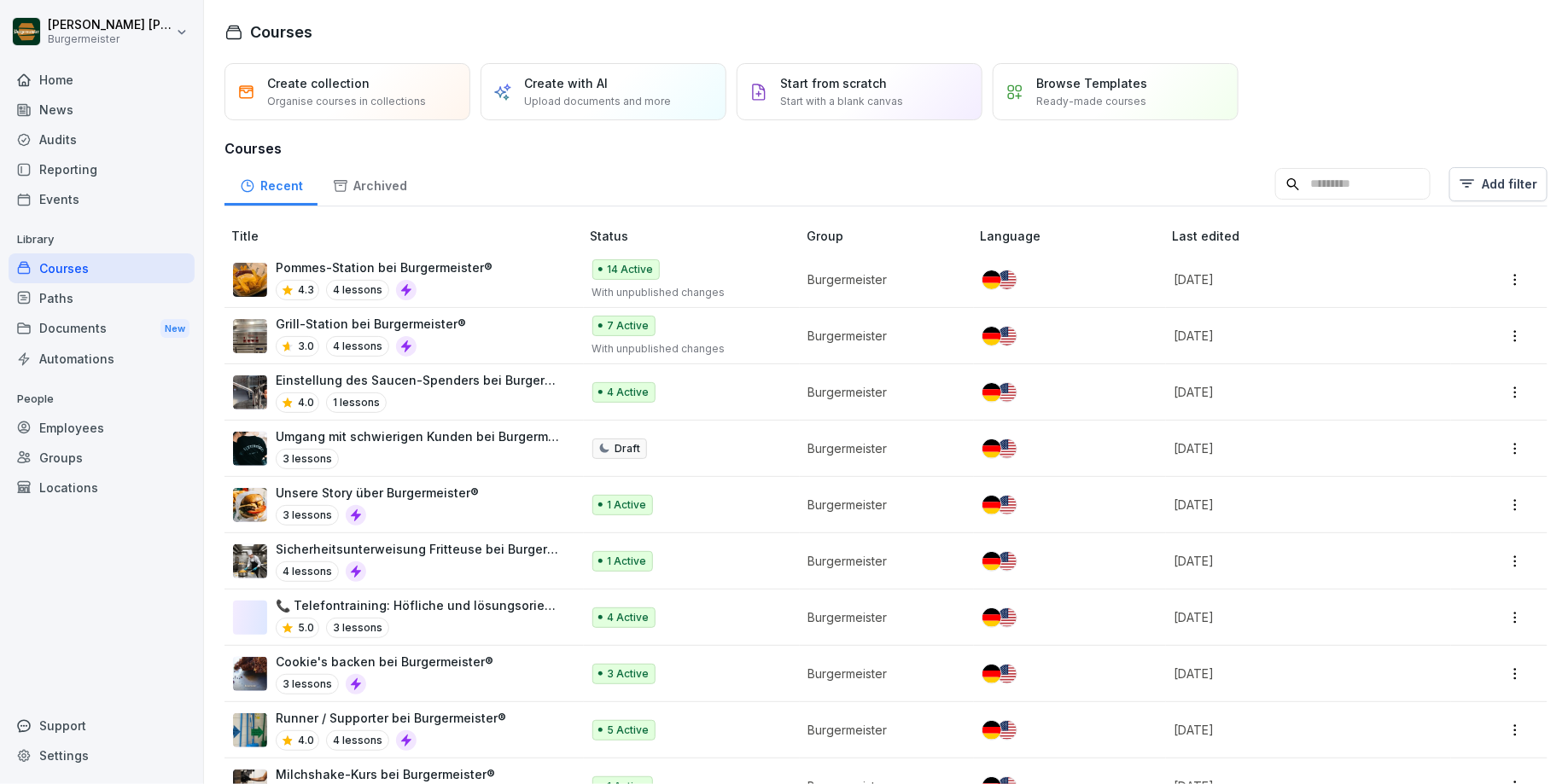
click at [521, 149] on h3 "Courses" at bounding box center [886, 149] width 1323 height 21
